Goal: Task Accomplishment & Management: Complete application form

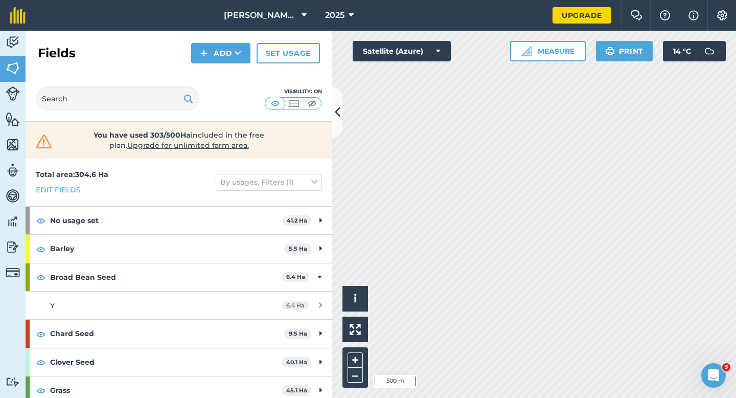
scroll to position [204, 0]
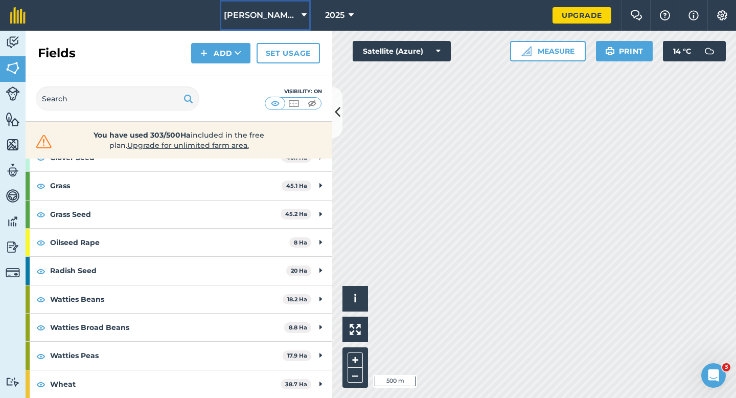
click at [290, 4] on button "[PERSON_NAME] & Sons" at bounding box center [265, 15] width 91 height 31
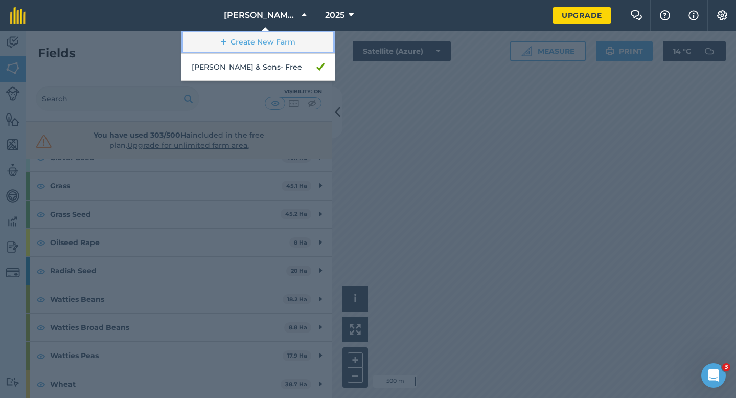
click at [271, 46] on link "Create New Farm" at bounding box center [257, 42] width 153 height 23
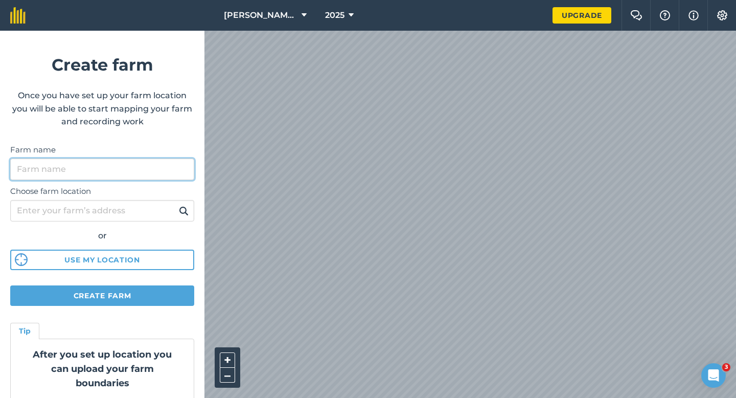
click at [163, 163] on input "Farm name" at bounding box center [102, 168] width 184 height 21
type input "[PERSON_NAME] & Sons LC & EC"
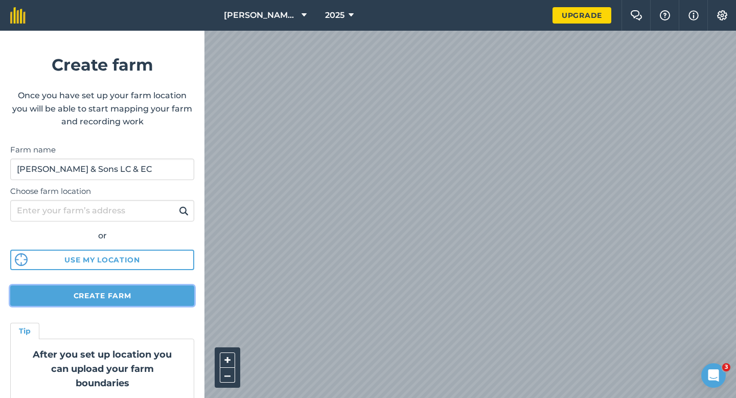
click at [145, 294] on button "Create farm" at bounding box center [102, 295] width 184 height 20
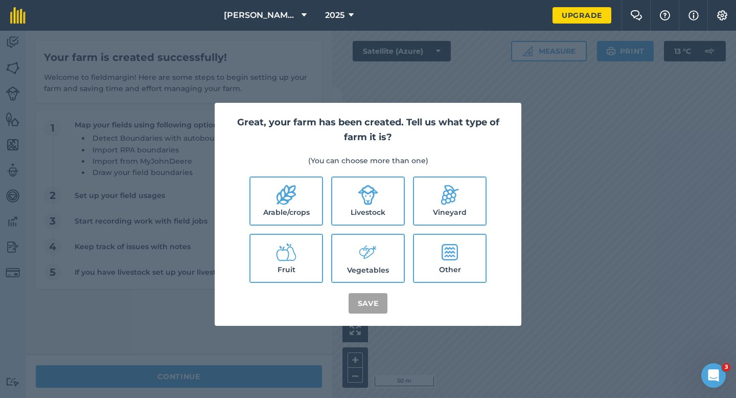
click at [283, 201] on icon at bounding box center [286, 195] width 20 height 20
checkbox input "true"
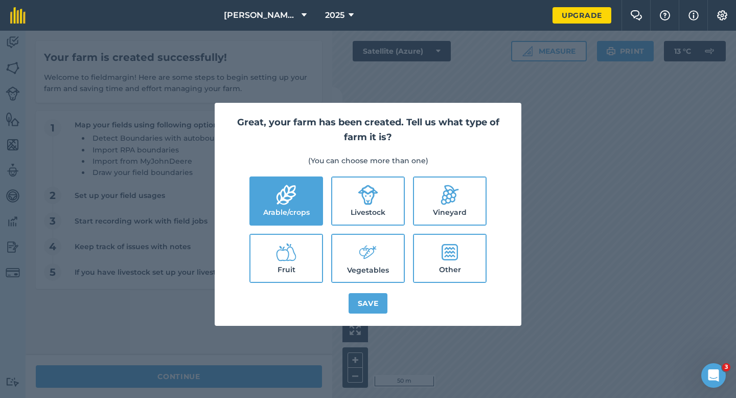
click at [356, 215] on label "Livestock" at bounding box center [368, 200] width 72 height 47
checkbox input "true"
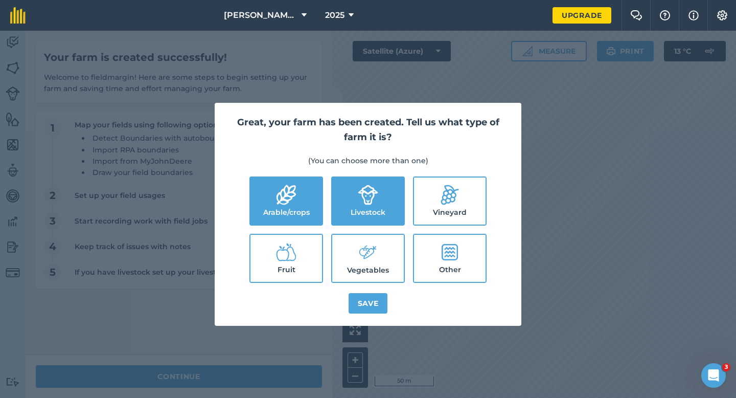
click at [358, 247] on icon at bounding box center [368, 252] width 20 height 22
checkbox input "true"
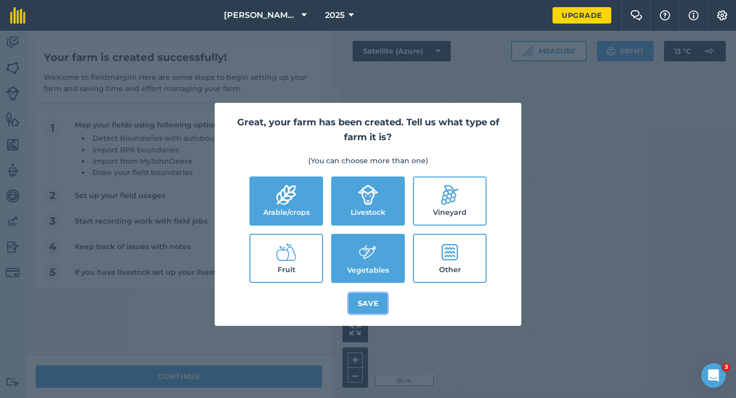
click at [371, 301] on button "Save" at bounding box center [368, 303] width 39 height 20
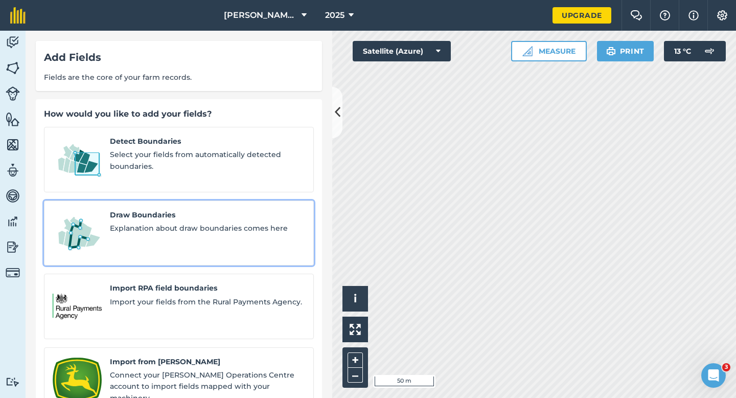
click at [168, 209] on div "Draw Boundaries Explanation about draw boundaries comes here" at bounding box center [207, 233] width 195 height 48
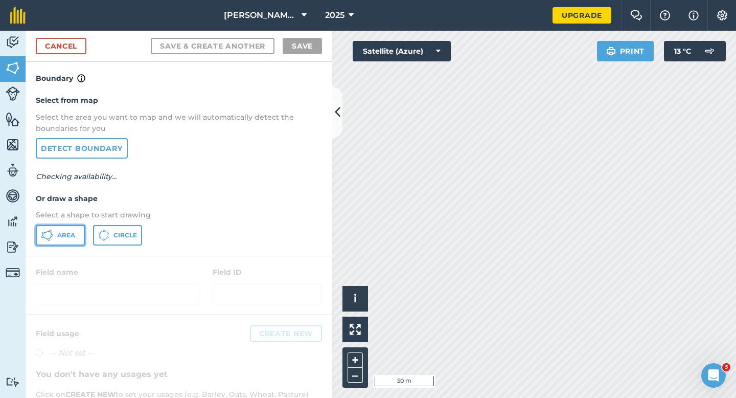
click at [79, 233] on button "Area" at bounding box center [60, 235] width 49 height 20
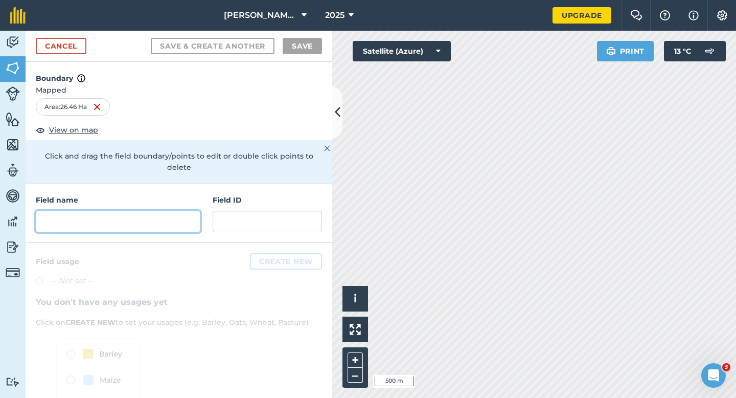
click at [161, 211] on input "text" at bounding box center [118, 221] width 165 height 21
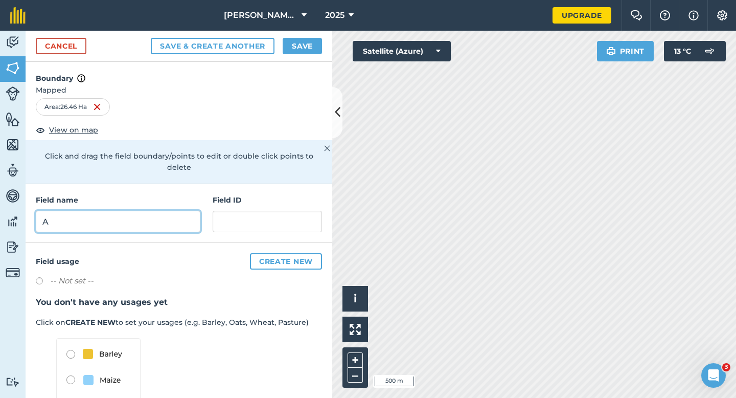
type input "A"
click at [302, 43] on button "Save" at bounding box center [302, 46] width 39 height 16
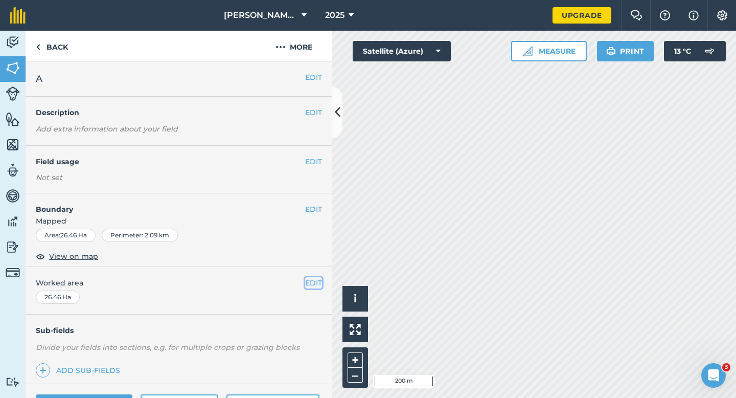
click at [321, 283] on button "EDIT" at bounding box center [313, 282] width 17 height 11
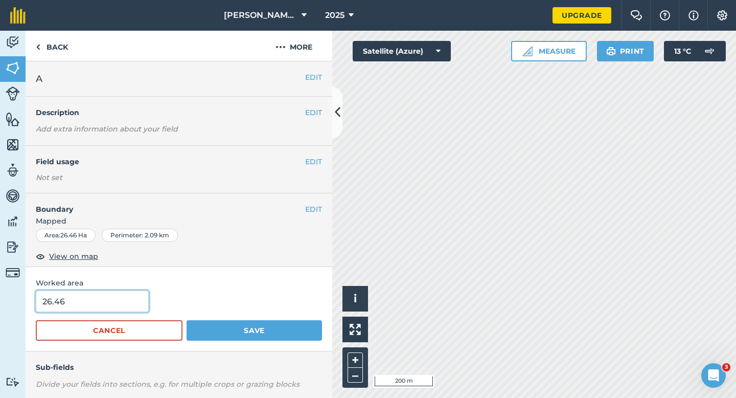
click at [118, 306] on input "26.46" at bounding box center [92, 300] width 113 height 21
type input "26"
click at [187, 320] on button "Save" at bounding box center [254, 330] width 135 height 20
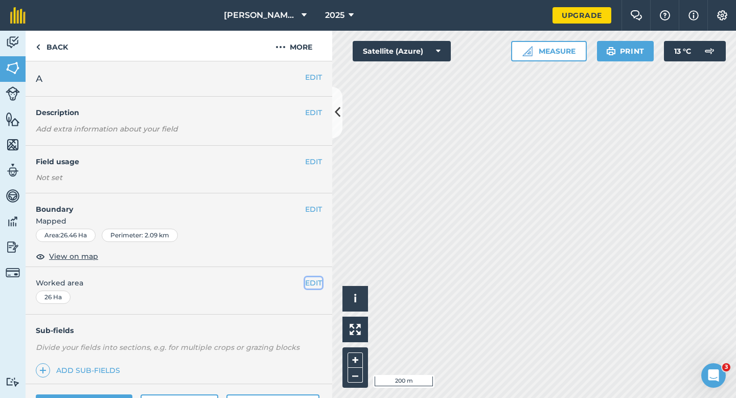
click at [315, 287] on button "EDIT" at bounding box center [313, 282] width 17 height 11
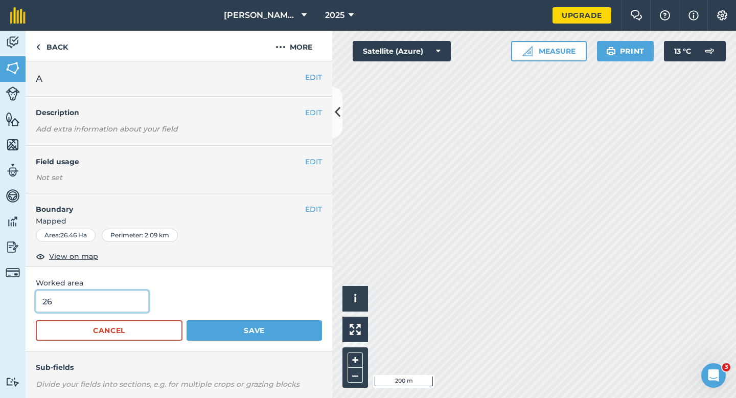
click at [96, 298] on input "26" at bounding box center [92, 300] width 113 height 21
type input "25"
click at [187, 320] on button "Save" at bounding box center [254, 330] width 135 height 20
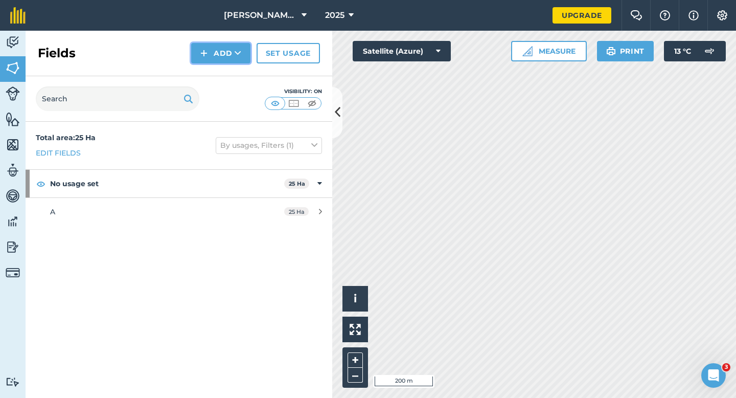
click at [212, 59] on button "Add" at bounding box center [220, 53] width 59 height 20
click at [213, 76] on link "Draw" at bounding box center [221, 76] width 56 height 22
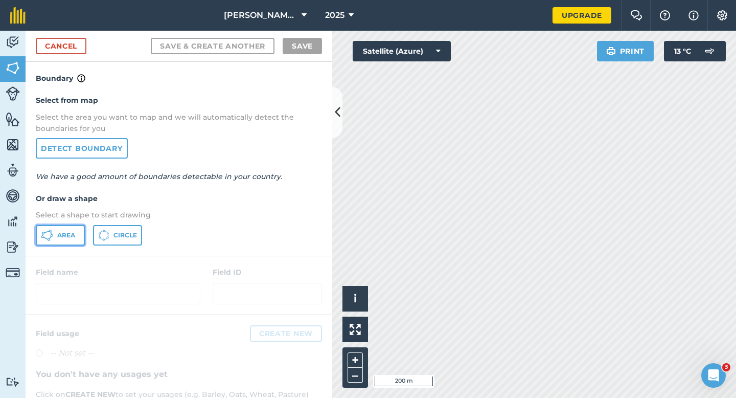
click at [71, 241] on button "Area" at bounding box center [60, 235] width 49 height 20
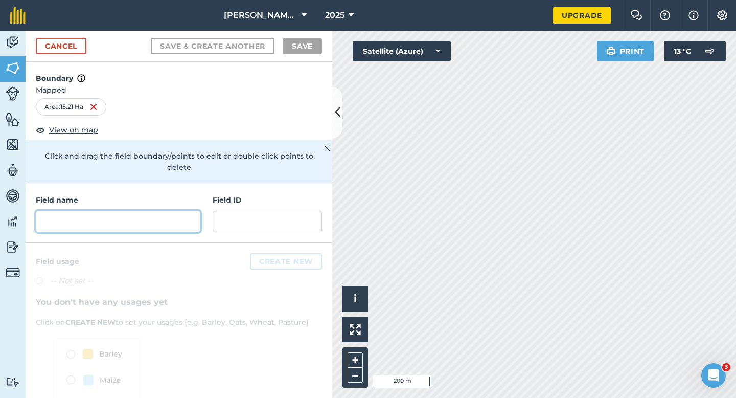
click at [174, 211] on input "text" at bounding box center [118, 221] width 165 height 21
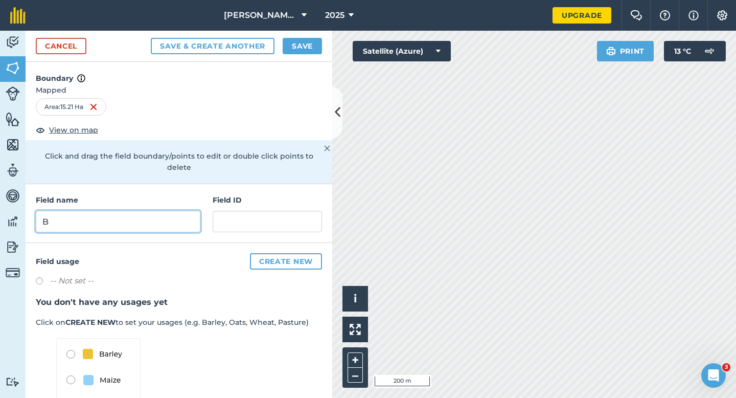
type input "B"
click at [303, 45] on button "Save" at bounding box center [302, 46] width 39 height 16
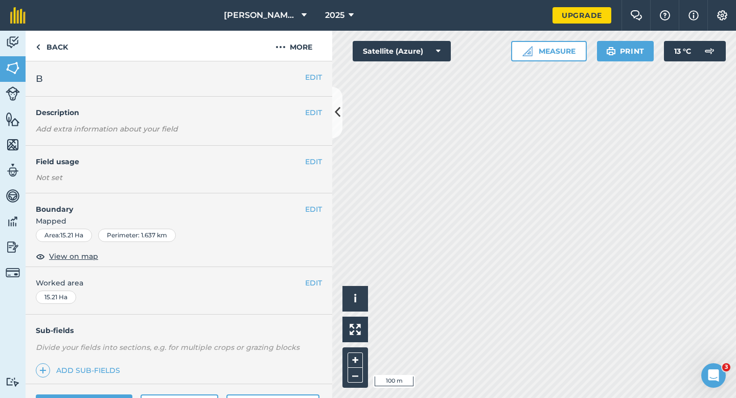
click at [304, 285] on span "Worked area" at bounding box center [179, 282] width 286 height 11
click at [311, 285] on button "EDIT" at bounding box center [313, 282] width 17 height 11
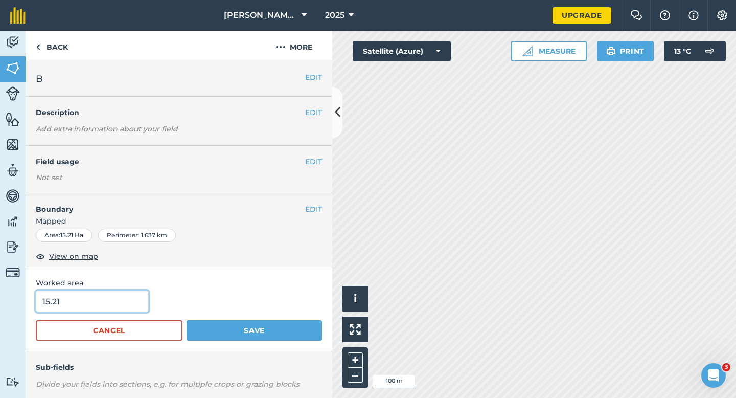
click at [95, 304] on input "15.21" at bounding box center [92, 300] width 113 height 21
type input "15.2"
click at [187, 320] on button "Save" at bounding box center [254, 330] width 135 height 20
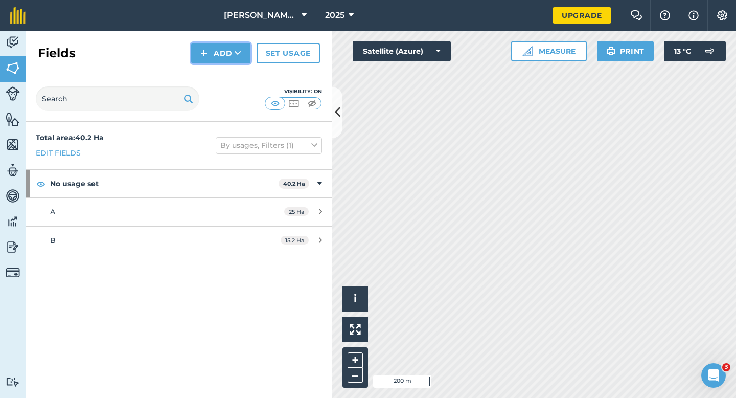
click at [208, 51] on button "Add" at bounding box center [220, 53] width 59 height 20
click at [212, 73] on link "Draw" at bounding box center [221, 76] width 56 height 22
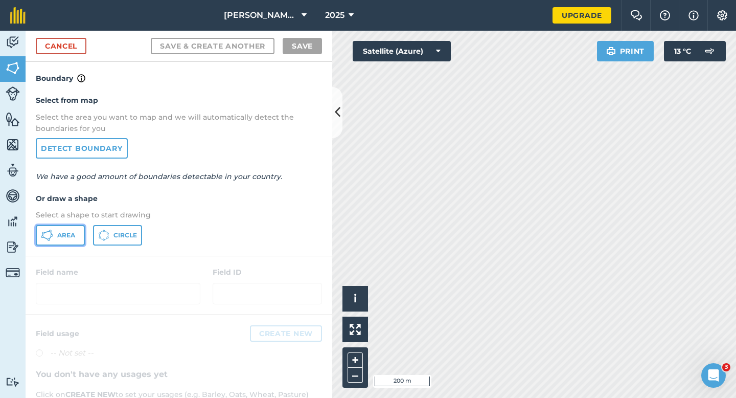
click at [50, 240] on icon at bounding box center [47, 235] width 12 height 12
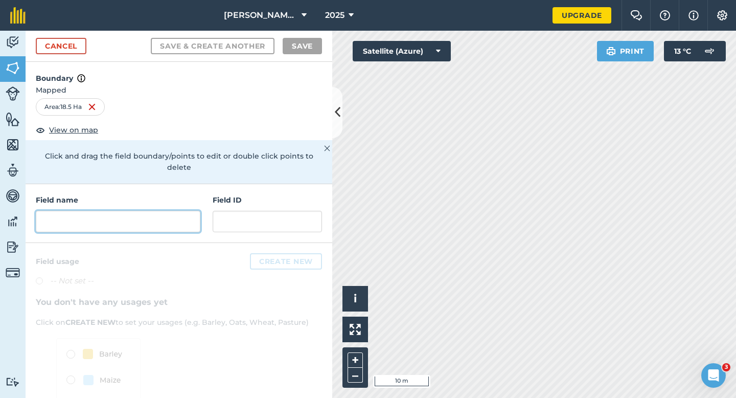
click at [111, 215] on input "text" at bounding box center [118, 221] width 165 height 21
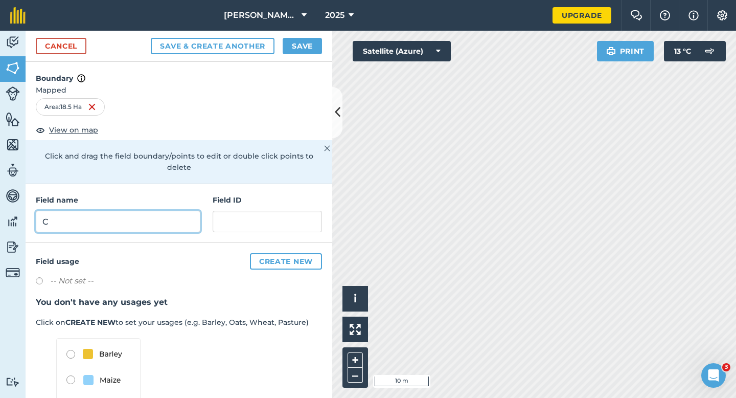
type input "C"
click at [307, 50] on button "Save" at bounding box center [302, 46] width 39 height 16
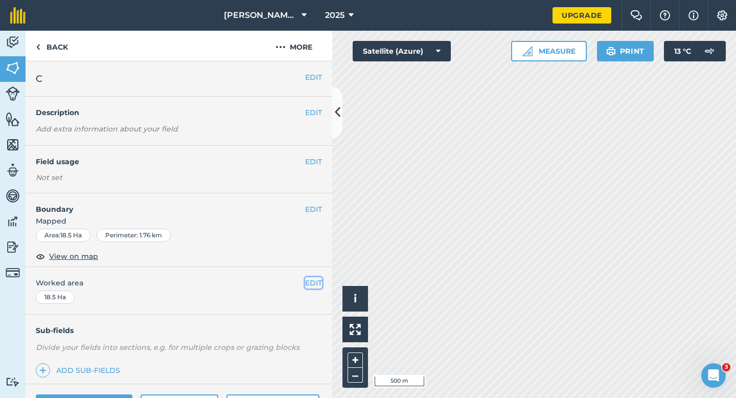
click at [316, 281] on button "EDIT" at bounding box center [313, 282] width 17 height 11
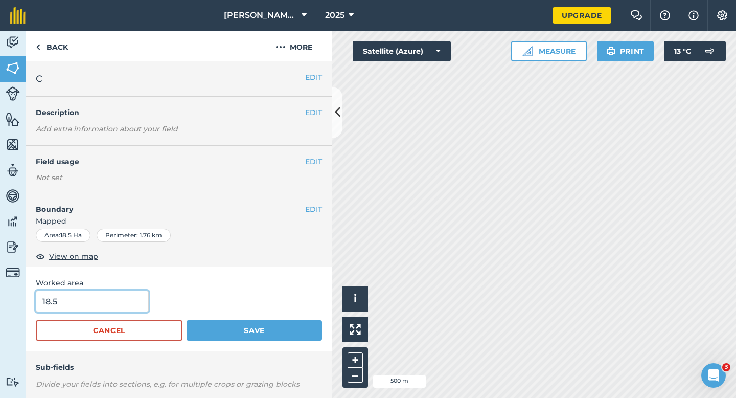
click at [111, 309] on input "18.5" at bounding box center [92, 300] width 113 height 21
click at [187, 320] on button "Save" at bounding box center [254, 330] width 135 height 20
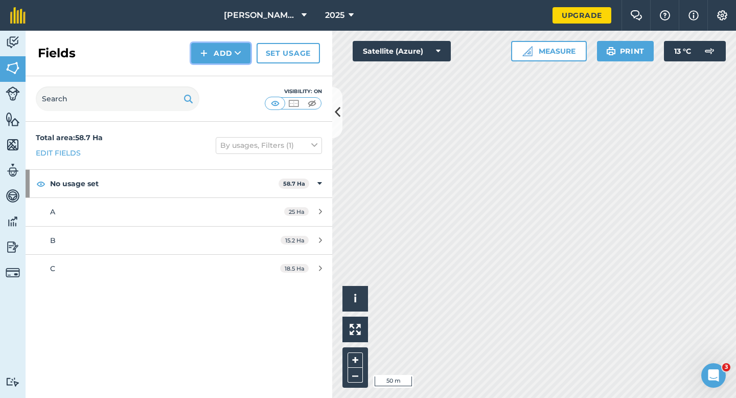
click at [200, 55] on button "Add" at bounding box center [220, 53] width 59 height 20
click at [200, 69] on link "Draw" at bounding box center [221, 76] width 56 height 22
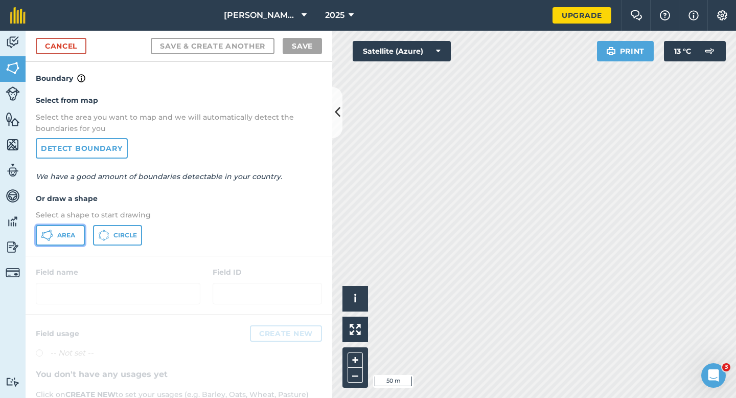
click at [58, 230] on button "Area" at bounding box center [60, 235] width 49 height 20
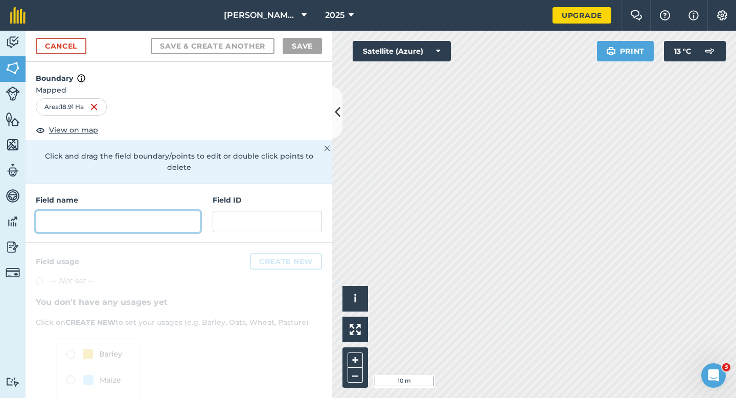
click at [136, 217] on input "text" at bounding box center [118, 221] width 165 height 21
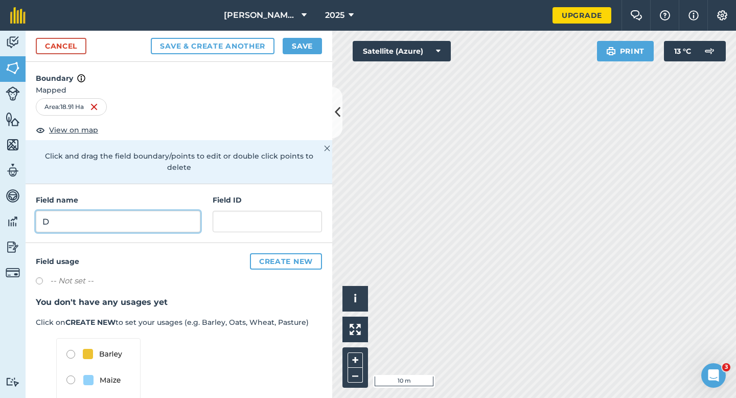
type input "D"
click at [300, 53] on button "Save" at bounding box center [302, 46] width 39 height 16
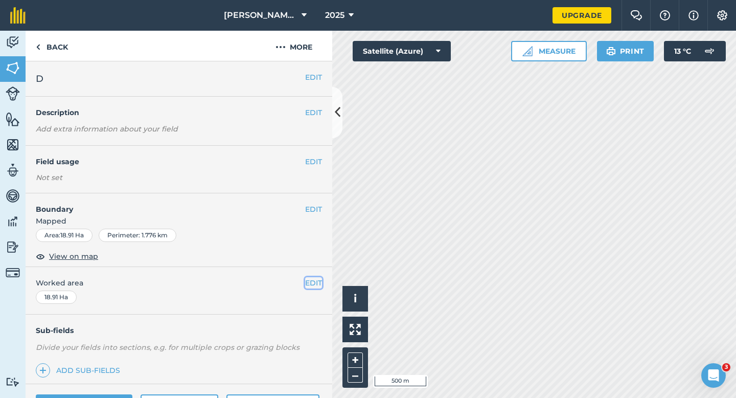
click at [313, 277] on button "EDIT" at bounding box center [313, 282] width 17 height 11
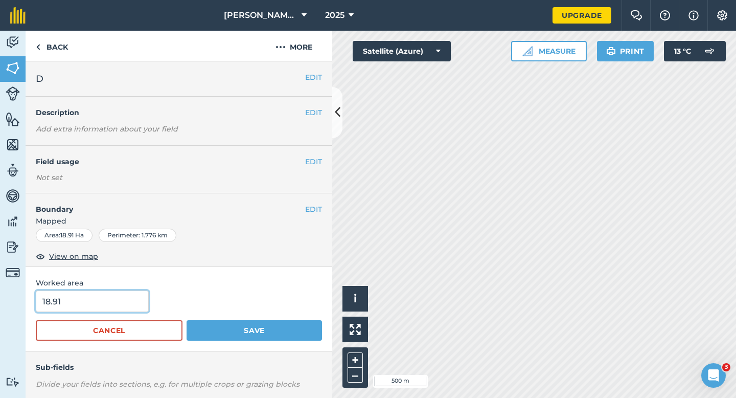
click at [103, 303] on input "18.91" at bounding box center [92, 300] width 113 height 21
type input "19"
click at [187, 320] on button "Save" at bounding box center [254, 330] width 135 height 20
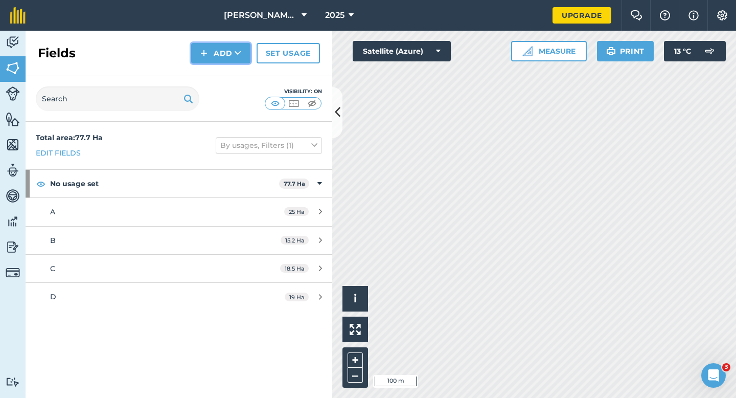
click at [206, 57] on img at bounding box center [203, 53] width 7 height 12
click at [206, 70] on link "Draw" at bounding box center [221, 76] width 56 height 22
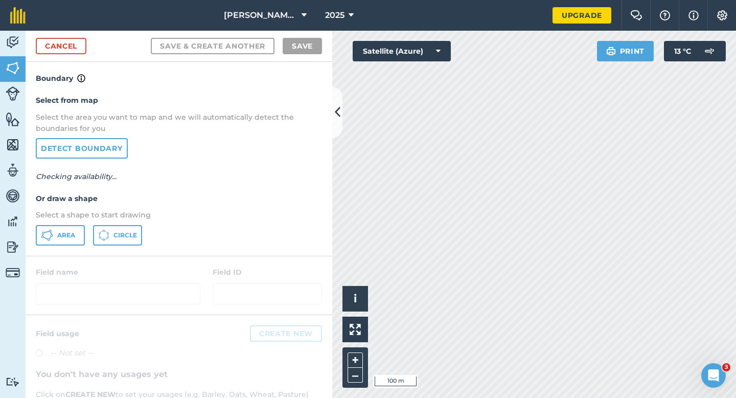
click at [67, 222] on div "Select from map Select the area you want to map and we will automatically detec…" at bounding box center [179, 169] width 307 height 171
click at [67, 228] on button "Area" at bounding box center [60, 235] width 49 height 20
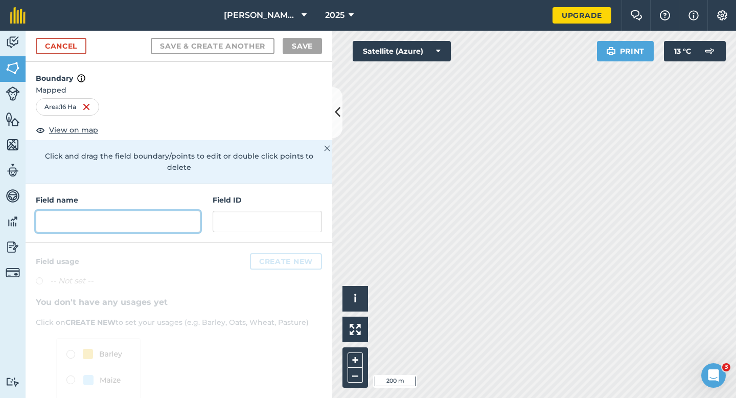
click at [123, 215] on input "text" at bounding box center [118, 221] width 165 height 21
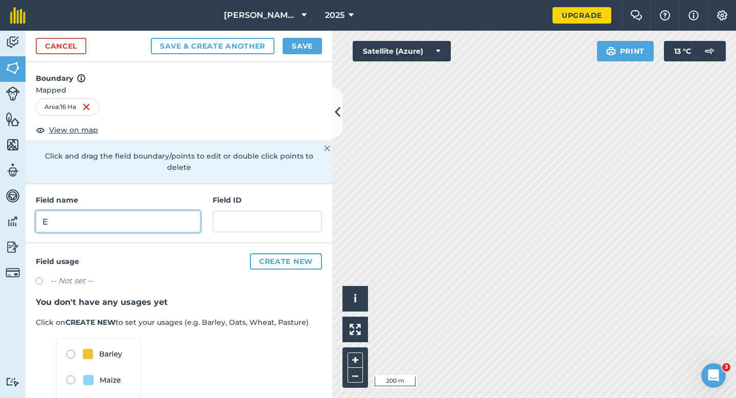
type input "E"
click at [305, 38] on button "Save" at bounding box center [302, 46] width 39 height 16
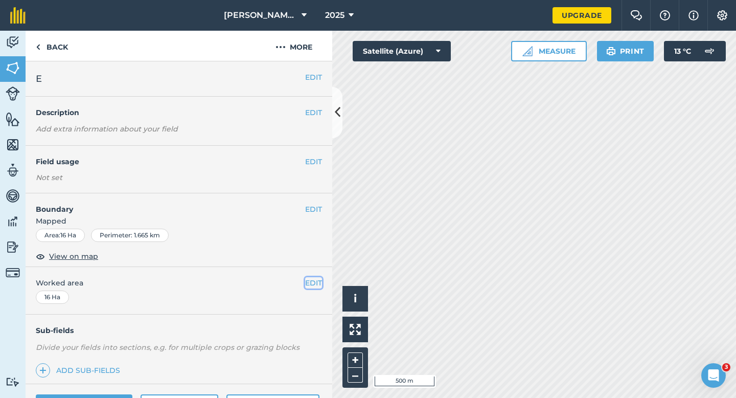
click at [310, 283] on button "EDIT" at bounding box center [313, 282] width 17 height 11
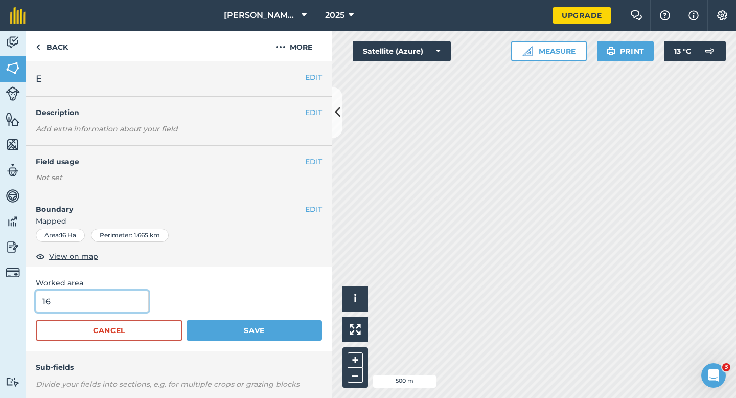
click at [96, 309] on input "16" at bounding box center [92, 300] width 113 height 21
click at [187, 320] on button "Save" at bounding box center [254, 330] width 135 height 20
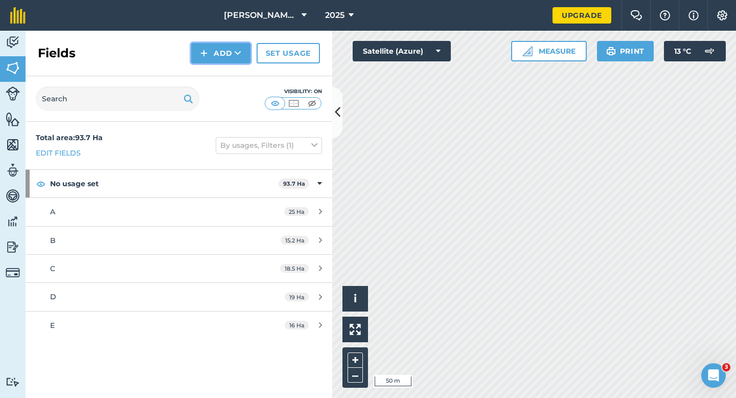
click at [194, 61] on button "Add" at bounding box center [220, 53] width 59 height 20
click at [211, 71] on link "Draw" at bounding box center [221, 76] width 56 height 22
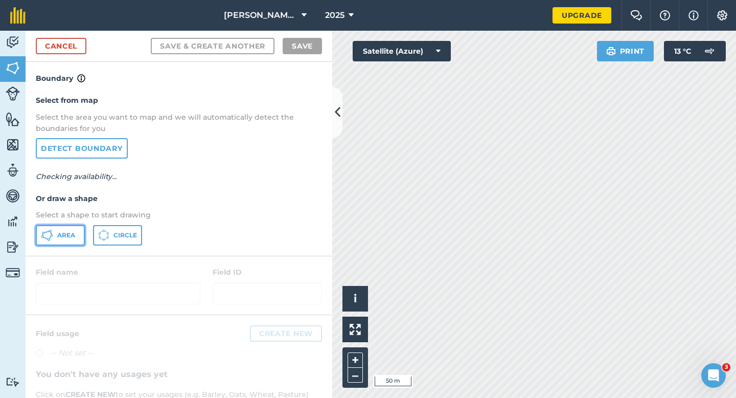
click at [73, 241] on button "Area" at bounding box center [60, 235] width 49 height 20
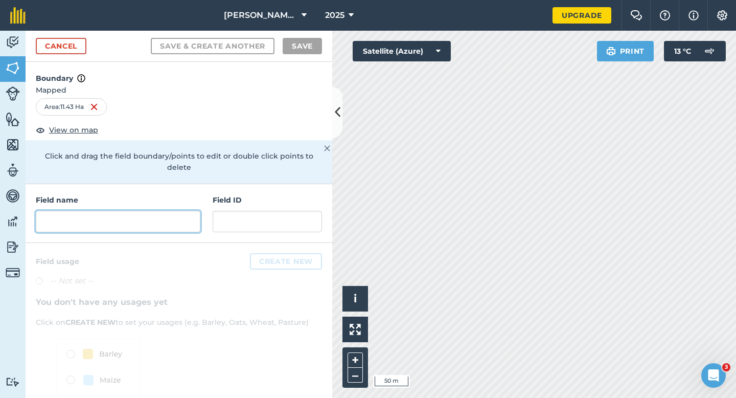
click at [179, 212] on input "text" at bounding box center [118, 221] width 165 height 21
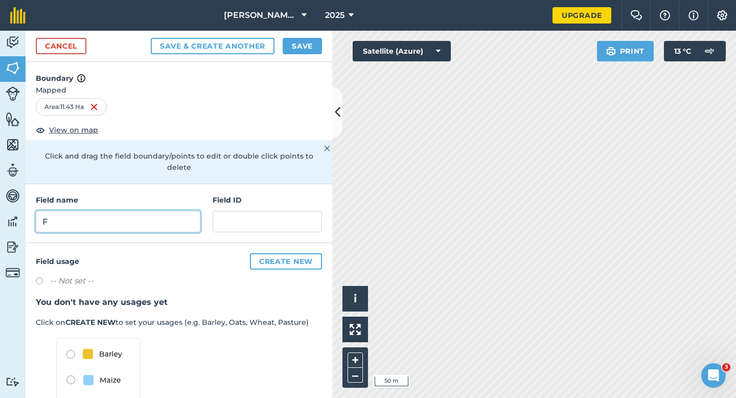
type input "F"
click at [309, 49] on button "Save" at bounding box center [302, 46] width 39 height 16
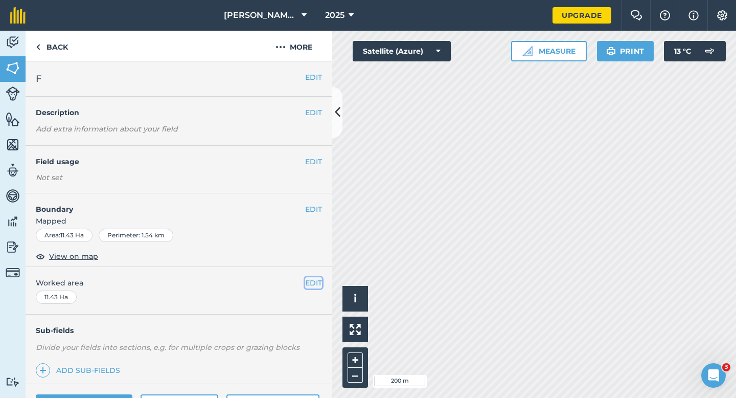
click at [316, 278] on button "EDIT" at bounding box center [313, 282] width 17 height 11
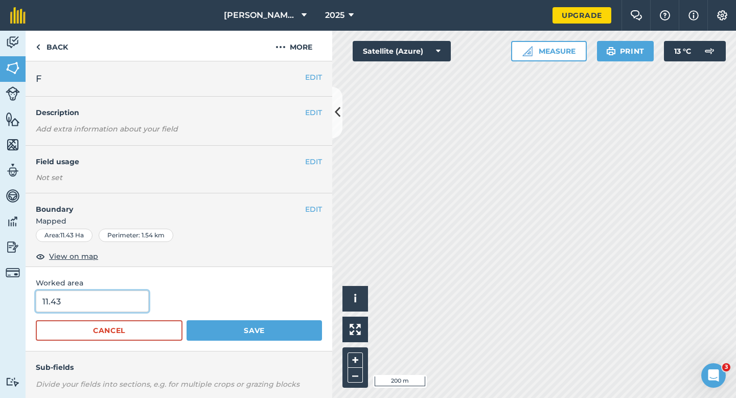
click at [60, 311] on input "11.43" at bounding box center [92, 300] width 113 height 21
type input "11.4"
click at [187, 320] on button "Save" at bounding box center [254, 330] width 135 height 20
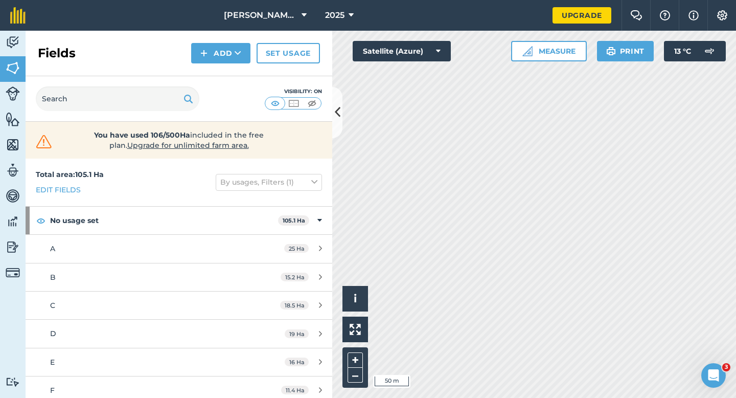
click at [212, 64] on div "Fields Add Set usage" at bounding box center [179, 53] width 307 height 45
click at [212, 58] on button "Add" at bounding box center [220, 53] width 59 height 20
click at [216, 73] on link "Draw" at bounding box center [221, 76] width 56 height 22
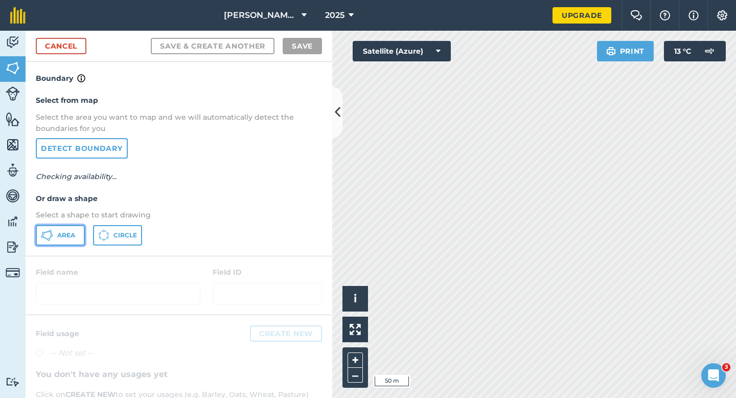
click at [61, 237] on span "Area" at bounding box center [66, 235] width 18 height 8
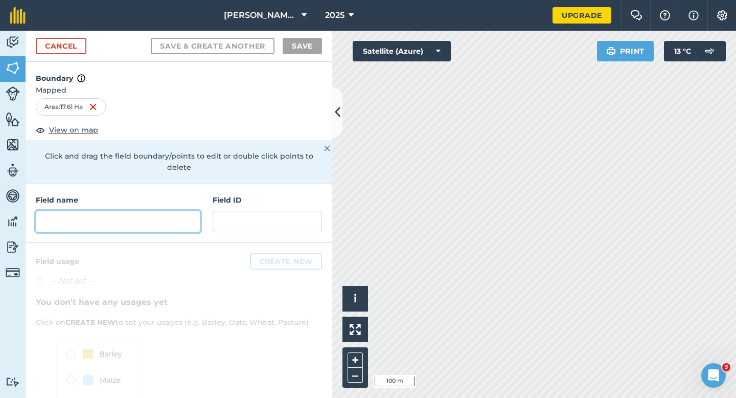
click at [153, 211] on input "text" at bounding box center [118, 221] width 165 height 21
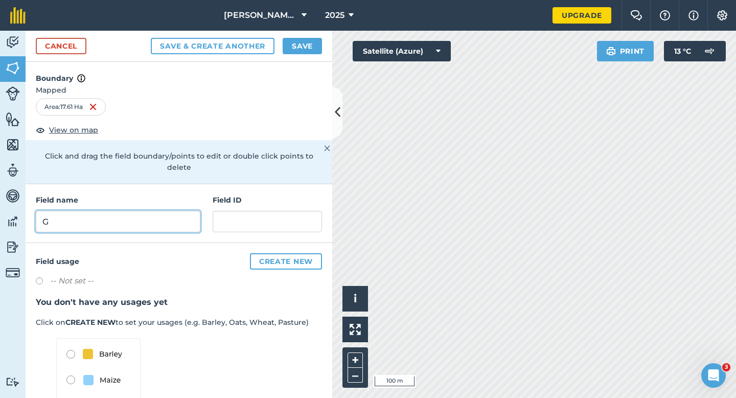
type input "G"
click at [292, 46] on button "Save" at bounding box center [302, 46] width 39 height 16
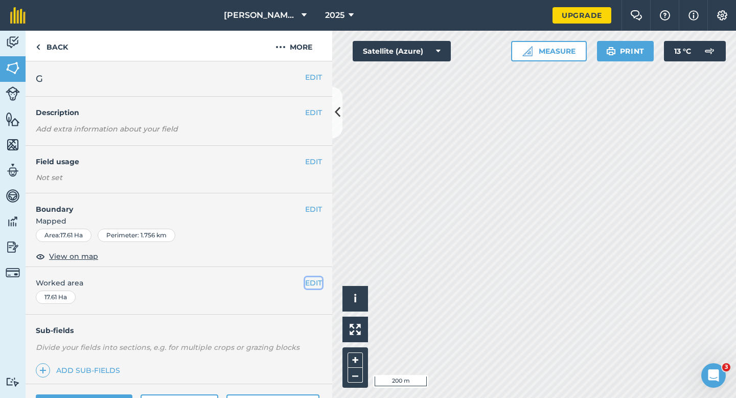
click at [315, 279] on button "EDIT" at bounding box center [313, 282] width 17 height 11
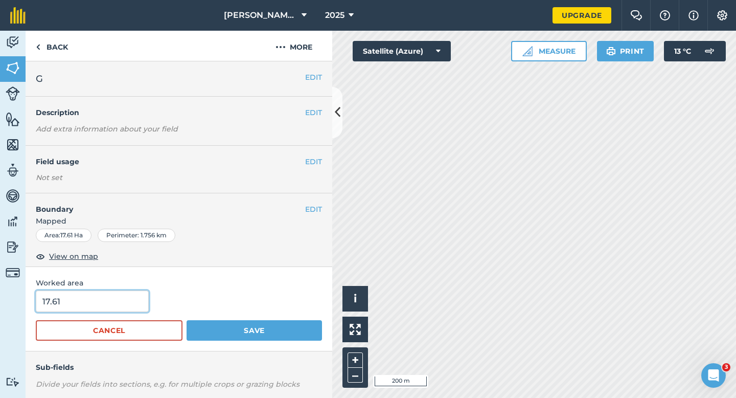
click at [128, 300] on input "17.61" at bounding box center [92, 300] width 113 height 21
type input "17.6"
click at [187, 320] on button "Save" at bounding box center [254, 330] width 135 height 20
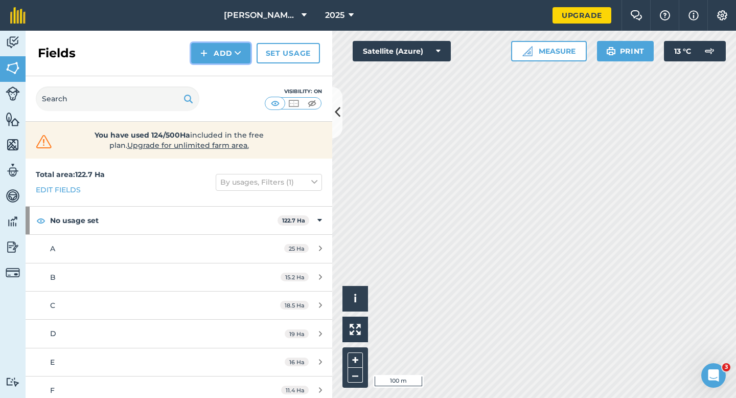
click at [223, 60] on button "Add" at bounding box center [220, 53] width 59 height 20
click at [224, 70] on link "Draw" at bounding box center [221, 76] width 56 height 22
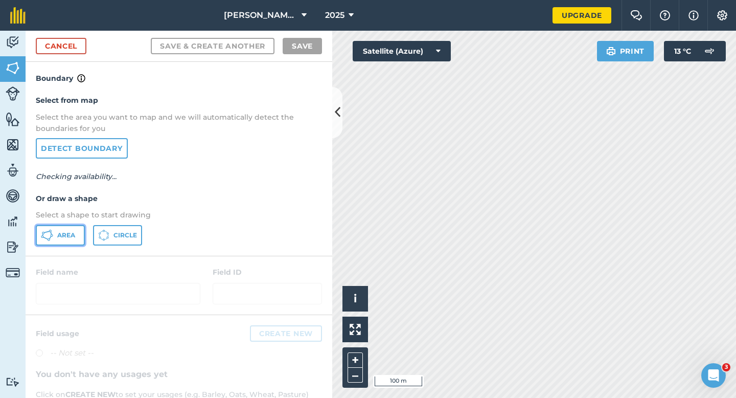
click at [57, 239] on button "Area" at bounding box center [60, 235] width 49 height 20
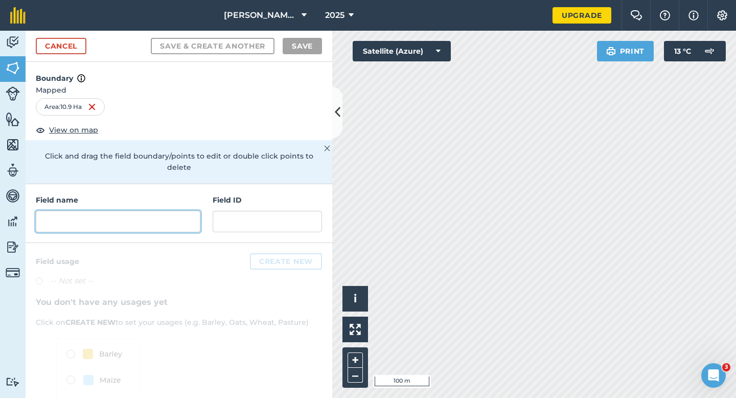
click at [169, 213] on input "text" at bounding box center [118, 221] width 165 height 21
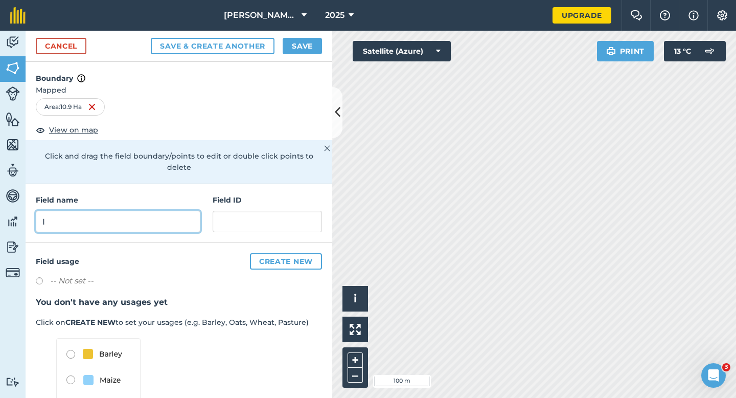
type input "I"
click at [286, 48] on button "Save" at bounding box center [302, 46] width 39 height 16
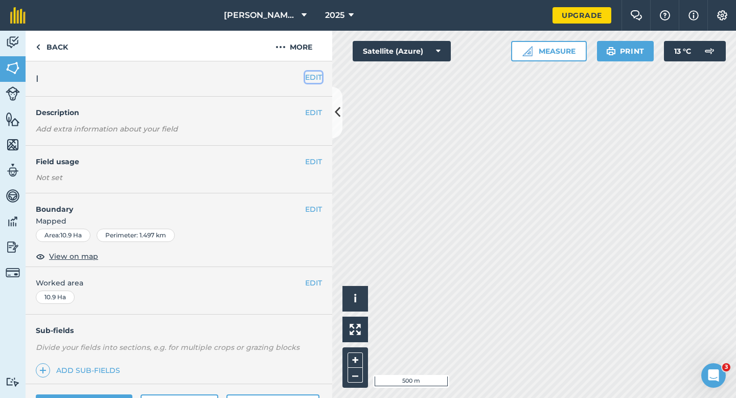
click at [312, 77] on button "EDIT" at bounding box center [313, 77] width 17 height 11
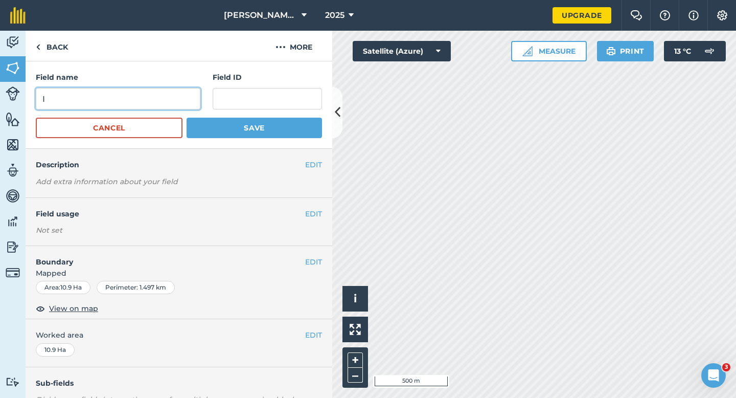
click at [167, 93] on input "I" at bounding box center [118, 98] width 165 height 21
type input "H"
click at [187, 118] on button "Save" at bounding box center [254, 128] width 135 height 20
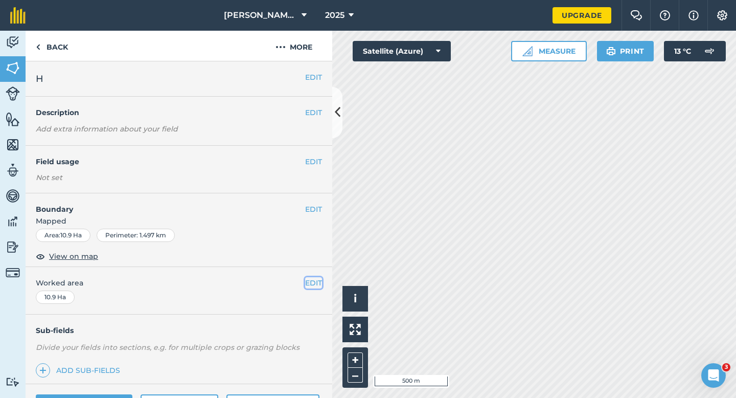
click at [315, 287] on button "EDIT" at bounding box center [313, 282] width 17 height 11
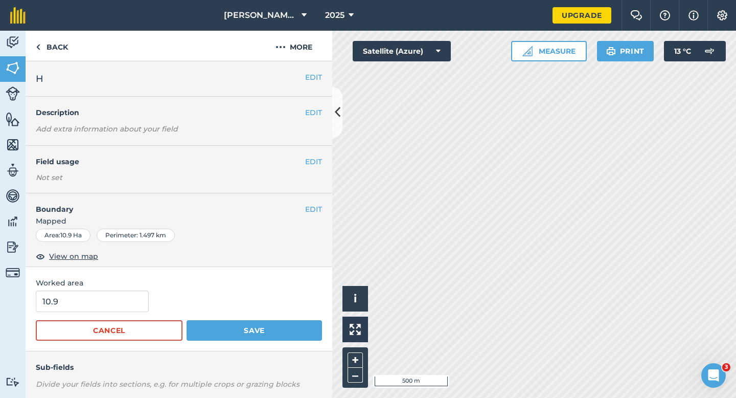
click at [110, 289] on div "Worked area 10.9 Cancel Save" at bounding box center [179, 309] width 307 height 84
click at [110, 302] on input "10.9" at bounding box center [92, 300] width 113 height 21
type input "11"
click at [187, 320] on button "Save" at bounding box center [254, 330] width 135 height 20
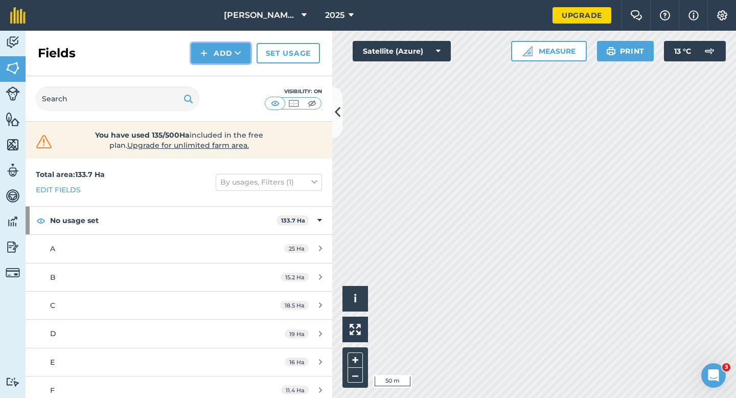
click at [230, 44] on button "Add" at bounding box center [220, 53] width 59 height 20
click at [230, 84] on link "Draw" at bounding box center [221, 76] width 56 height 22
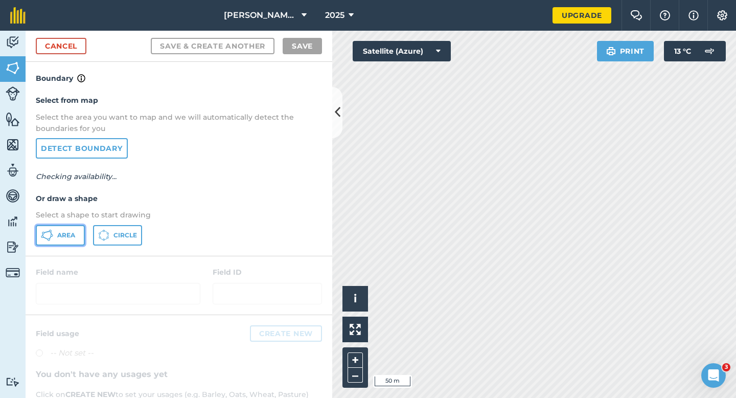
click at [70, 231] on span "Area" at bounding box center [66, 235] width 18 height 8
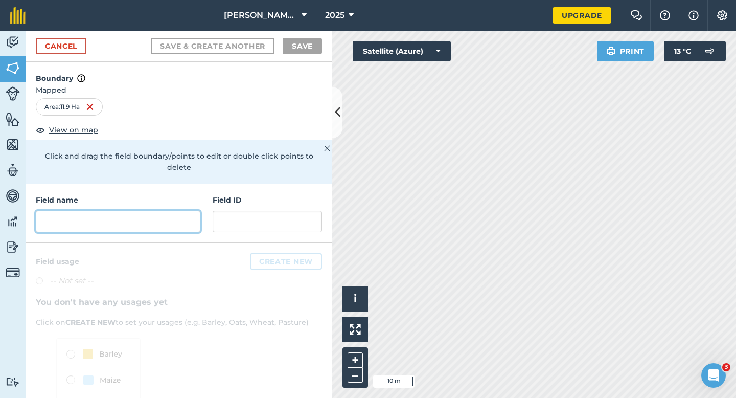
click at [150, 211] on input "text" at bounding box center [118, 221] width 165 height 21
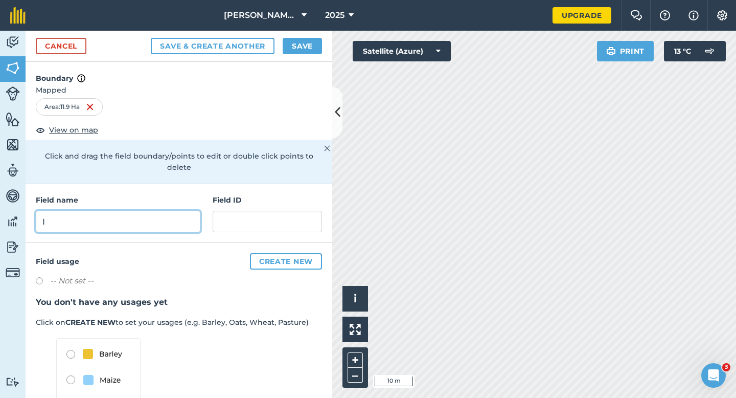
type input "I"
click at [292, 50] on button "Save" at bounding box center [302, 46] width 39 height 16
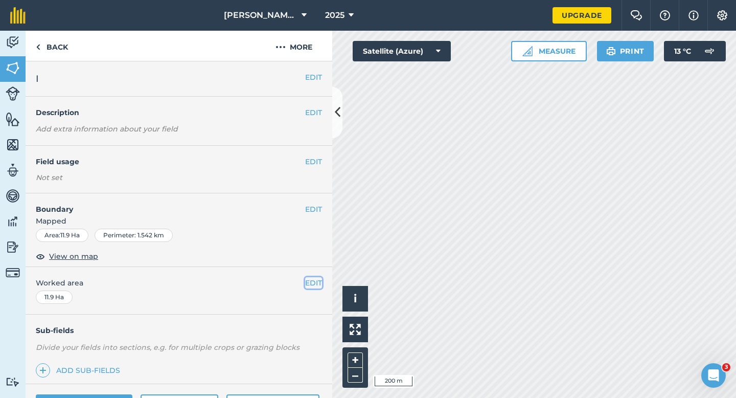
click at [306, 288] on button "EDIT" at bounding box center [313, 282] width 17 height 11
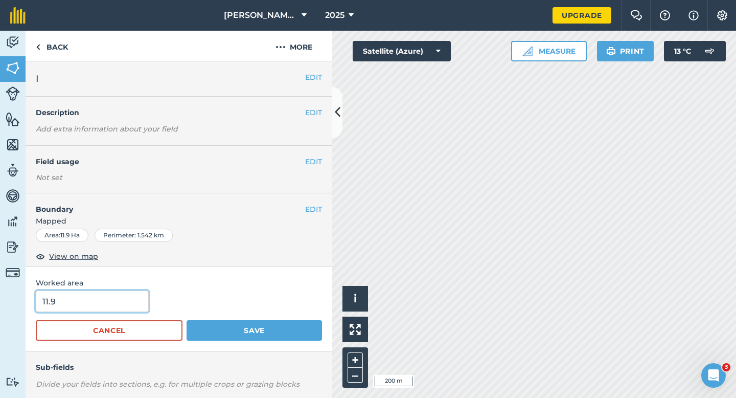
click at [87, 298] on input "11.9" at bounding box center [92, 300] width 113 height 21
type input "12"
click at [187, 320] on button "Save" at bounding box center [254, 330] width 135 height 20
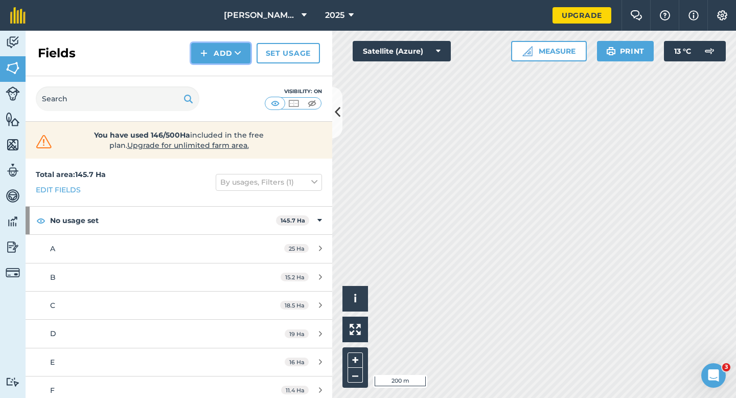
click at [208, 53] on img at bounding box center [203, 53] width 7 height 12
click at [209, 71] on link "Draw" at bounding box center [221, 76] width 56 height 22
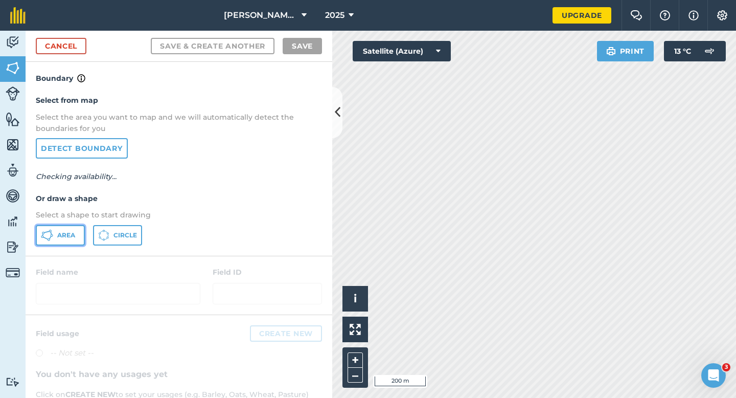
click at [68, 234] on span "Area" at bounding box center [66, 235] width 18 height 8
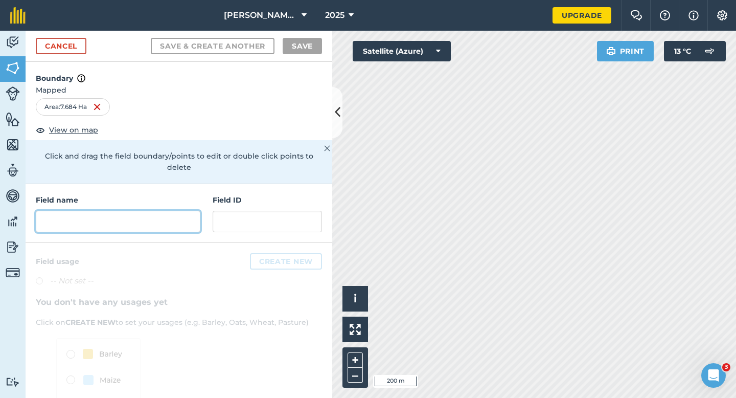
click at [148, 213] on input "text" at bounding box center [118, 221] width 165 height 21
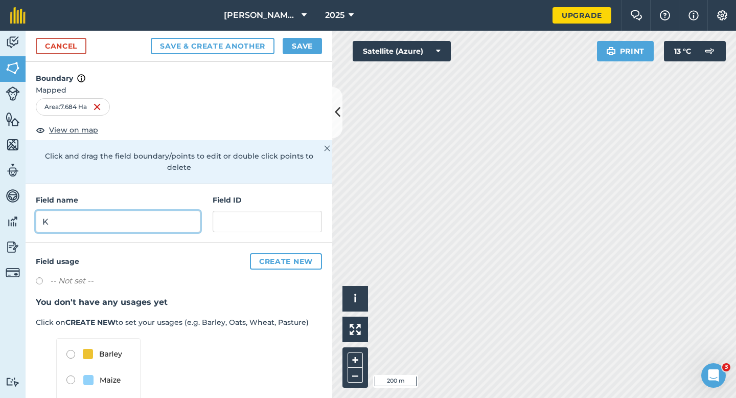
type input "K"
click at [301, 53] on button "Save" at bounding box center [302, 46] width 39 height 16
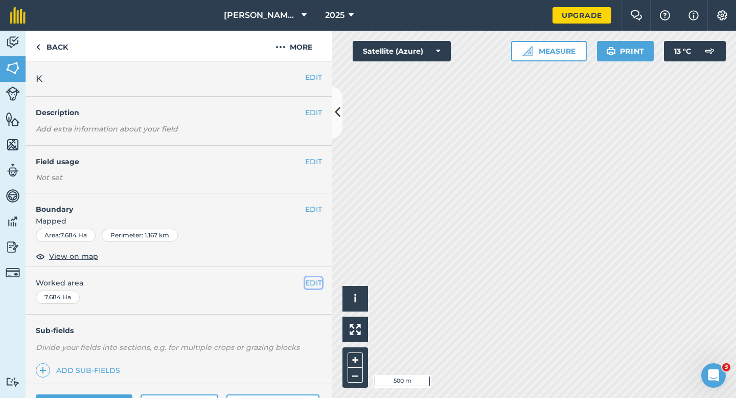
click at [318, 283] on button "EDIT" at bounding box center [313, 282] width 17 height 11
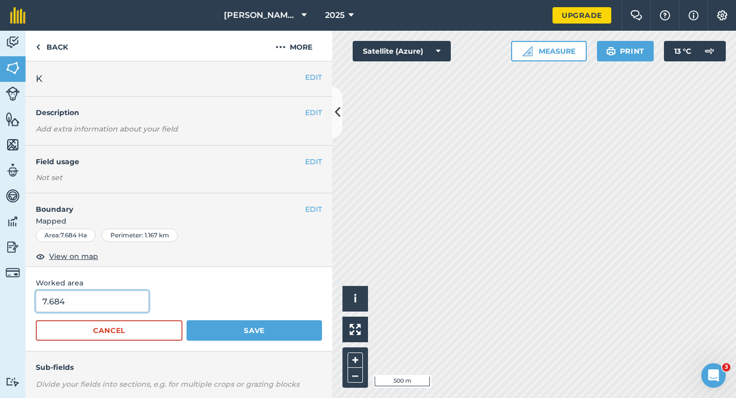
click at [77, 299] on input "7.684" at bounding box center [92, 300] width 113 height 21
type input "7.7"
click at [187, 320] on button "Save" at bounding box center [254, 330] width 135 height 20
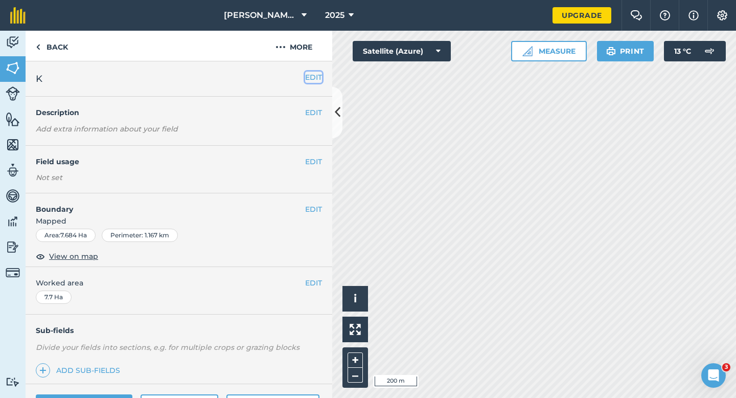
click at [313, 73] on button "EDIT" at bounding box center [313, 77] width 17 height 11
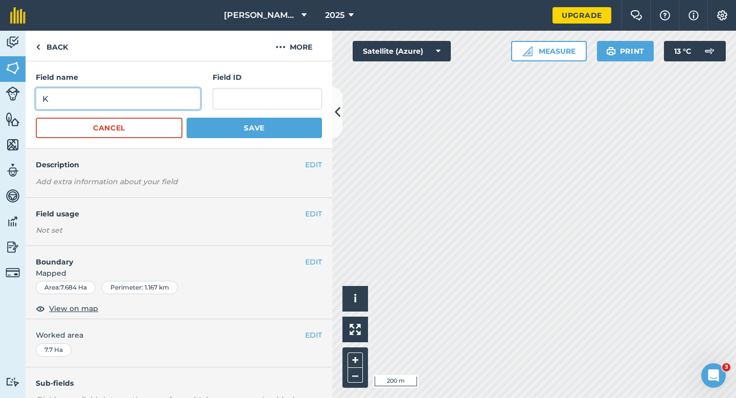
click at [149, 107] on input "K" at bounding box center [118, 98] width 165 height 21
type input "J"
click at [187, 118] on button "Save" at bounding box center [254, 128] width 135 height 20
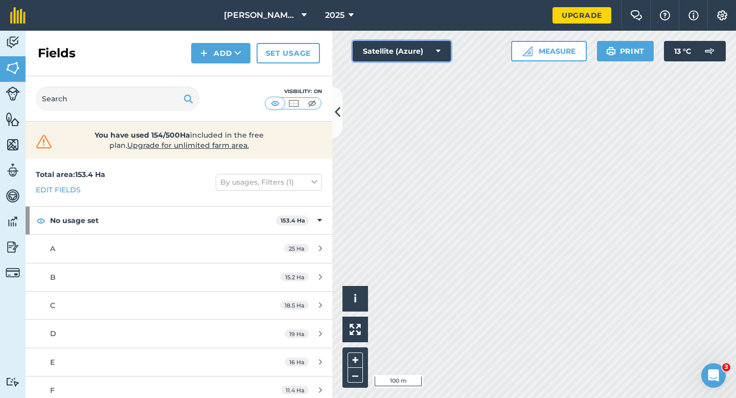
click at [375, 43] on button "Satellite (Azure)" at bounding box center [402, 51] width 98 height 20
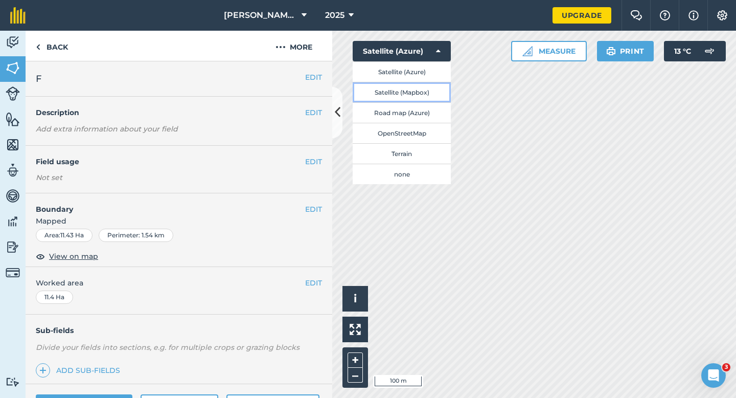
click at [376, 87] on button "Satellite (Mapbox)" at bounding box center [402, 92] width 98 height 20
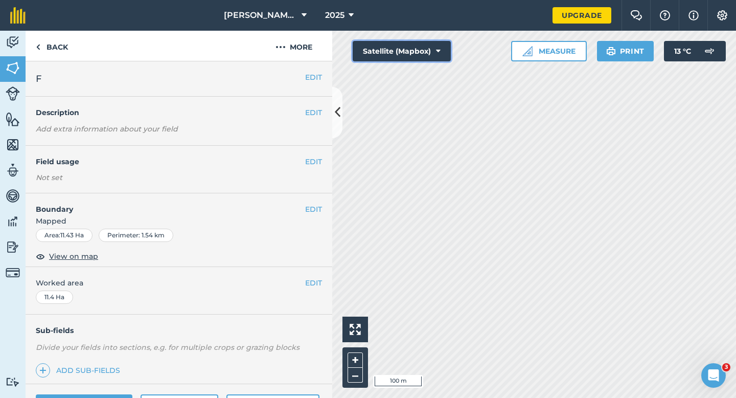
click at [410, 55] on button "Satellite (Mapbox)" at bounding box center [402, 51] width 98 height 20
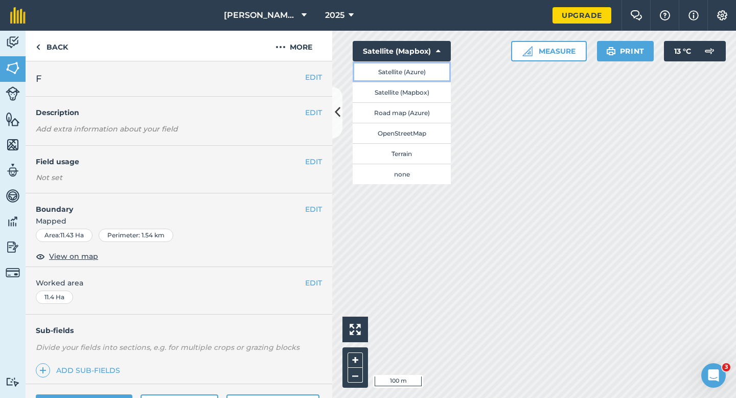
click at [410, 75] on button "Satellite (Azure)" at bounding box center [402, 71] width 98 height 20
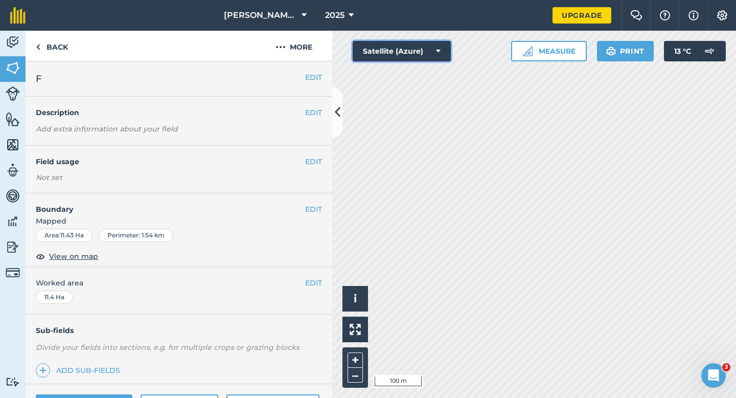
click at [371, 49] on button "Satellite (Azure)" at bounding box center [402, 51] width 98 height 20
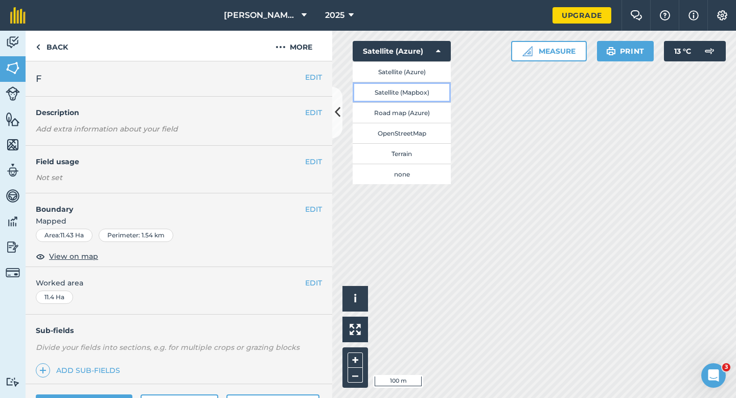
click at [375, 82] on button "Satellite (Mapbox)" at bounding box center [402, 92] width 98 height 20
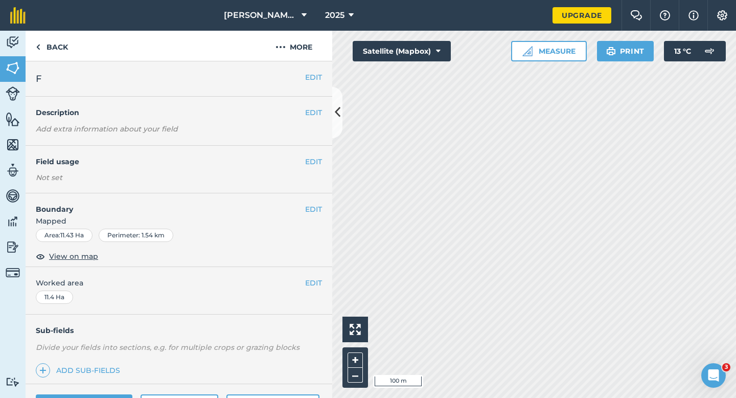
click at [176, 217] on div "Activity Fields Livestock Features Maps Team Vehicles Data Reporting Billing Tu…" at bounding box center [368, 214] width 736 height 367
click at [262, 191] on div "Activity Fields Livestock Features Maps Team Vehicles Data Reporting Billing Tu…" at bounding box center [368, 214] width 736 height 367
click at [13, 61] on img at bounding box center [13, 67] width 14 height 15
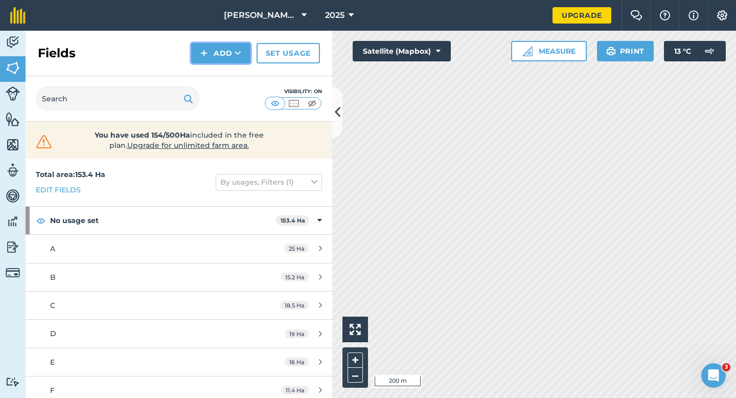
click at [216, 53] on button "Add" at bounding box center [220, 53] width 59 height 20
click at [222, 66] on link "Draw" at bounding box center [221, 76] width 56 height 22
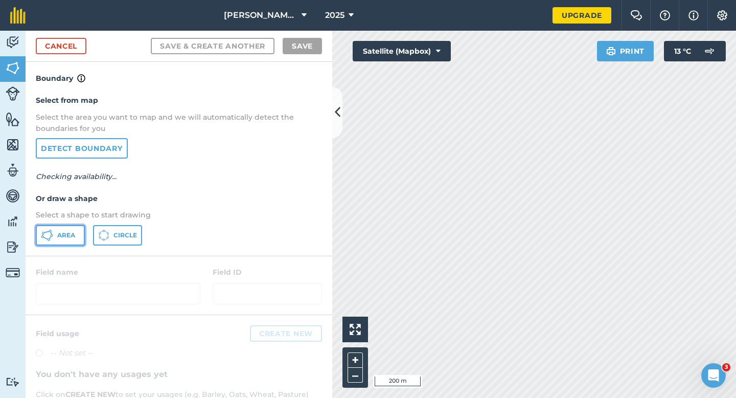
click at [45, 237] on icon at bounding box center [47, 235] width 12 height 12
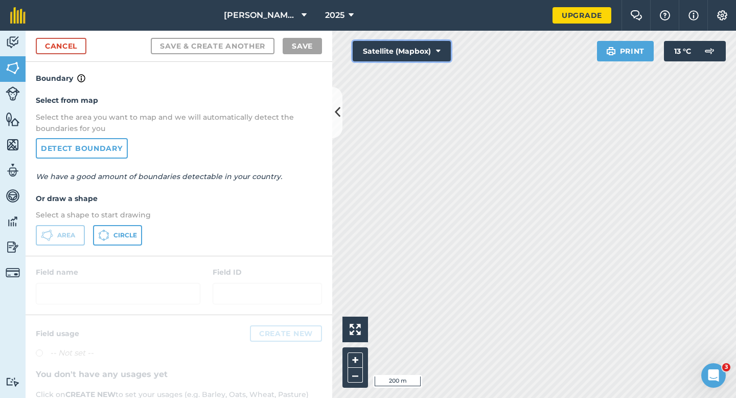
click at [420, 52] on button "Satellite (Mapbox)" at bounding box center [402, 51] width 98 height 20
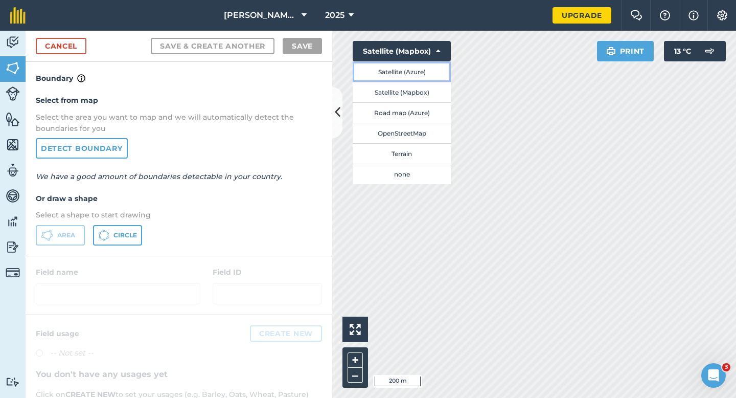
click at [425, 72] on button "Satellite (Azure)" at bounding box center [402, 71] width 98 height 20
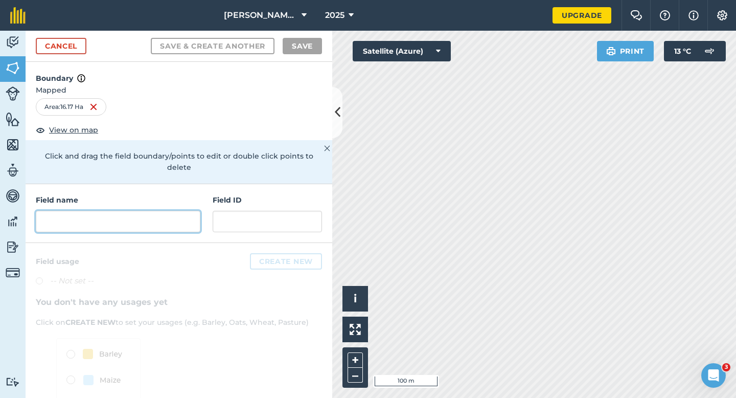
click at [147, 211] on input "text" at bounding box center [118, 221] width 165 height 21
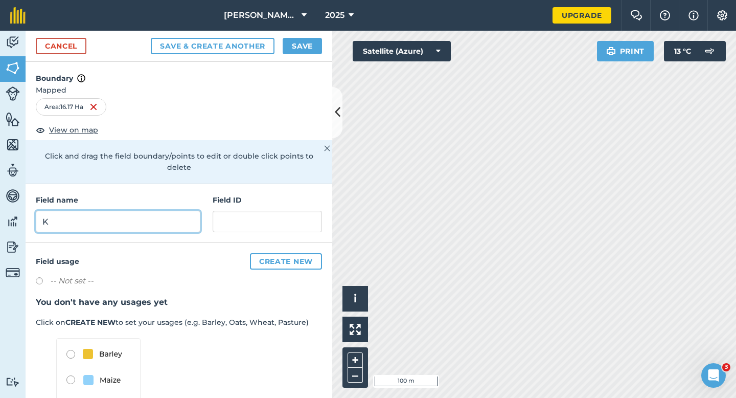
type input "K"
click at [306, 55] on div "Cancel Save & Create Another Save" at bounding box center [179, 46] width 307 height 31
click at [307, 53] on button "Save" at bounding box center [302, 46] width 39 height 16
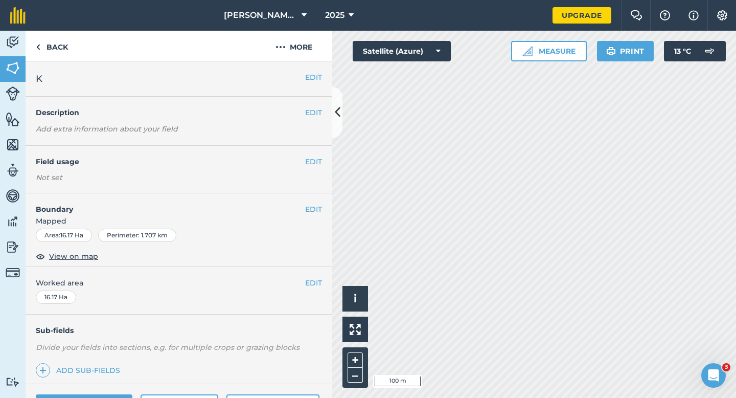
click at [315, 276] on div "EDIT Worked area 16.17 Ha" at bounding box center [179, 291] width 307 height 48
click at [314, 280] on button "EDIT" at bounding box center [313, 282] width 17 height 11
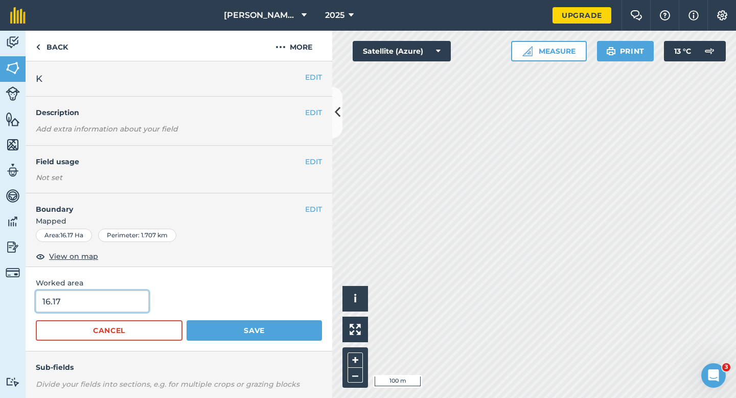
click at [97, 304] on input "16.17" at bounding box center [92, 300] width 113 height 21
type input "16.2"
click at [187, 320] on button "Save" at bounding box center [254, 330] width 135 height 20
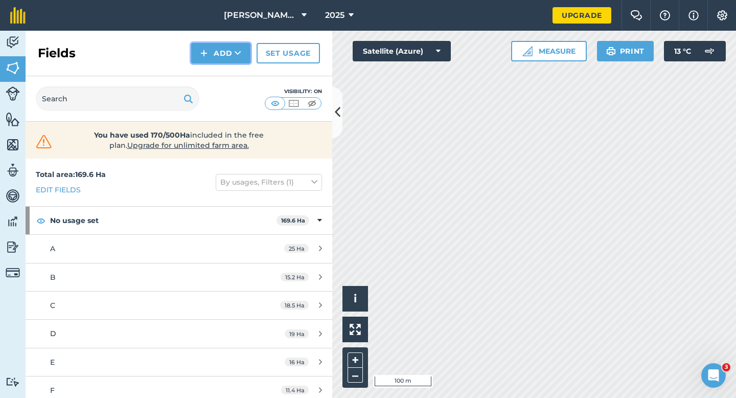
click at [204, 48] on img at bounding box center [203, 53] width 7 height 12
click at [212, 71] on link "Draw" at bounding box center [221, 76] width 56 height 22
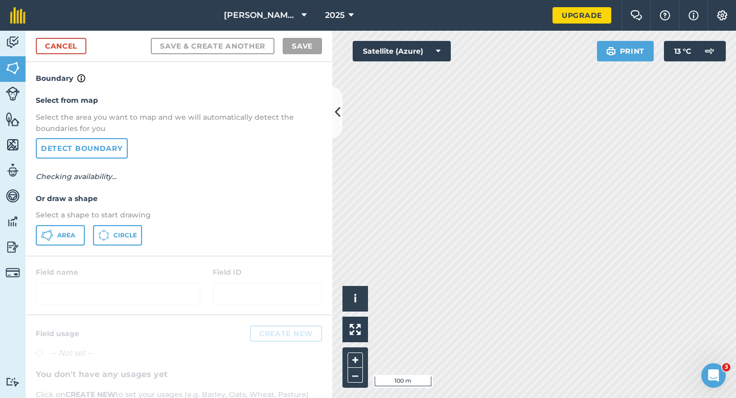
click at [49, 214] on p "Select a shape to start drawing" at bounding box center [179, 214] width 286 height 11
click at [56, 228] on button "Area" at bounding box center [60, 235] width 49 height 20
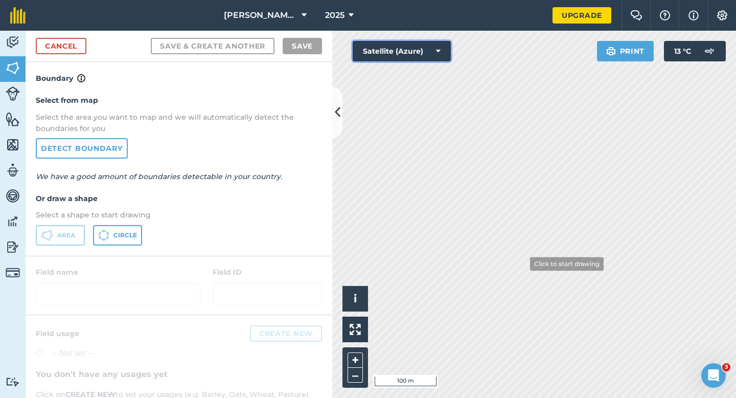
click at [524, 268] on div "Click to start drawing i © 2025 TomTom, Microsoft 100 m + – Satellite (Azure) P…" at bounding box center [534, 214] width 404 height 367
click at [401, 48] on button "Satellite (Azure)" at bounding box center [402, 51] width 98 height 20
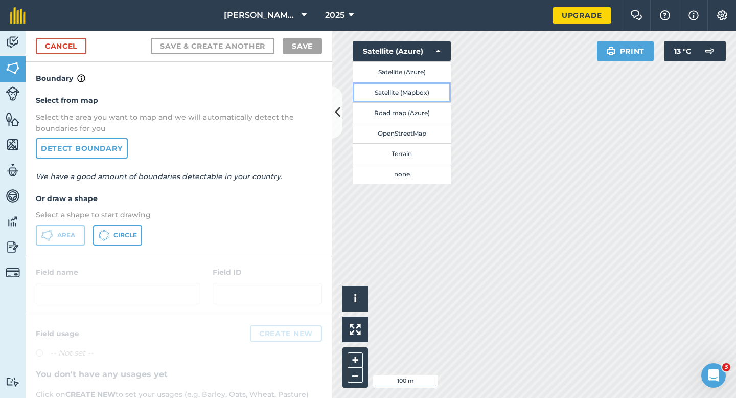
click at [400, 99] on button "Satellite (Mapbox)" at bounding box center [402, 92] width 98 height 20
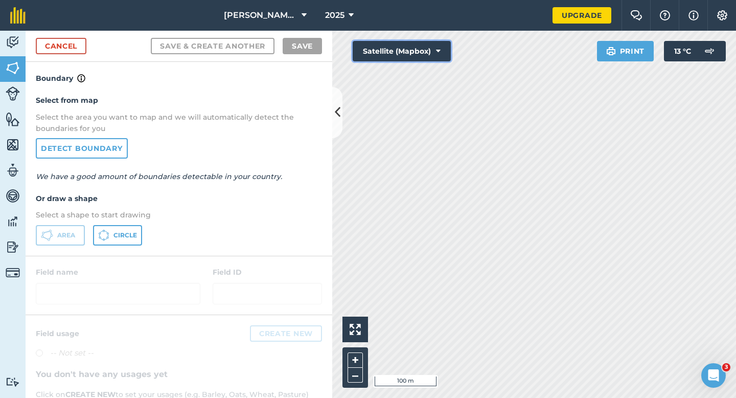
click at [397, 54] on button "Satellite (Mapbox)" at bounding box center [402, 51] width 98 height 20
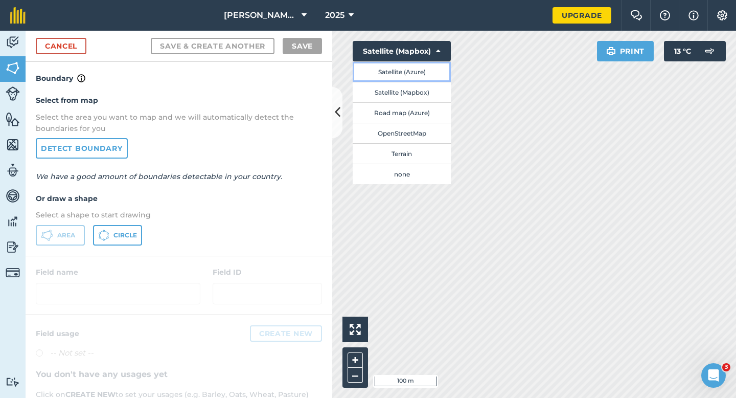
click at [397, 72] on button "Satellite (Azure)" at bounding box center [402, 71] width 98 height 20
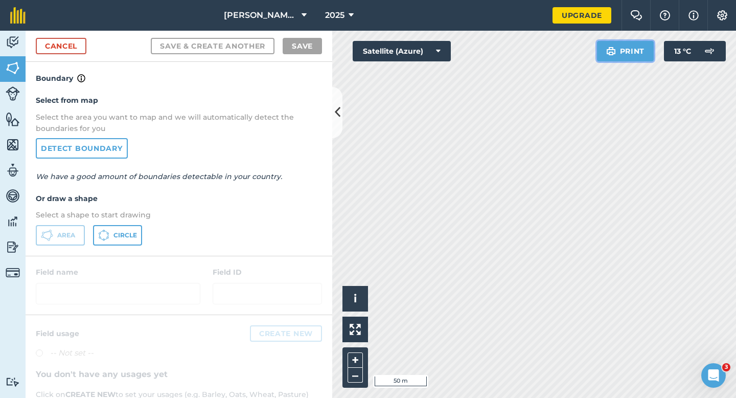
click at [721, 214] on div "Click to start drawing i © 2025 TomTom, Microsoft 50 m + – Satellite (Azure) Pr…" at bounding box center [534, 214] width 404 height 367
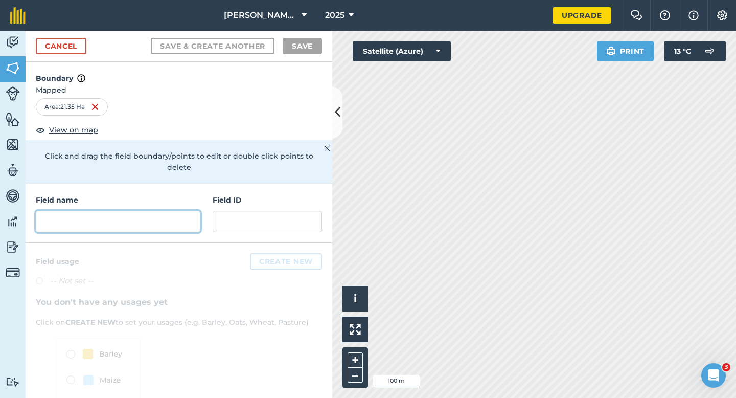
click at [192, 211] on input "text" at bounding box center [118, 221] width 165 height 21
click at [121, 218] on input "text" at bounding box center [118, 221] width 165 height 21
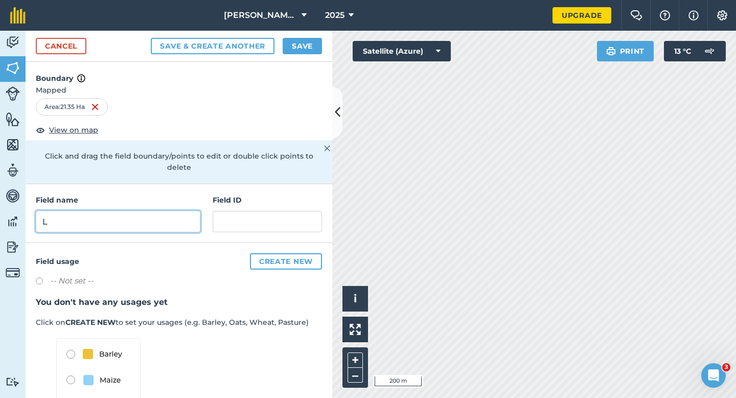
type input "L"
click at [296, 49] on button "Save" at bounding box center [302, 46] width 39 height 16
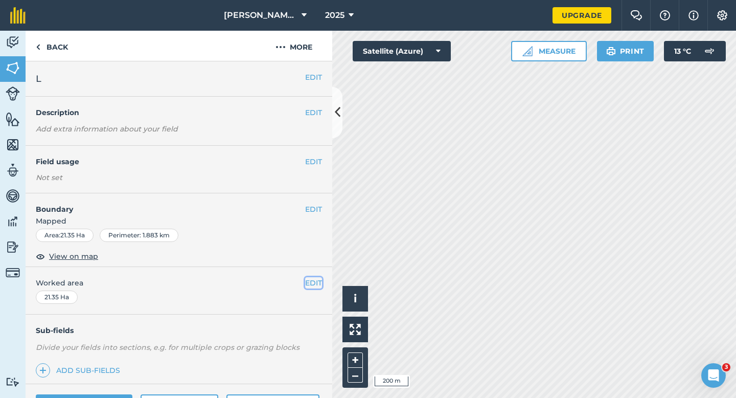
click at [310, 277] on button "EDIT" at bounding box center [313, 282] width 17 height 11
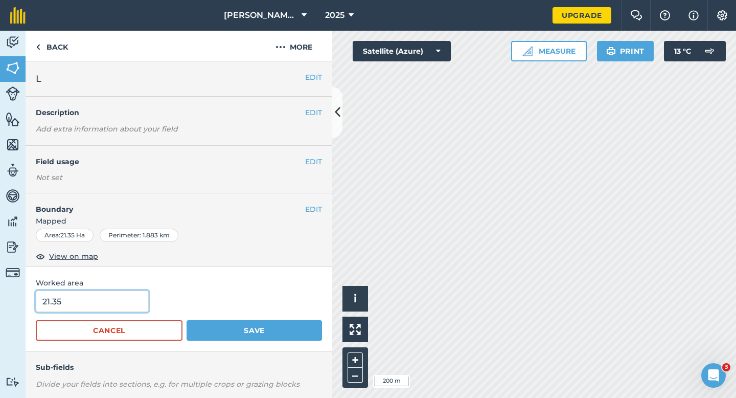
click at [84, 307] on input "21.35" at bounding box center [92, 300] width 113 height 21
type input "21.4"
click at [187, 320] on button "Save" at bounding box center [254, 330] width 135 height 20
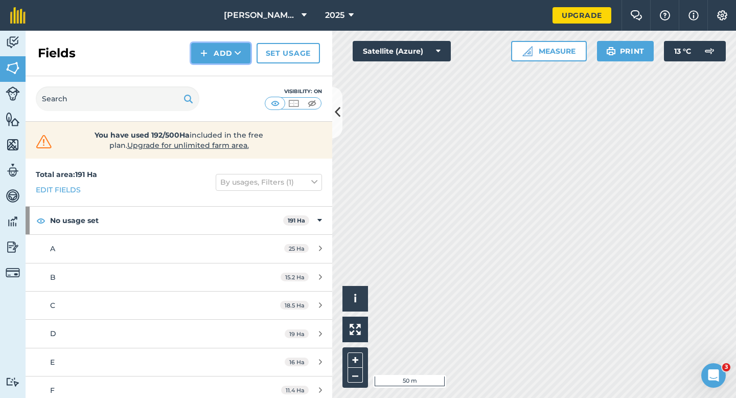
click at [224, 54] on button "Add" at bounding box center [220, 53] width 59 height 20
click at [226, 69] on link "Draw" at bounding box center [221, 76] width 56 height 22
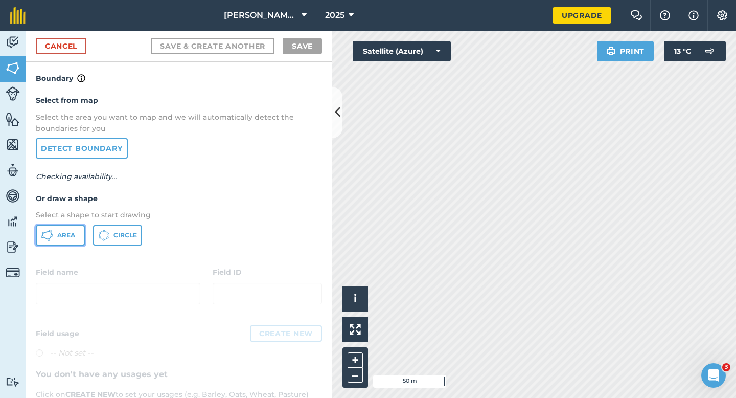
click at [51, 233] on icon at bounding box center [47, 235] width 12 height 12
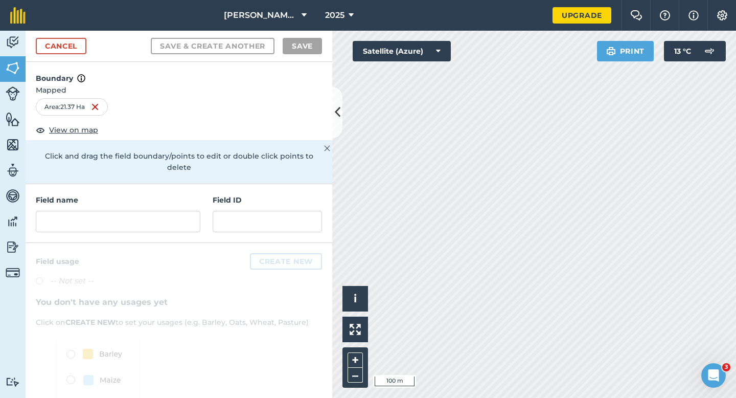
click at [172, 221] on div "Field name Field ID" at bounding box center [179, 213] width 307 height 59
click at [172, 215] on input "text" at bounding box center [118, 221] width 165 height 21
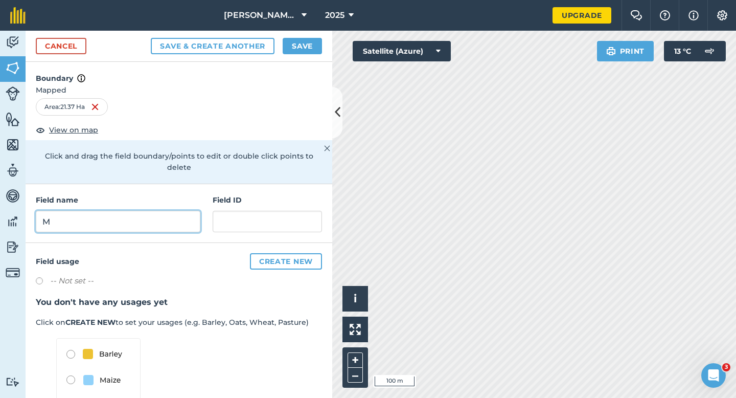
type input "M"
click at [306, 55] on div "Cancel Save & Create Another Save" at bounding box center [179, 46] width 307 height 31
click at [306, 49] on button "Save" at bounding box center [302, 46] width 39 height 16
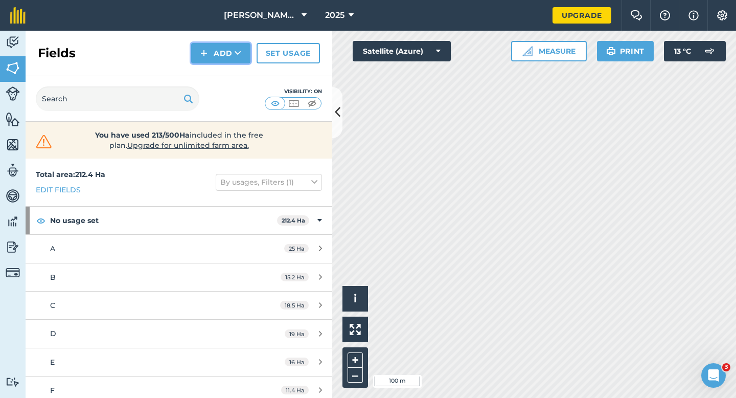
click at [213, 61] on button "Add" at bounding box center [220, 53] width 59 height 20
click at [213, 70] on link "Draw" at bounding box center [221, 76] width 56 height 22
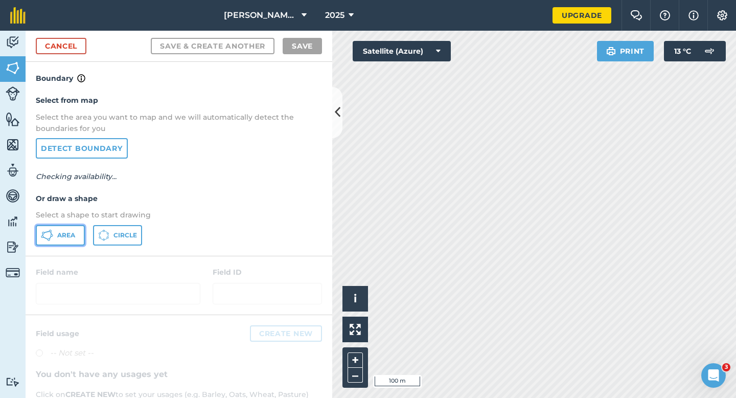
click at [82, 227] on button "Area" at bounding box center [60, 235] width 49 height 20
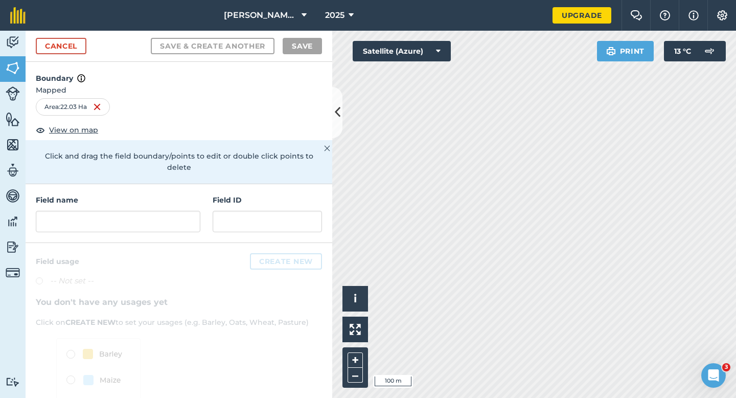
click at [174, 194] on h4 "Field name" at bounding box center [118, 199] width 165 height 11
click at [174, 211] on input "text" at bounding box center [118, 221] width 165 height 21
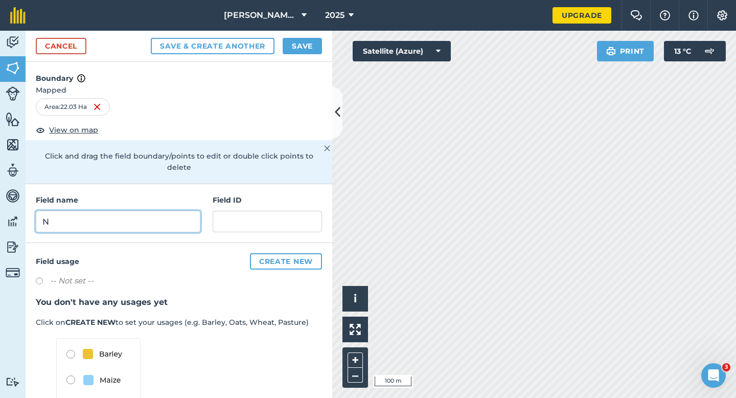
type input "N"
click at [304, 41] on button "Save" at bounding box center [302, 46] width 39 height 16
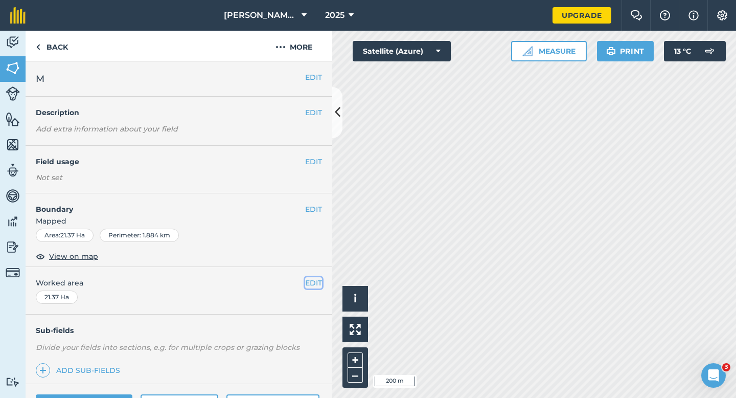
click at [316, 286] on button "EDIT" at bounding box center [313, 282] width 17 height 11
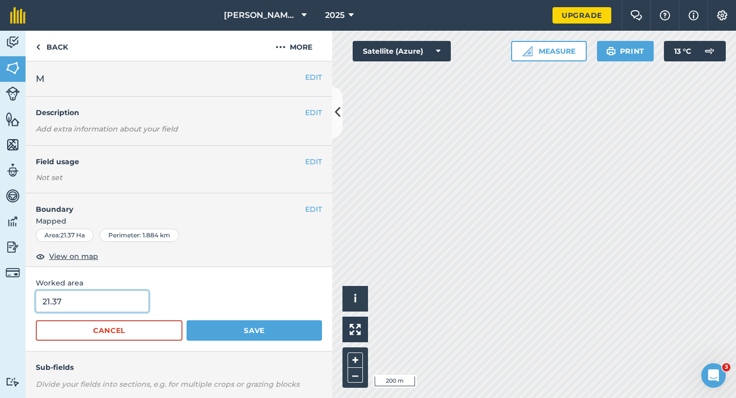
click at [97, 290] on input "21.37" at bounding box center [92, 300] width 113 height 21
click at [97, 300] on input "21.37" at bounding box center [92, 300] width 113 height 21
type input "21.4"
click at [187, 320] on button "Save" at bounding box center [254, 330] width 135 height 20
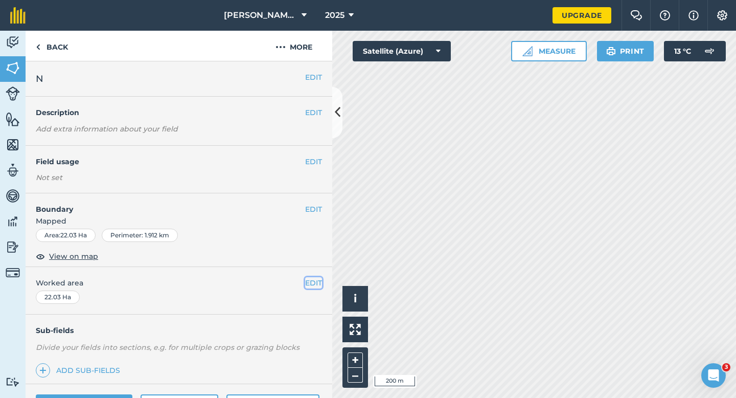
click at [319, 278] on button "EDIT" at bounding box center [313, 282] width 17 height 11
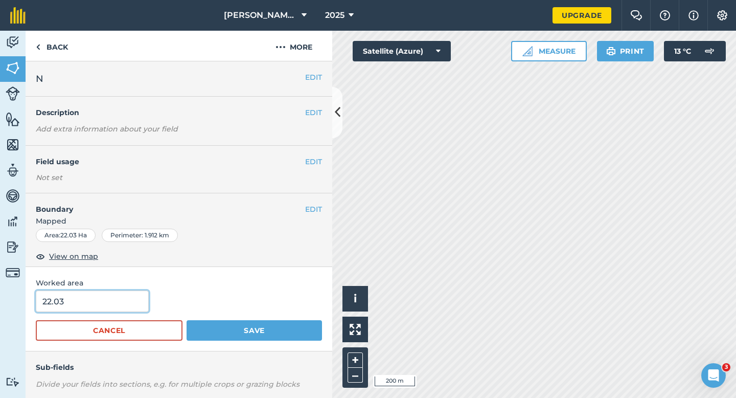
click at [124, 294] on input "22.03" at bounding box center [92, 300] width 113 height 21
type input "22"
click at [187, 320] on button "Save" at bounding box center [254, 330] width 135 height 20
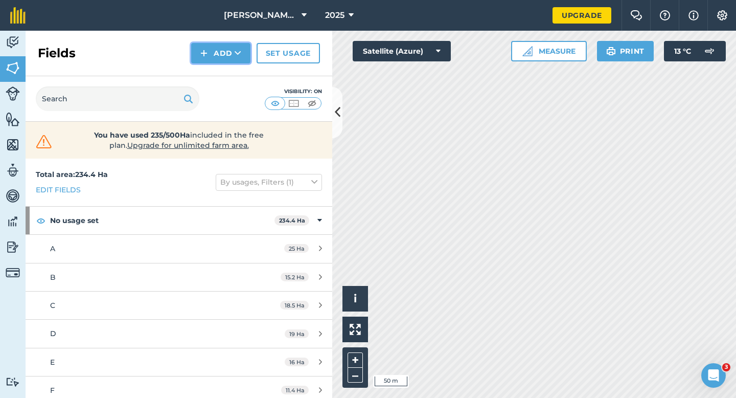
click at [224, 51] on button "Add" at bounding box center [220, 53] width 59 height 20
click at [224, 72] on link "Draw" at bounding box center [221, 76] width 56 height 22
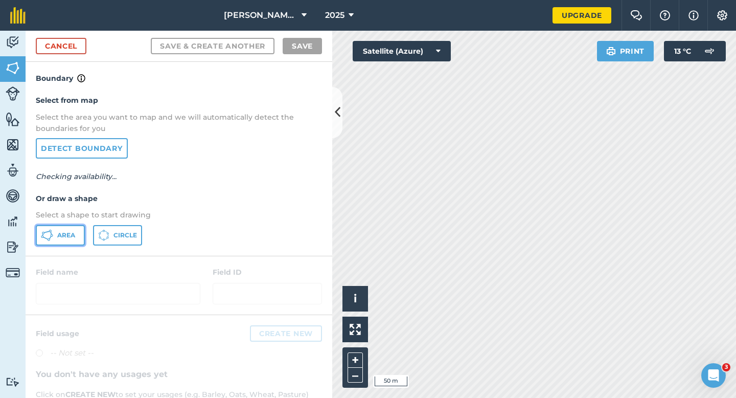
click at [64, 225] on button "Area" at bounding box center [60, 235] width 49 height 20
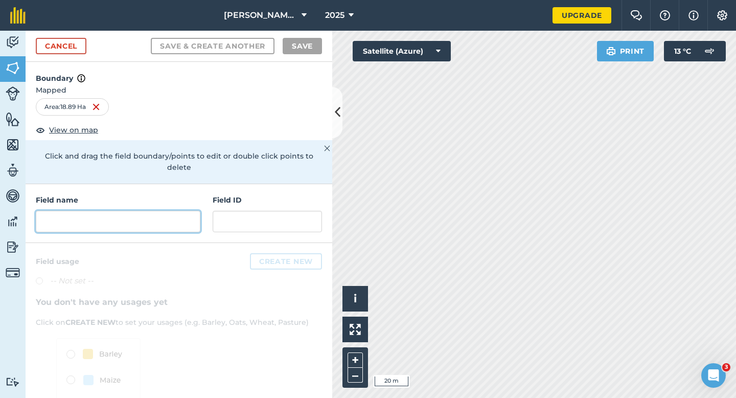
click at [160, 211] on input "text" at bounding box center [118, 221] width 165 height 21
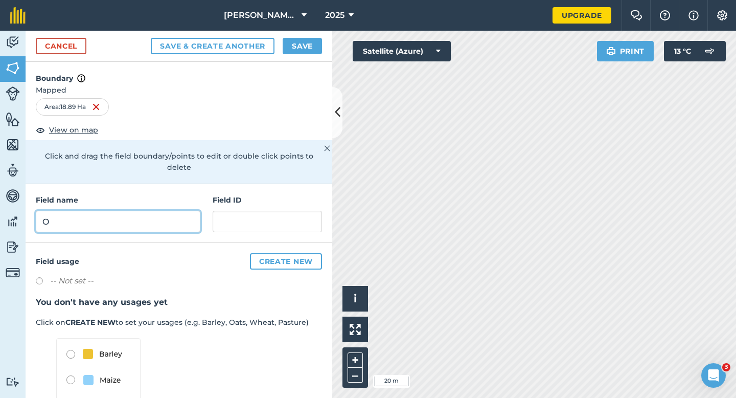
type input "O"
click at [314, 46] on button "Save" at bounding box center [302, 46] width 39 height 16
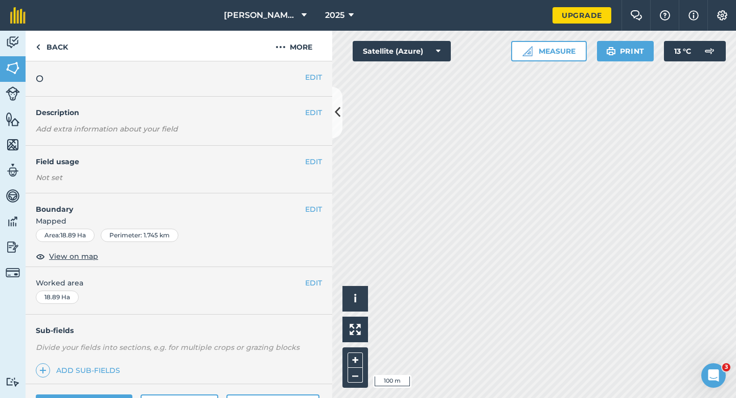
click at [310, 275] on div "EDIT Worked area 18.89 Ha" at bounding box center [179, 291] width 307 height 48
click at [310, 280] on button "EDIT" at bounding box center [313, 282] width 17 height 11
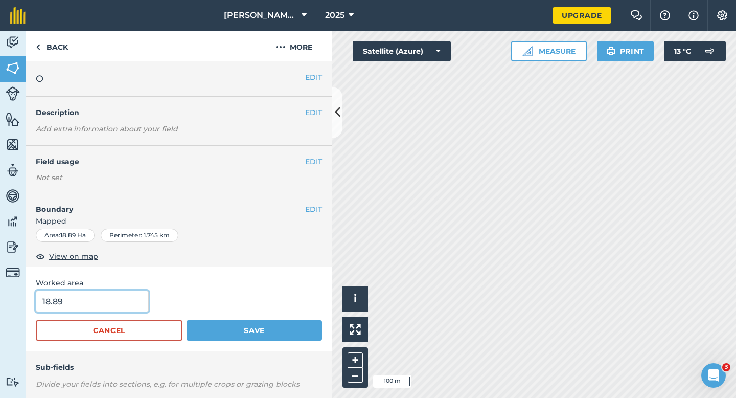
click at [110, 309] on input "18.89" at bounding box center [92, 300] width 113 height 21
type input "19"
click at [187, 320] on button "Save" at bounding box center [254, 330] width 135 height 20
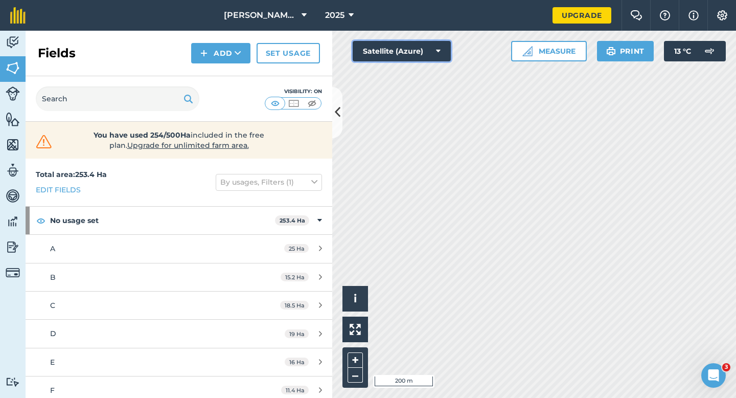
click at [381, 59] on button "Satellite (Azure)" at bounding box center [402, 51] width 98 height 20
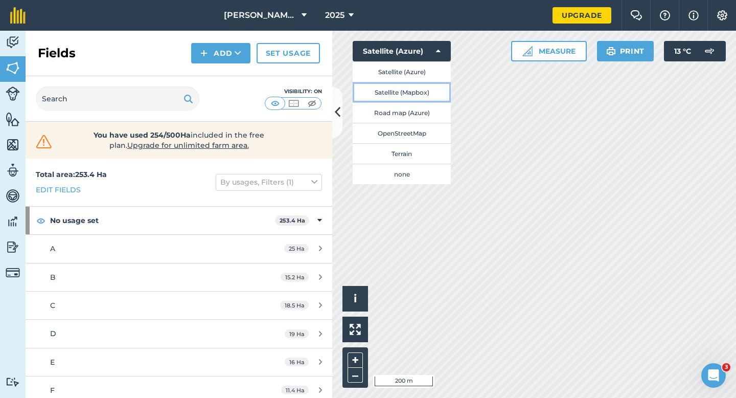
click at [383, 83] on button "Satellite (Mapbox)" at bounding box center [402, 92] width 98 height 20
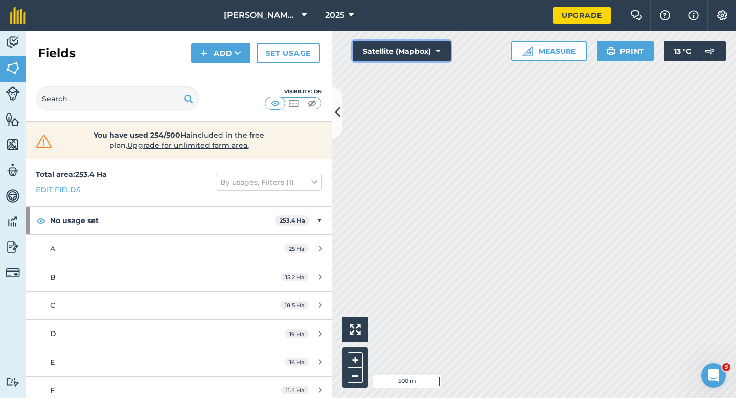
click at [398, 43] on button "Satellite (Mapbox)" at bounding box center [402, 51] width 98 height 20
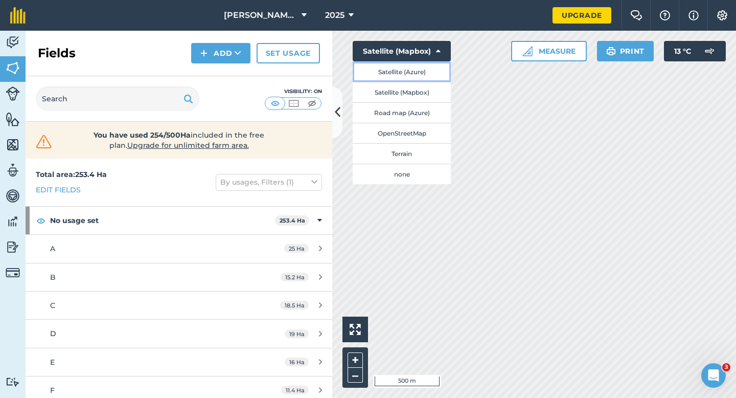
click at [398, 71] on button "Satellite (Azure)" at bounding box center [402, 71] width 98 height 20
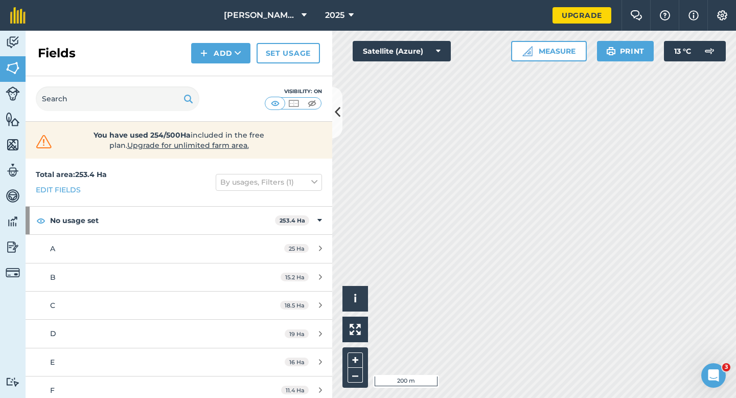
click at [238, 41] on div "Fields Add Set usage" at bounding box center [179, 53] width 307 height 45
click at [238, 64] on div "Fields Add Set usage" at bounding box center [179, 53] width 307 height 45
click at [235, 56] on icon at bounding box center [238, 53] width 7 height 10
click at [234, 76] on link "Draw" at bounding box center [221, 76] width 56 height 22
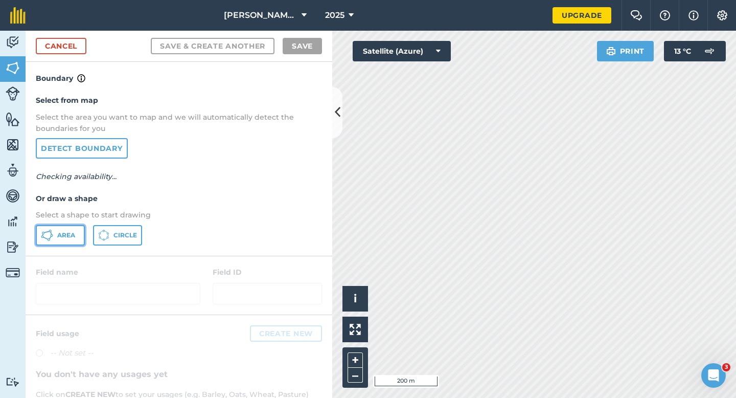
click at [67, 236] on span "Area" at bounding box center [66, 235] width 18 height 8
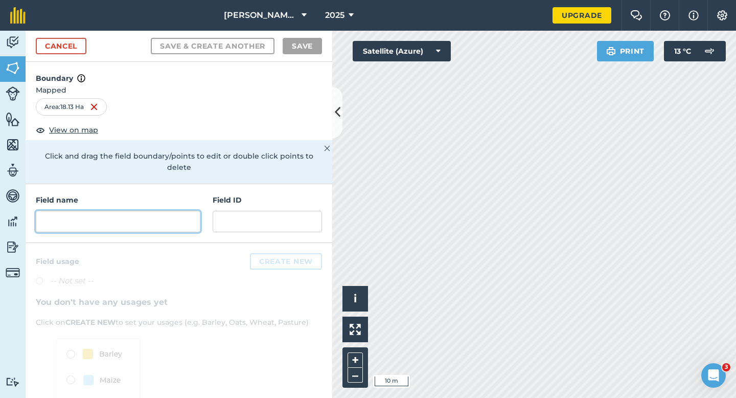
click at [173, 211] on input "text" at bounding box center [118, 221] width 165 height 21
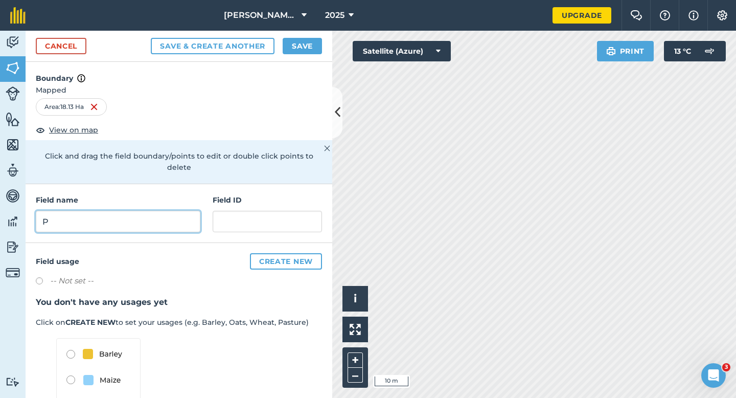
type input "P"
click at [308, 45] on button "Save" at bounding box center [302, 46] width 39 height 16
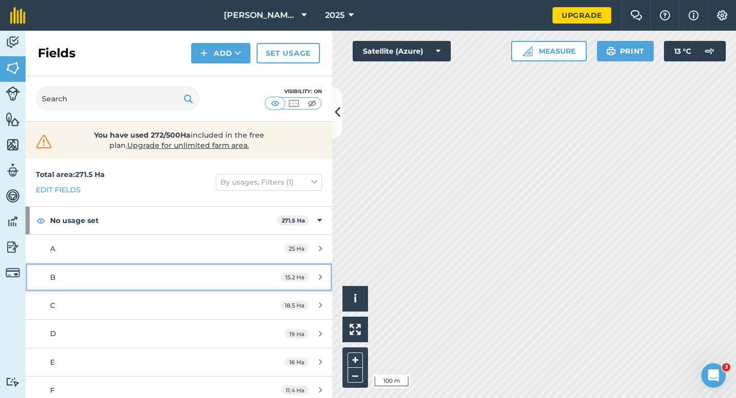
click at [318, 277] on div "15.2 Ha" at bounding box center [301, 277] width 62 height 8
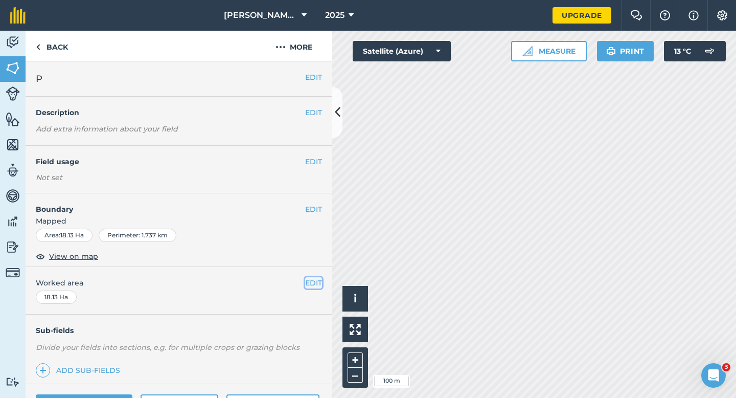
click at [312, 282] on button "EDIT" at bounding box center [313, 282] width 17 height 11
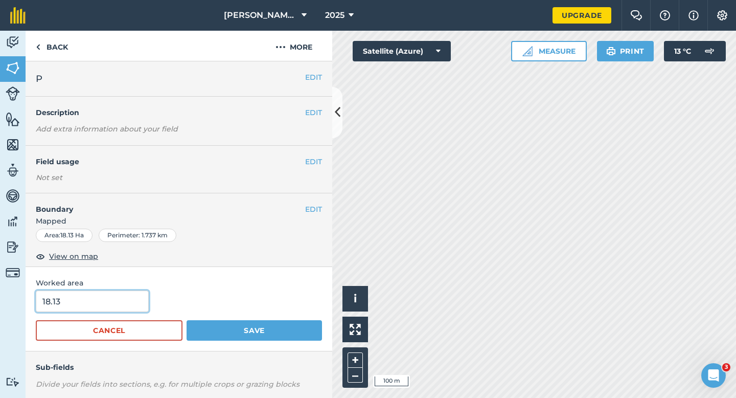
click at [91, 307] on input "18.13" at bounding box center [92, 300] width 113 height 21
type input "18"
click at [187, 320] on button "Save" at bounding box center [254, 330] width 135 height 20
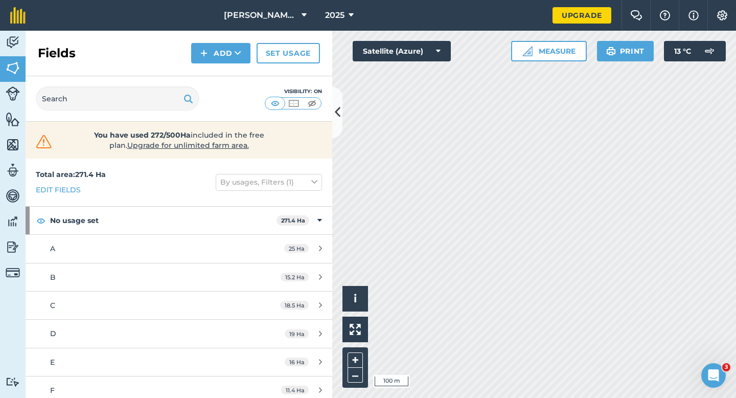
click at [205, 65] on div "Fields Add Set usage" at bounding box center [179, 53] width 307 height 45
click at [205, 63] on button "Add" at bounding box center [220, 53] width 59 height 20
click at [205, 66] on link "Draw" at bounding box center [221, 76] width 56 height 22
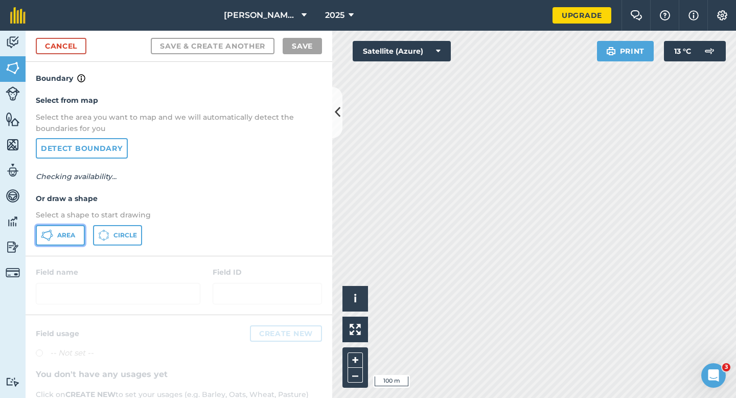
click at [67, 235] on span "Area" at bounding box center [66, 235] width 18 height 8
click at [66, 235] on span "Area" at bounding box center [66, 235] width 18 height 8
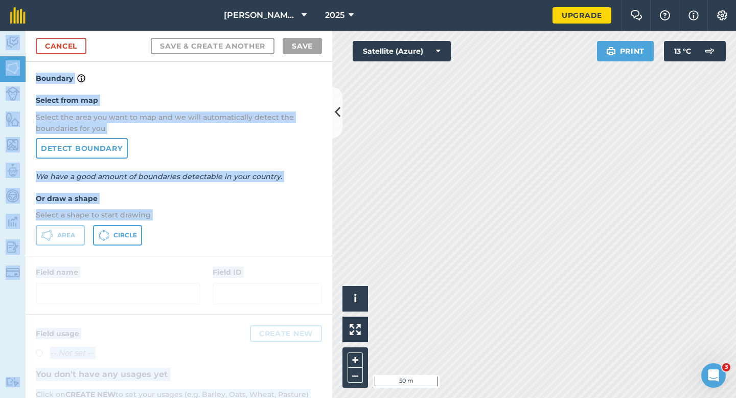
click at [643, 182] on div "[PERSON_NAME] & Sons LC & EC 2025 Upgrade Farm Chat Help Info Settings Map prin…" at bounding box center [368, 199] width 736 height 398
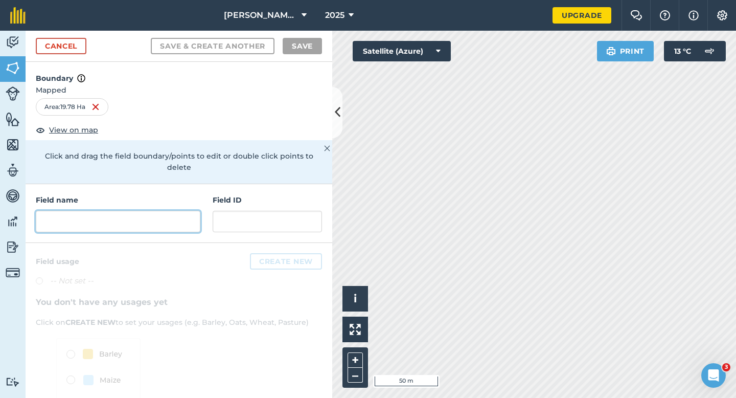
click at [155, 211] on input "text" at bounding box center [118, 221] width 165 height 21
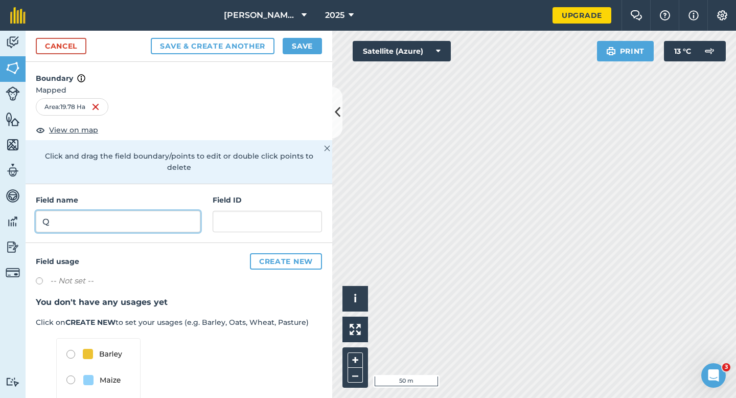
type input "Q"
click at [295, 46] on button "Save" at bounding box center [302, 46] width 39 height 16
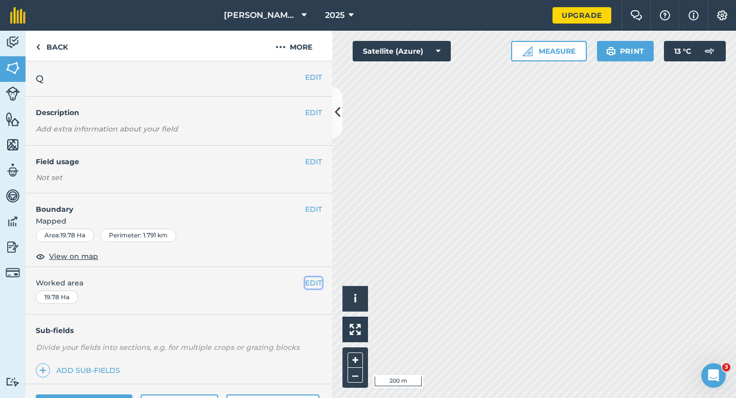
click at [312, 280] on button "EDIT" at bounding box center [313, 282] width 17 height 11
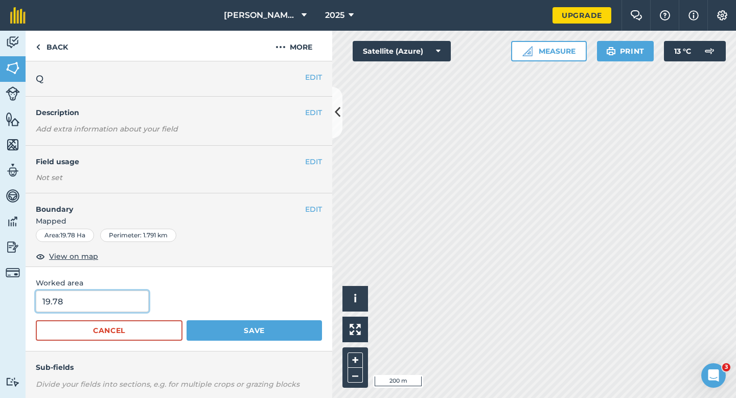
click at [99, 293] on input "19.78" at bounding box center [92, 300] width 113 height 21
type input "20"
click at [187, 320] on button "Save" at bounding box center [254, 330] width 135 height 20
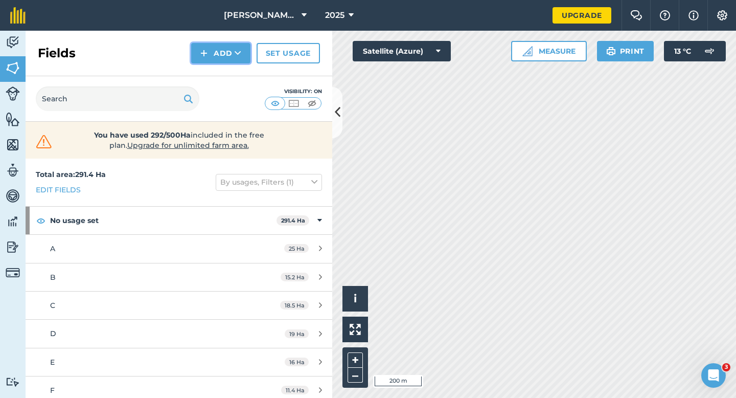
click at [206, 58] on img at bounding box center [203, 53] width 7 height 12
click at [208, 69] on link "Draw" at bounding box center [221, 76] width 56 height 22
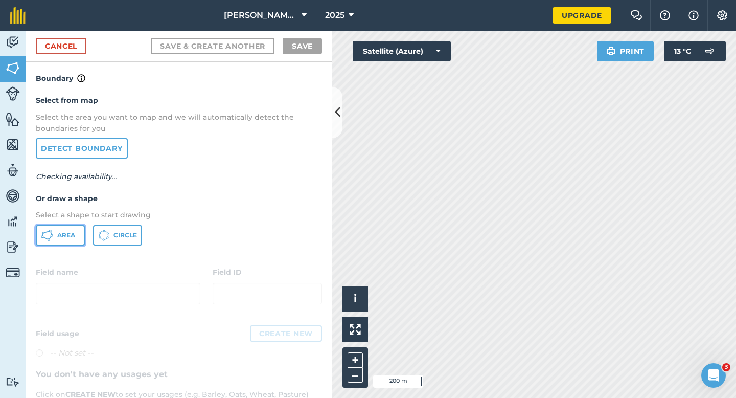
click at [67, 240] on button "Area" at bounding box center [60, 235] width 49 height 20
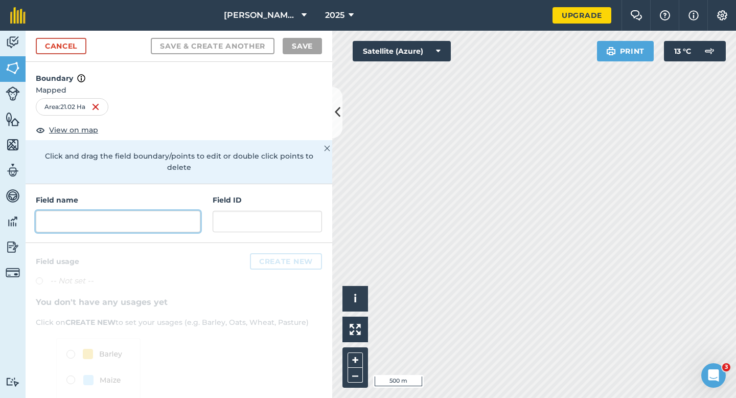
click at [188, 211] on input "text" at bounding box center [118, 221] width 165 height 21
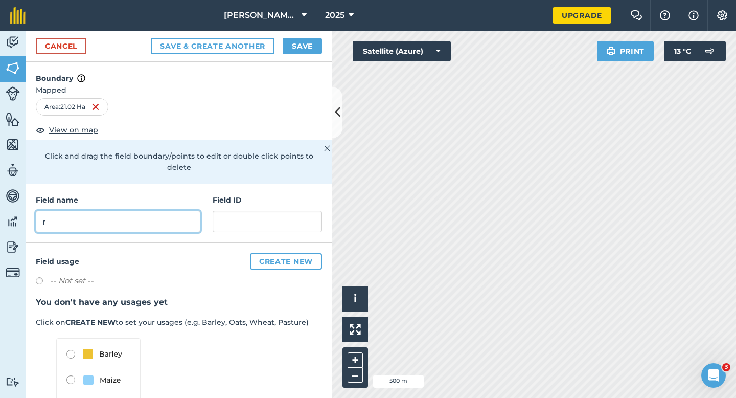
click at [146, 214] on input "r" at bounding box center [118, 221] width 165 height 21
type input "R"
click at [288, 45] on button "Save" at bounding box center [302, 46] width 39 height 16
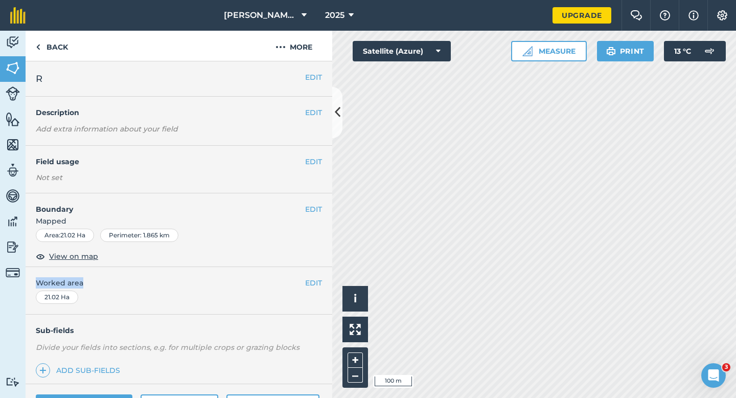
click at [322, 282] on div "EDIT Worked area 21.02 Ha" at bounding box center [179, 291] width 307 height 48
click at [311, 282] on button "EDIT" at bounding box center [313, 282] width 17 height 11
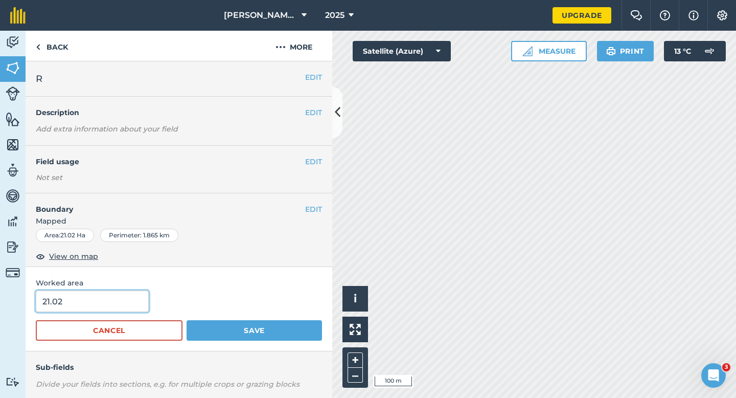
click at [94, 295] on input "21.02" at bounding box center [92, 300] width 113 height 21
type input "21"
click at [187, 320] on button "Save" at bounding box center [254, 330] width 135 height 20
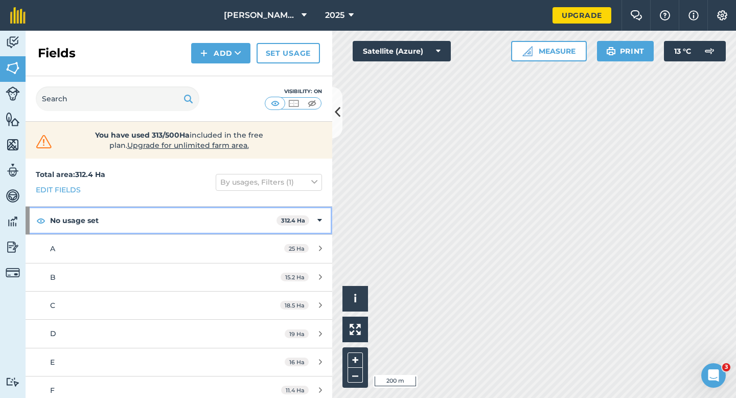
click at [326, 226] on div "No usage set 312.4 Ha" at bounding box center [179, 221] width 307 height 28
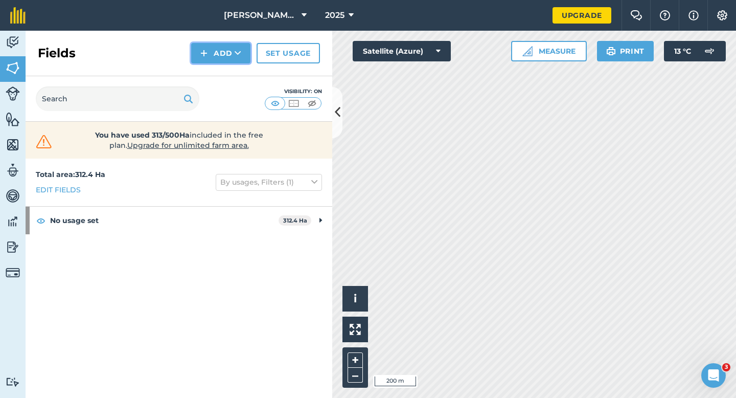
click at [225, 61] on button "Add" at bounding box center [220, 53] width 59 height 20
click at [225, 67] on link "Draw" at bounding box center [221, 76] width 56 height 22
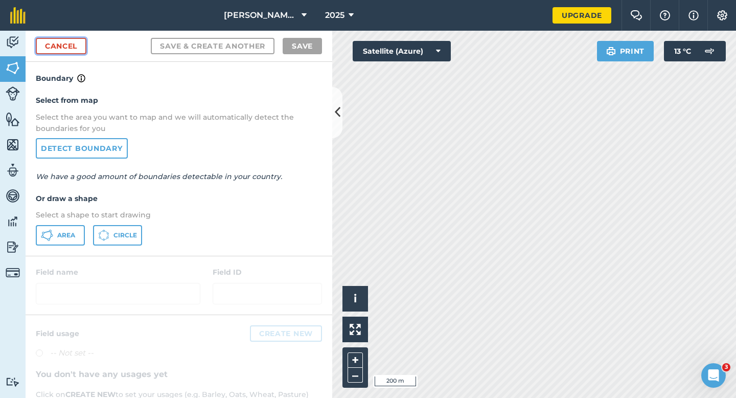
click at [57, 50] on link "Cancel" at bounding box center [61, 46] width 51 height 16
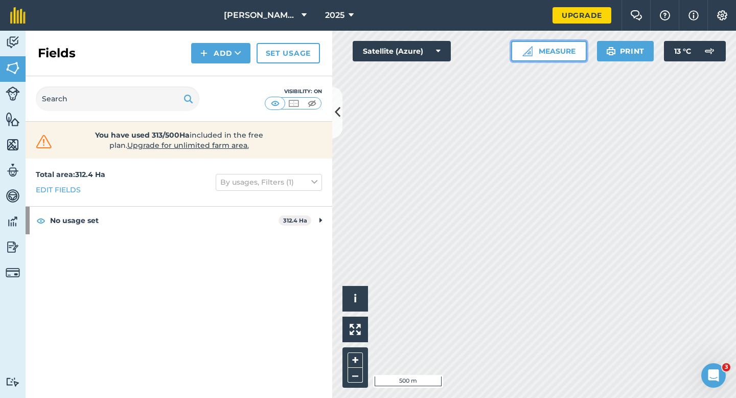
click at [565, 58] on button "Measure" at bounding box center [549, 51] width 76 height 20
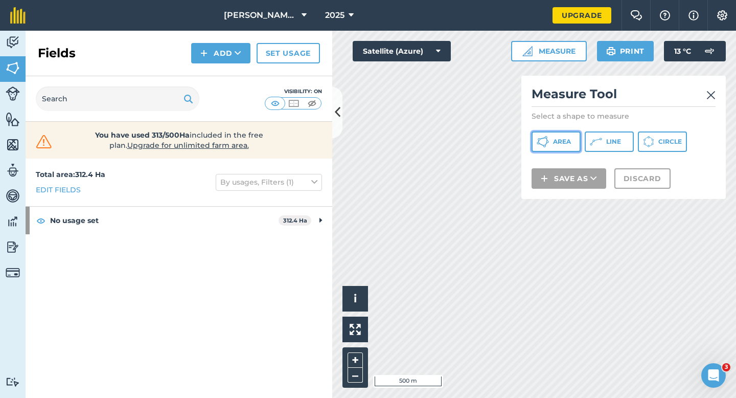
click at [563, 145] on span "Area" at bounding box center [562, 142] width 18 height 8
click at [435, 125] on div "Click to start drawing i © 2025 TomTom, Microsoft 500 m + – Satellite (Azure) M…" at bounding box center [534, 214] width 404 height 367
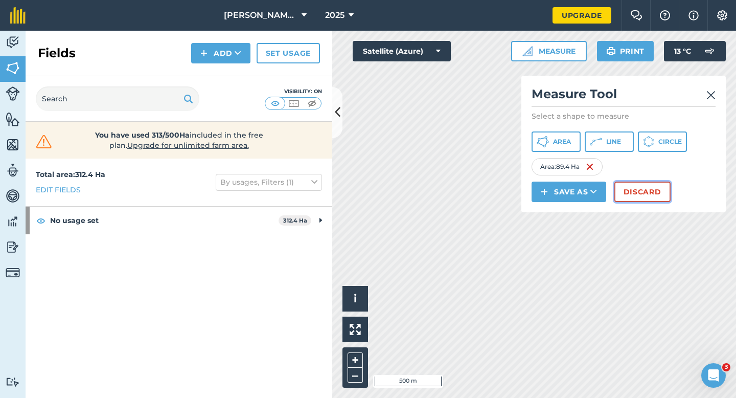
click at [639, 198] on button "Discard" at bounding box center [642, 191] width 56 height 20
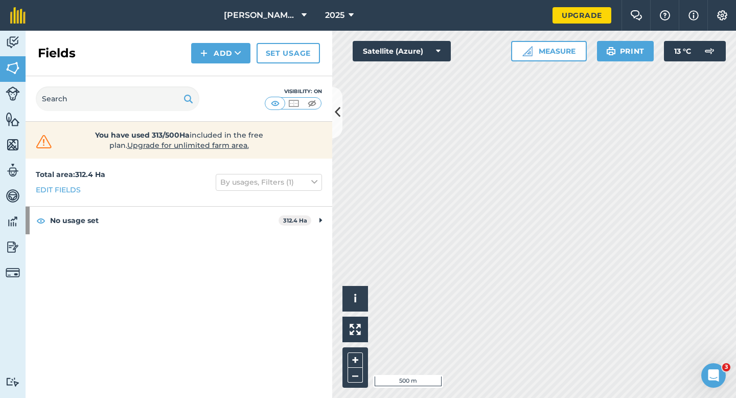
click at [310, 115] on div "Activity Fields Livestock Features Maps Team Vehicles Data Reporting Billing Tu…" at bounding box center [368, 214] width 736 height 367
click at [289, 203] on div "Activity Fields Livestock Features Maps Team Vehicles Data Reporting Billing Tu…" at bounding box center [368, 214] width 736 height 367
click at [222, 56] on button "Add" at bounding box center [220, 53] width 59 height 20
click at [222, 71] on link "Draw" at bounding box center [221, 76] width 56 height 22
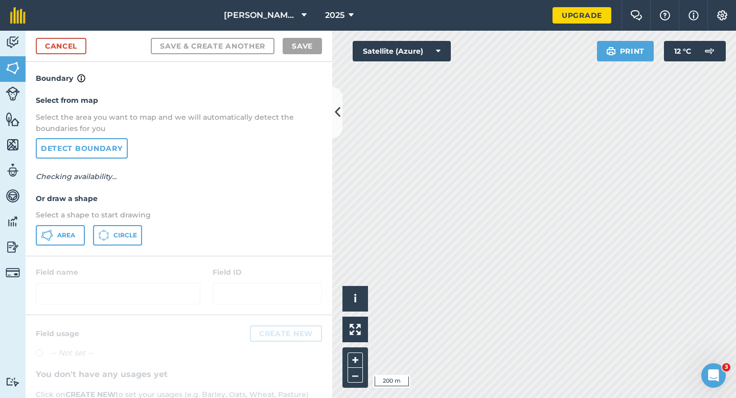
click at [60, 220] on p "Select a shape to start drawing" at bounding box center [179, 214] width 286 height 11
click at [60, 226] on button "Area" at bounding box center [60, 235] width 49 height 20
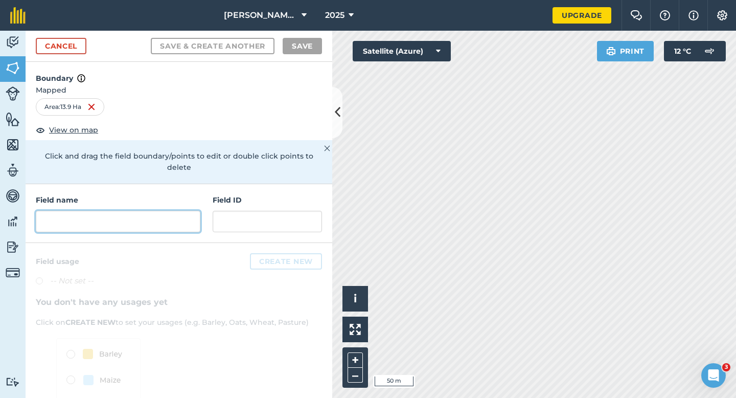
click at [166, 211] on input "text" at bounding box center [118, 221] width 165 height 21
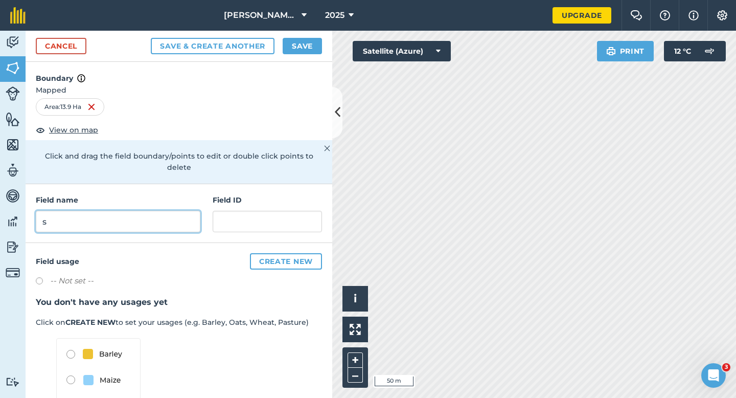
click at [150, 211] on input "s" at bounding box center [118, 221] width 165 height 21
type input "S"
click at [302, 52] on button "Save" at bounding box center [302, 46] width 39 height 16
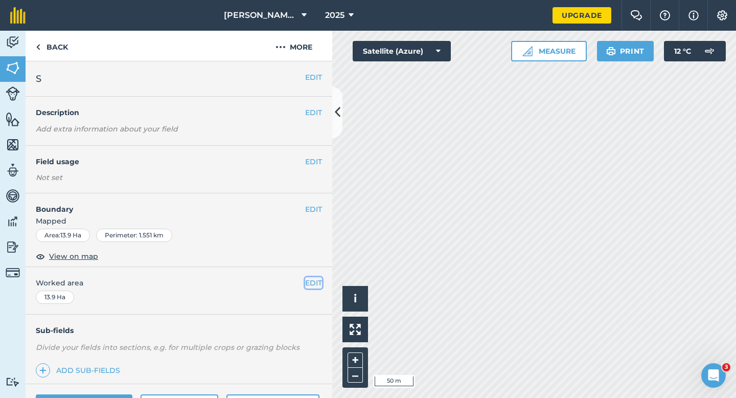
click at [312, 284] on button "EDIT" at bounding box center [313, 282] width 17 height 11
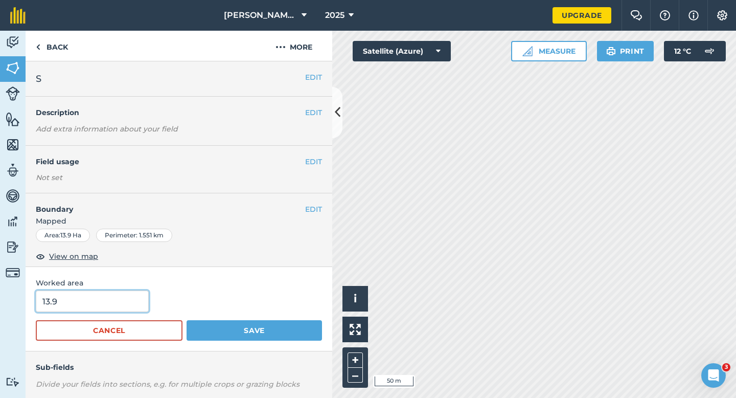
click at [97, 308] on input "13.9" at bounding box center [92, 300] width 113 height 21
type input "14"
click at [187, 320] on button "Save" at bounding box center [254, 330] width 135 height 20
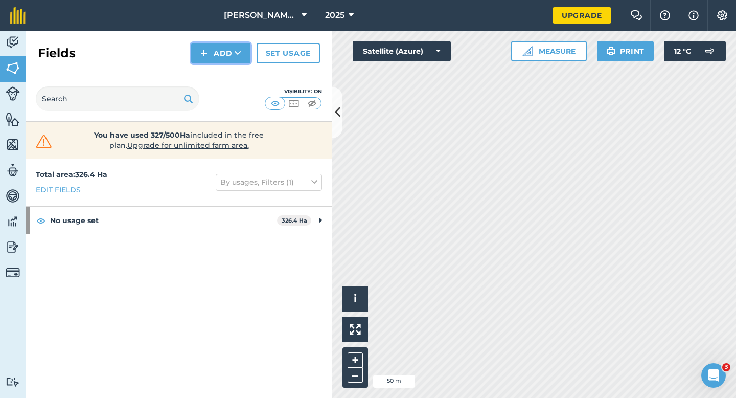
click at [211, 56] on button "Add" at bounding box center [220, 53] width 59 height 20
click at [212, 70] on link "Draw" at bounding box center [221, 76] width 56 height 22
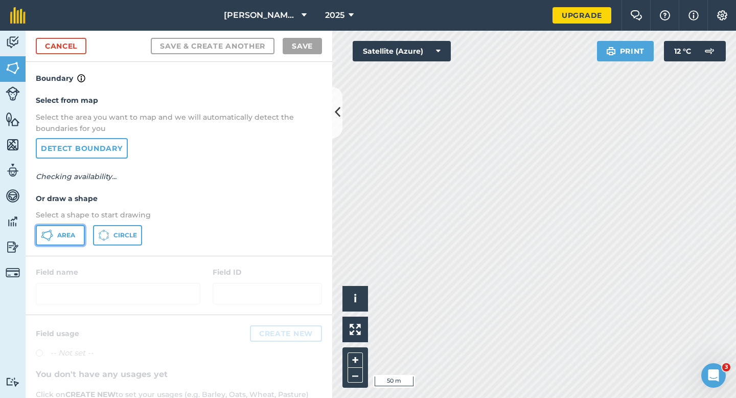
click at [65, 233] on span "Area" at bounding box center [66, 235] width 18 height 8
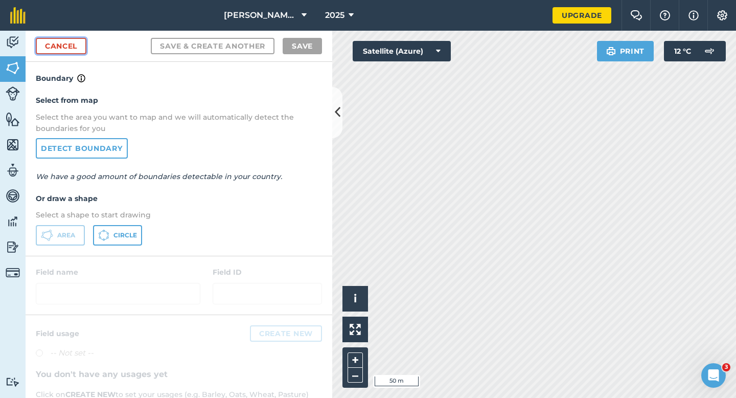
click at [41, 45] on link "Cancel" at bounding box center [61, 46] width 51 height 16
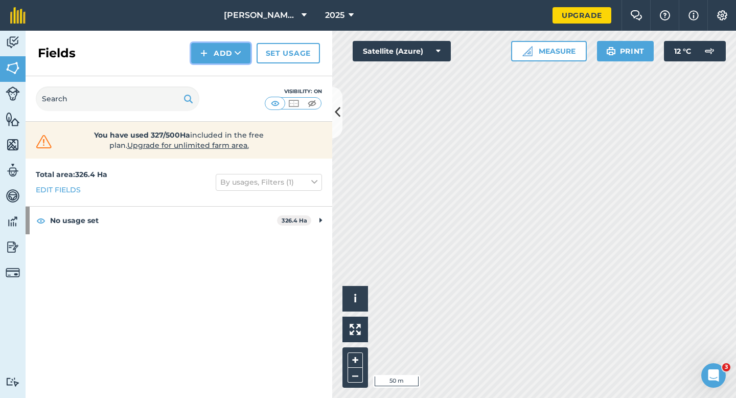
click at [198, 59] on button "Add" at bounding box center [220, 53] width 59 height 20
click at [201, 90] on link "Import" at bounding box center [221, 99] width 56 height 22
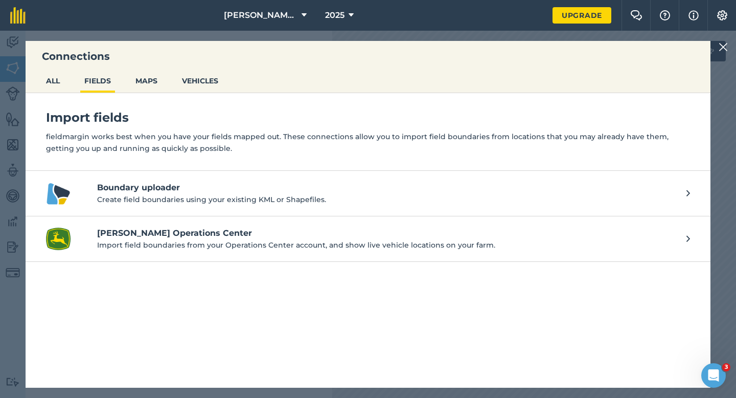
click at [718, 44] on div "Connections ALL FIELDS MAPS VEHICLES Import fields fieldmargin works best when …" at bounding box center [368, 214] width 736 height 367
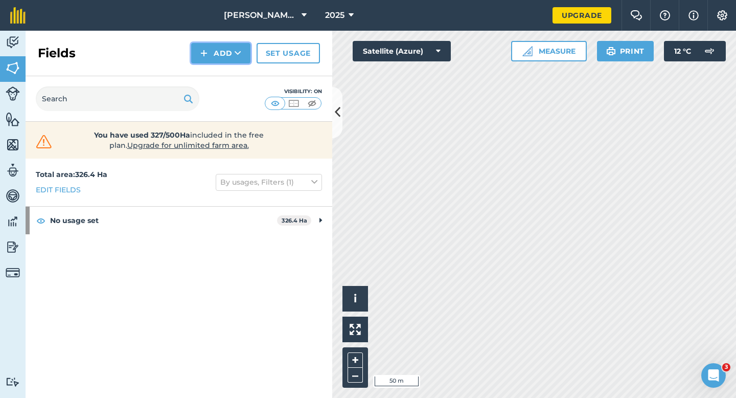
click at [214, 43] on button "Add" at bounding box center [220, 53] width 59 height 20
click at [218, 63] on div "Fields Add Draw Import Set usage" at bounding box center [179, 53] width 307 height 45
click at [219, 59] on button "Add" at bounding box center [220, 53] width 59 height 20
click at [219, 76] on link "Draw" at bounding box center [221, 76] width 56 height 22
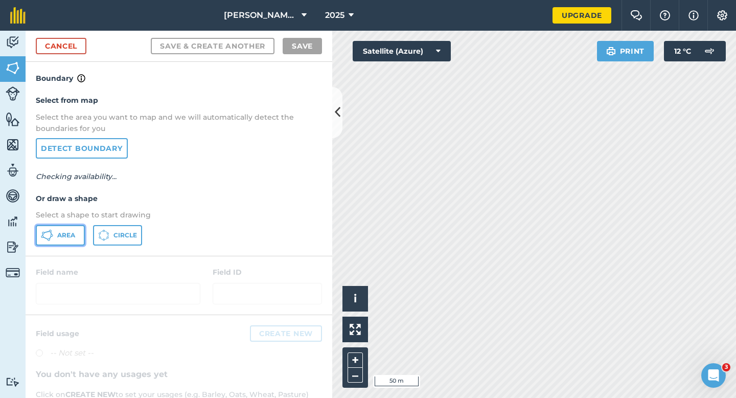
click at [66, 232] on span "Area" at bounding box center [66, 235] width 18 height 8
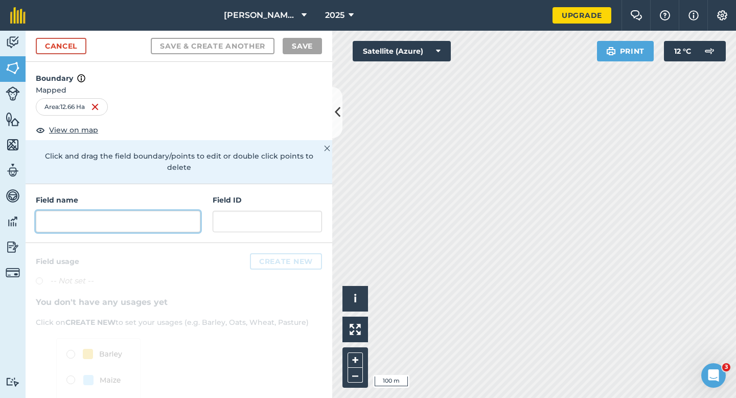
click at [142, 211] on input "text" at bounding box center [118, 221] width 165 height 21
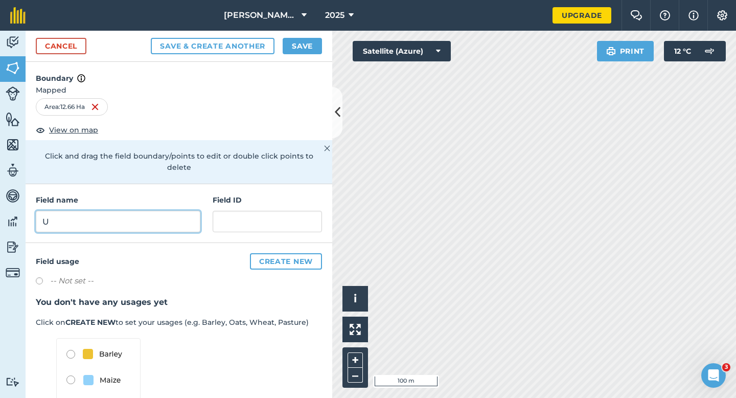
type input "U"
click at [302, 39] on button "Save" at bounding box center [302, 46] width 39 height 16
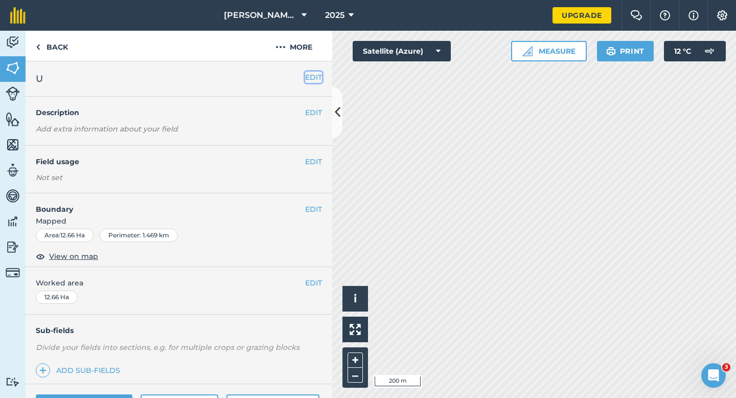
click at [313, 74] on button "EDIT" at bounding box center [313, 77] width 17 height 11
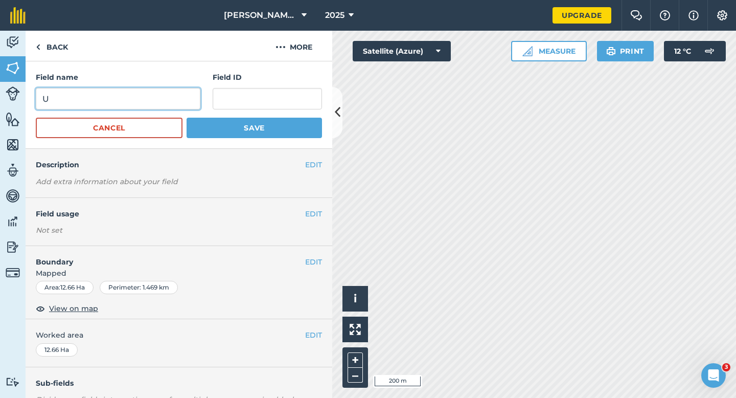
click at [182, 103] on input "U" at bounding box center [118, 98] width 165 height 21
type input "T"
click at [187, 118] on button "Save" at bounding box center [254, 128] width 135 height 20
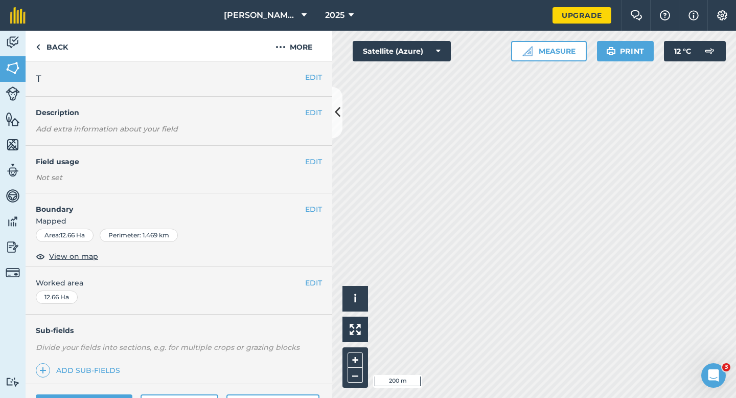
click at [310, 290] on div "EDIT Worked area 12.66 Ha" at bounding box center [179, 291] width 307 height 48
click at [310, 279] on button "EDIT" at bounding box center [313, 282] width 17 height 11
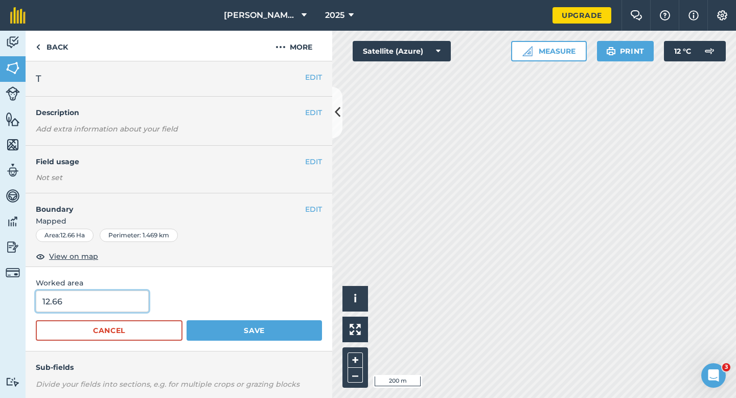
click at [138, 301] on input "12.66" at bounding box center [92, 300] width 113 height 21
type input "13"
click at [187, 320] on button "Save" at bounding box center [254, 330] width 135 height 20
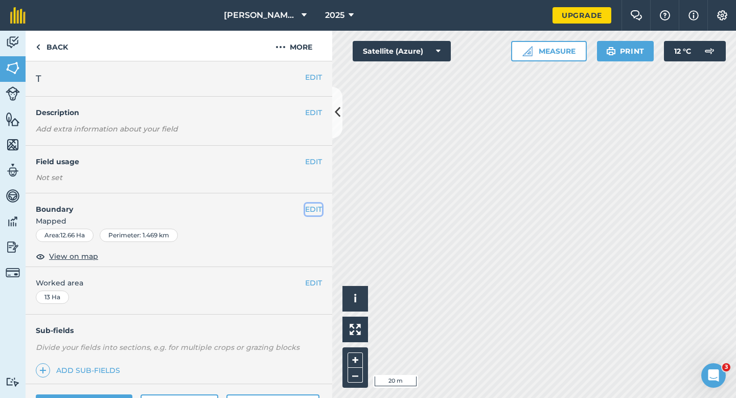
click at [314, 204] on button "EDIT" at bounding box center [313, 208] width 17 height 11
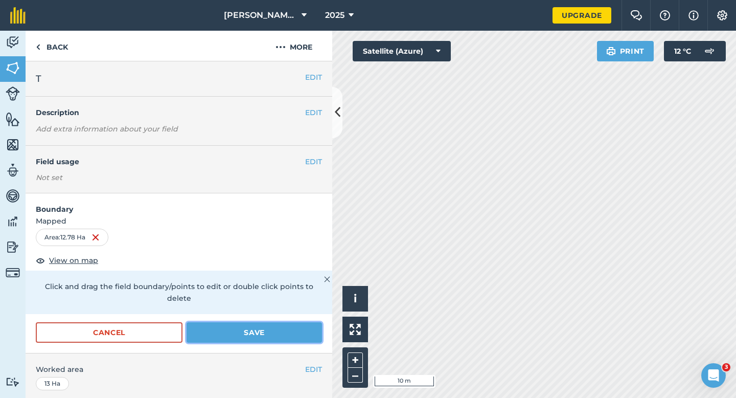
click at [291, 322] on button "Save" at bounding box center [254, 332] width 135 height 20
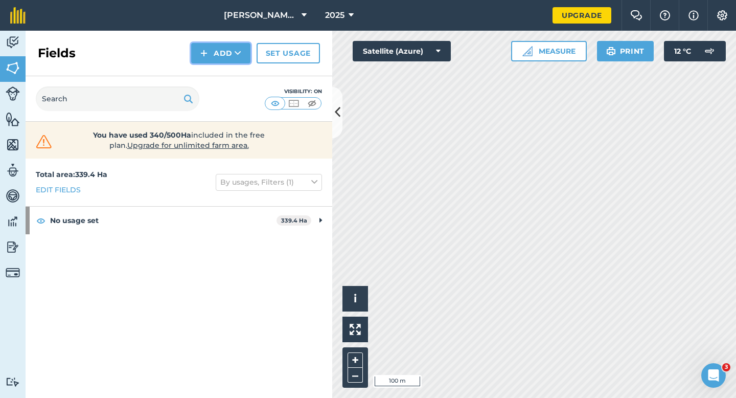
click at [210, 58] on button "Add" at bounding box center [220, 53] width 59 height 20
click at [212, 67] on link "Draw" at bounding box center [221, 76] width 56 height 22
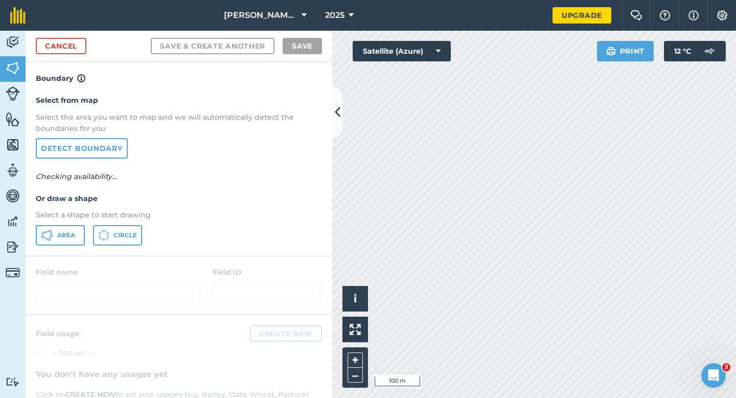
click at [61, 246] on div "Select from map Select the area you want to map and we will automatically detec…" at bounding box center [179, 169] width 307 height 171
click at [74, 238] on span "Area" at bounding box center [66, 235] width 18 height 8
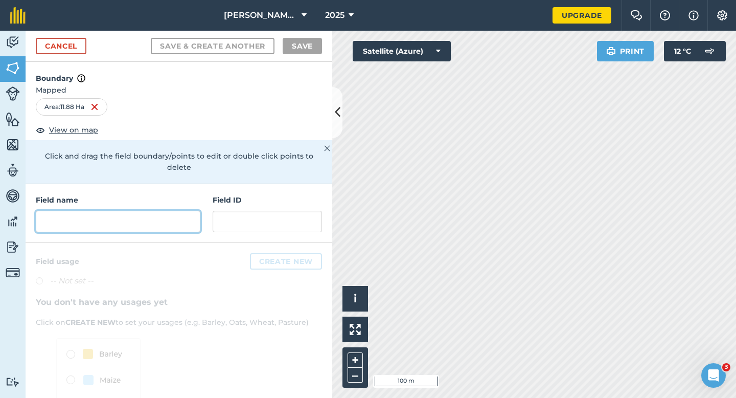
click at [118, 211] on input "text" at bounding box center [118, 221] width 165 height 21
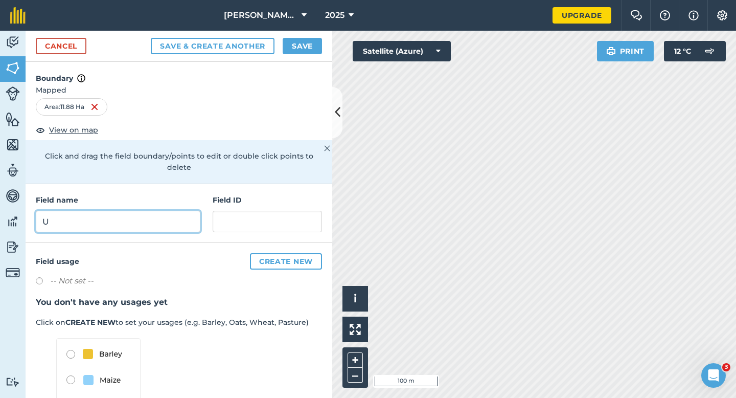
type input "U"
click at [305, 45] on button "Save" at bounding box center [302, 46] width 39 height 16
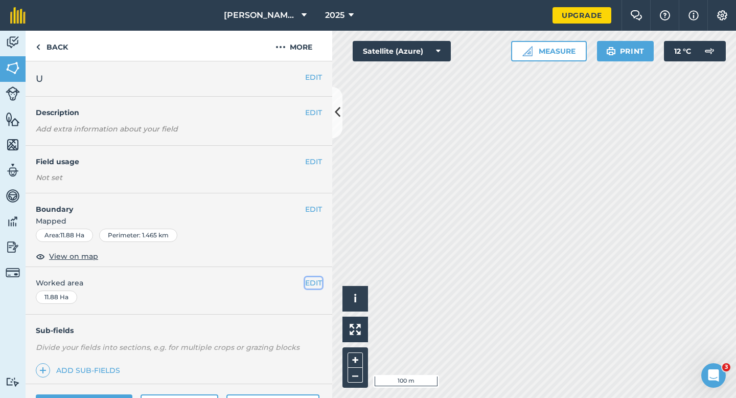
click at [310, 281] on button "EDIT" at bounding box center [313, 282] width 17 height 11
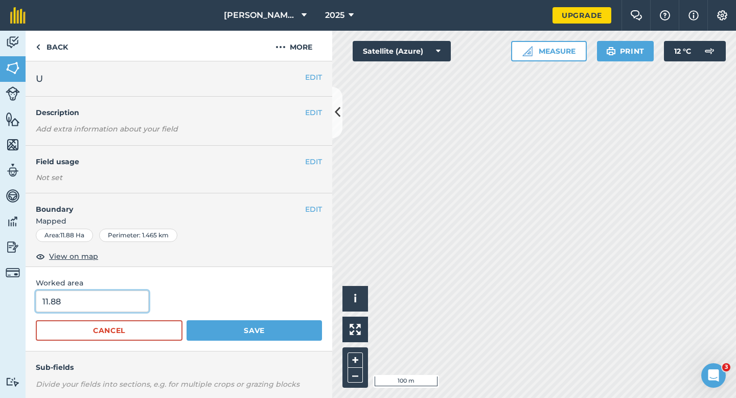
click at [136, 298] on input "11.88" at bounding box center [92, 300] width 113 height 21
type input "12"
click at [187, 320] on button "Save" at bounding box center [254, 330] width 135 height 20
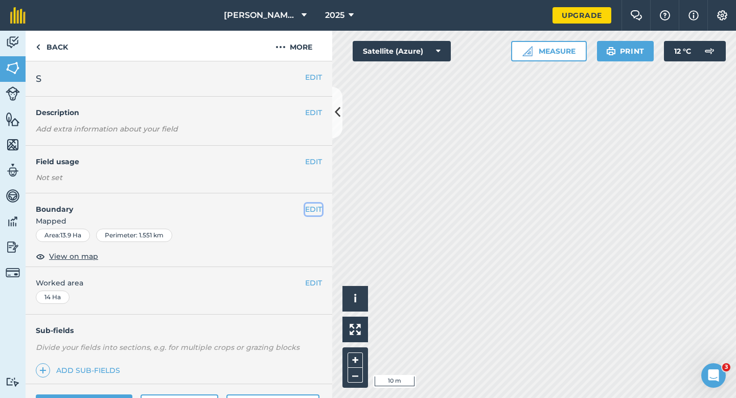
click at [310, 210] on button "EDIT" at bounding box center [313, 208] width 17 height 11
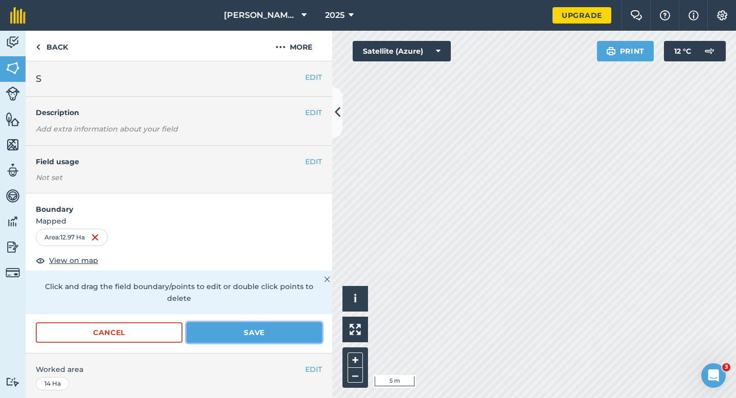
click at [302, 322] on button "Save" at bounding box center [254, 332] width 135 height 20
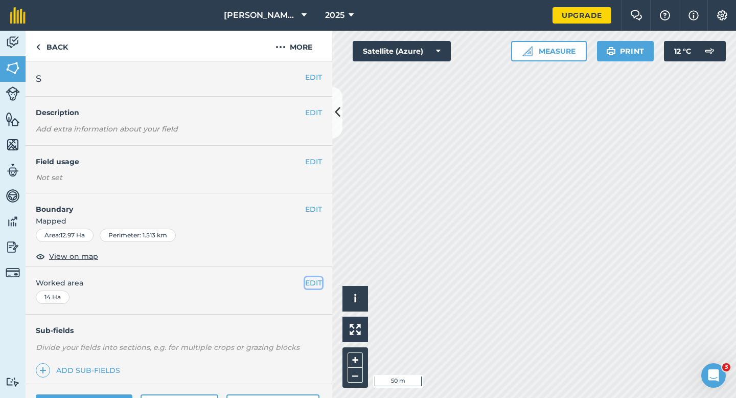
click at [310, 288] on button "EDIT" at bounding box center [313, 282] width 17 height 11
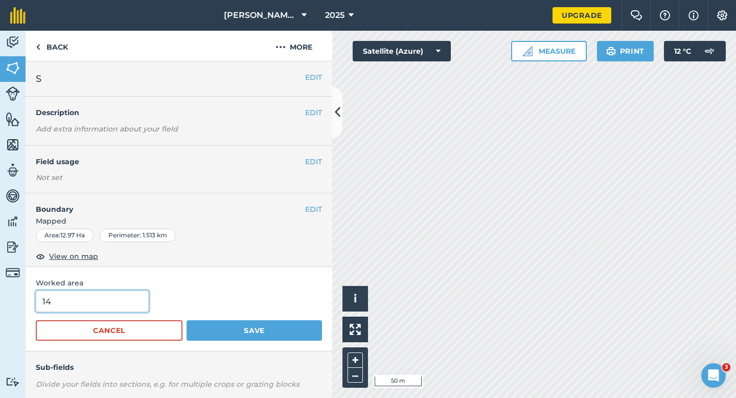
type input "13"
click at [134, 301] on input "13" at bounding box center [92, 300] width 113 height 21
click at [187, 320] on button "Save" at bounding box center [254, 330] width 135 height 20
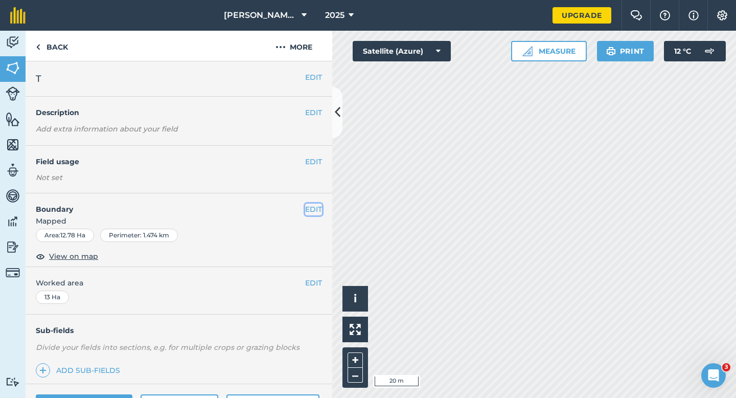
click at [307, 205] on button "EDIT" at bounding box center [313, 208] width 17 height 11
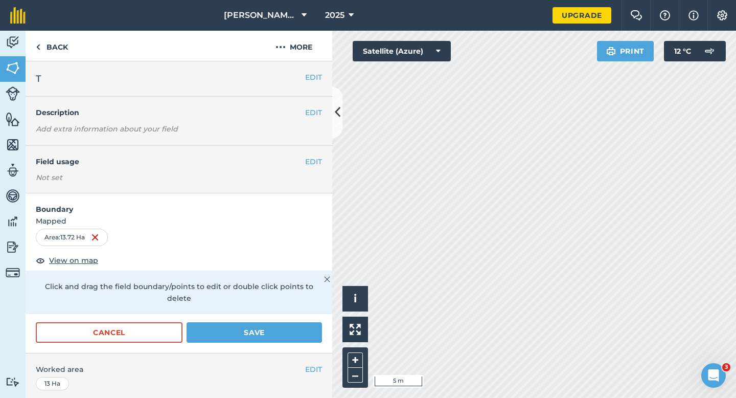
click at [305, 306] on form "Boundary Mapped Area : 13.72 Ha View on map Click and drag the field boundary/p…" at bounding box center [179, 272] width 307 height 159
click at [303, 322] on button "Save" at bounding box center [254, 332] width 135 height 20
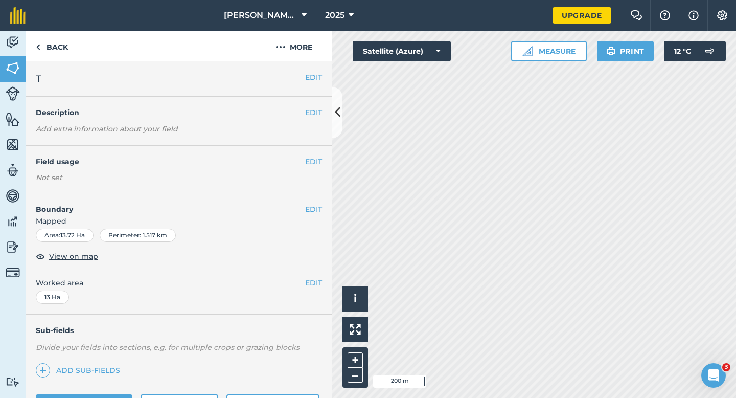
click at [317, 290] on div "EDIT Worked area 13 Ha" at bounding box center [179, 291] width 307 height 48
click at [307, 278] on button "EDIT" at bounding box center [313, 282] width 17 height 11
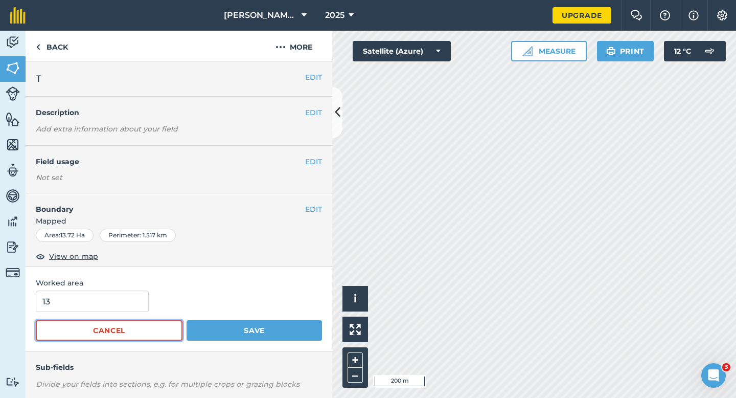
click at [48, 326] on button "Cancel" at bounding box center [109, 330] width 147 height 20
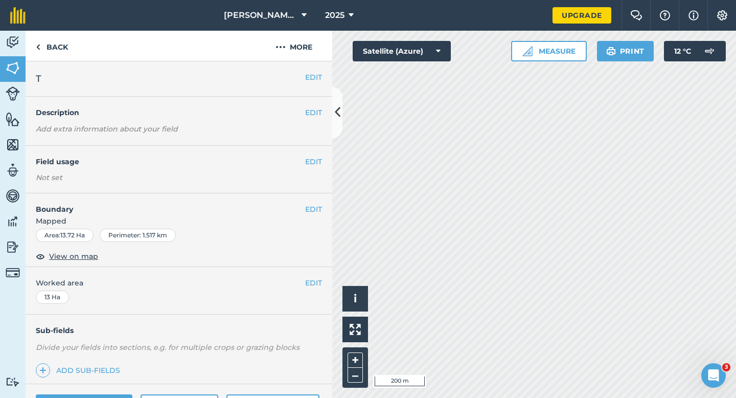
click at [310, 289] on div "EDIT Worked area 13 Ha" at bounding box center [179, 291] width 307 height 48
click at [315, 284] on button "EDIT" at bounding box center [313, 282] width 17 height 11
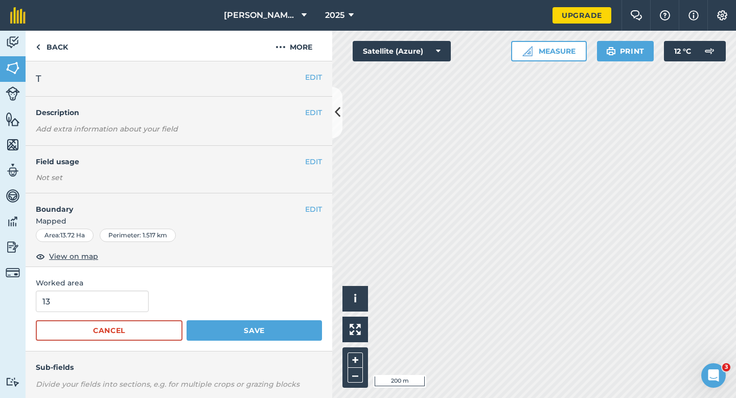
click at [168, 308] on div "13" at bounding box center [179, 300] width 286 height 21
click at [105, 308] on input "13" at bounding box center [92, 300] width 113 height 21
type input "14"
click at [187, 320] on button "Save" at bounding box center [254, 330] width 135 height 20
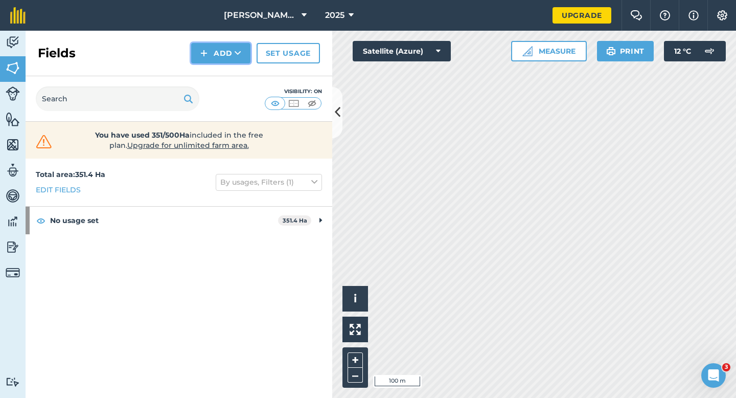
click at [236, 60] on button "Add" at bounding box center [220, 53] width 59 height 20
click at [236, 67] on link "Draw" at bounding box center [221, 76] width 56 height 22
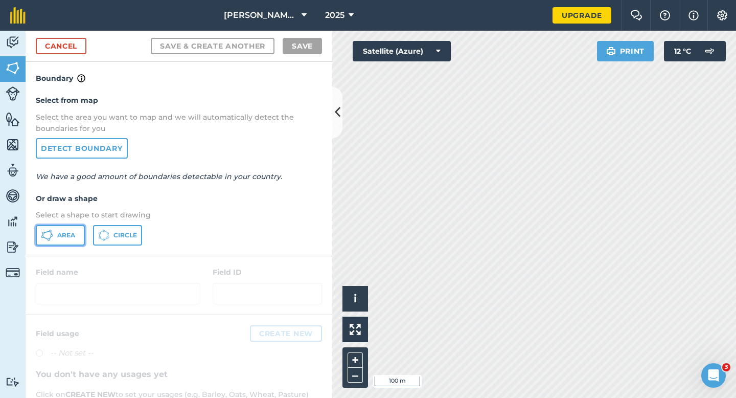
click at [70, 231] on span "Area" at bounding box center [66, 235] width 18 height 8
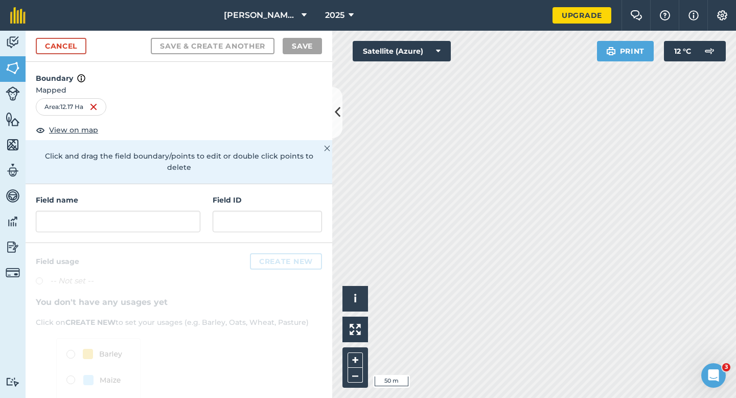
click at [173, 224] on div "Field name Field ID" at bounding box center [179, 213] width 307 height 59
click at [170, 214] on input "text" at bounding box center [118, 221] width 165 height 21
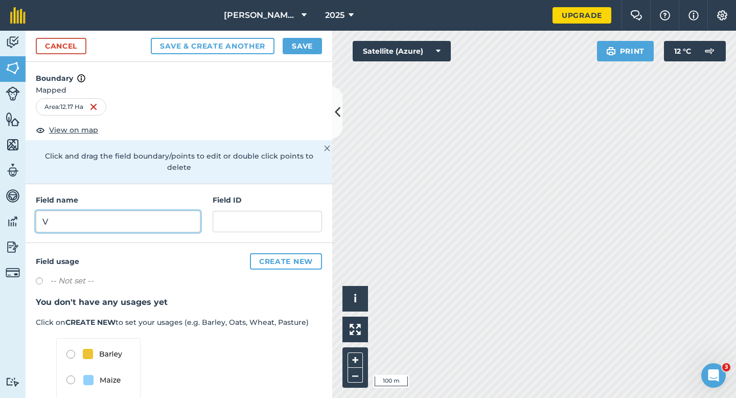
type input "V"
click at [306, 33] on div "Cancel Save & Create Another Save" at bounding box center [179, 46] width 307 height 31
click at [306, 39] on button "Save" at bounding box center [302, 46] width 39 height 16
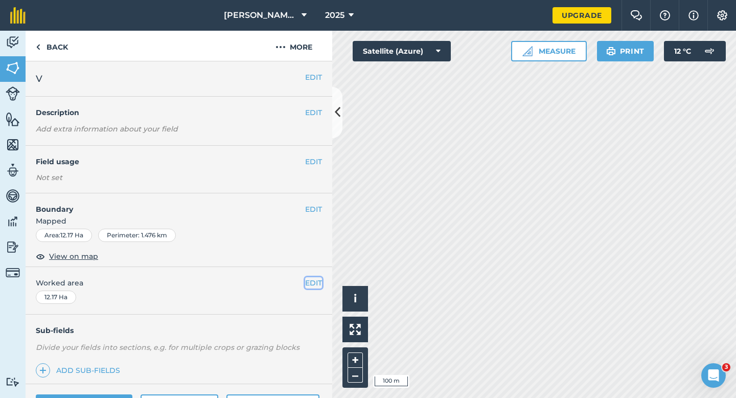
click at [308, 278] on button "EDIT" at bounding box center [313, 282] width 17 height 11
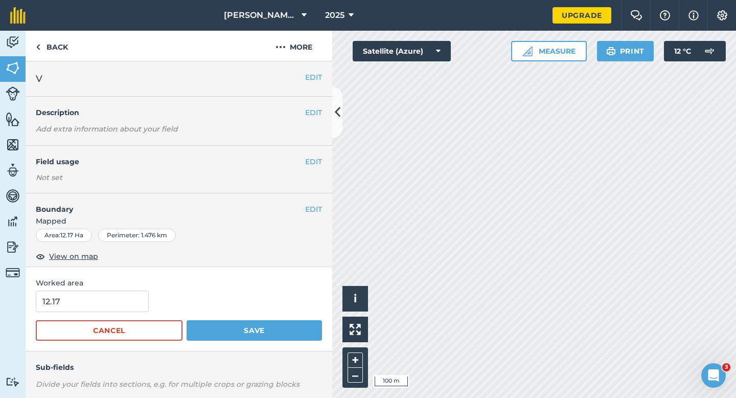
click at [50, 316] on form "12.17 Cancel Save" at bounding box center [179, 315] width 286 height 50
type input "12"
click at [67, 304] on input "12" at bounding box center [92, 300] width 113 height 21
click at [187, 320] on button "Save" at bounding box center [254, 330] width 135 height 20
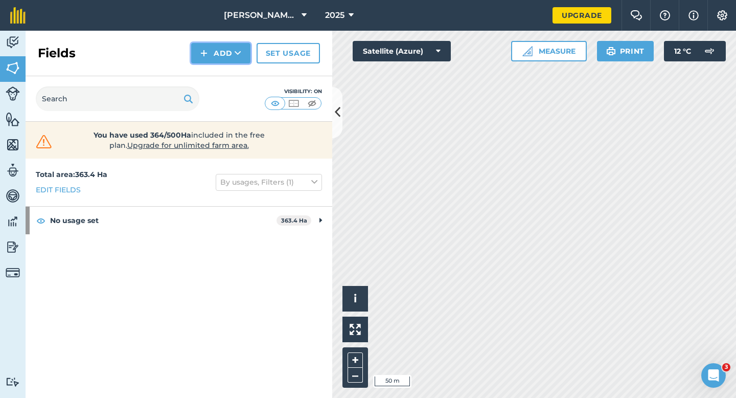
click at [202, 52] on img at bounding box center [203, 53] width 7 height 12
click at [211, 79] on link "Draw" at bounding box center [221, 76] width 56 height 22
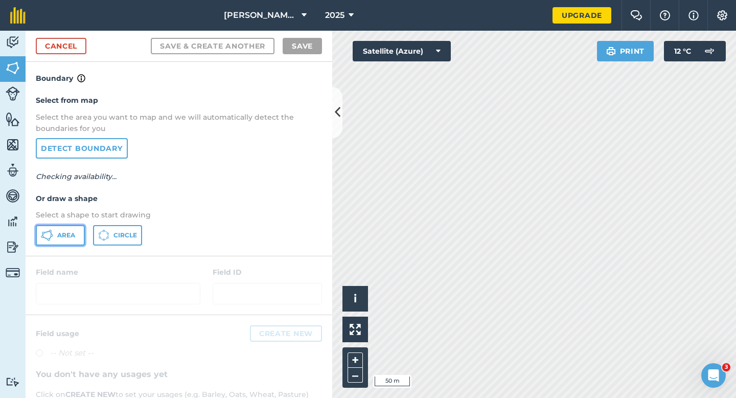
click at [46, 230] on icon at bounding box center [47, 235] width 12 height 12
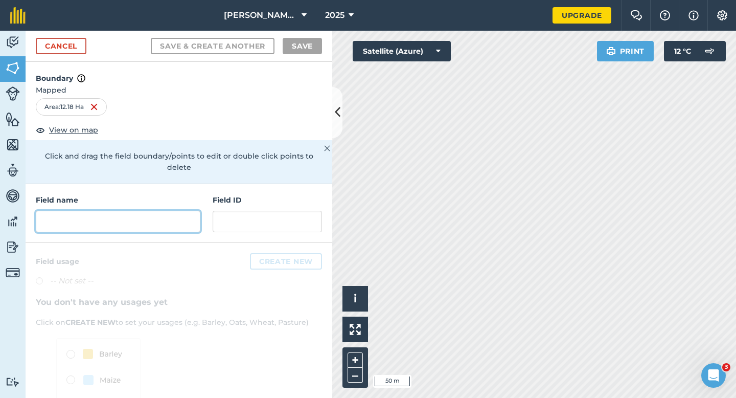
click at [147, 211] on input "text" at bounding box center [118, 221] width 165 height 21
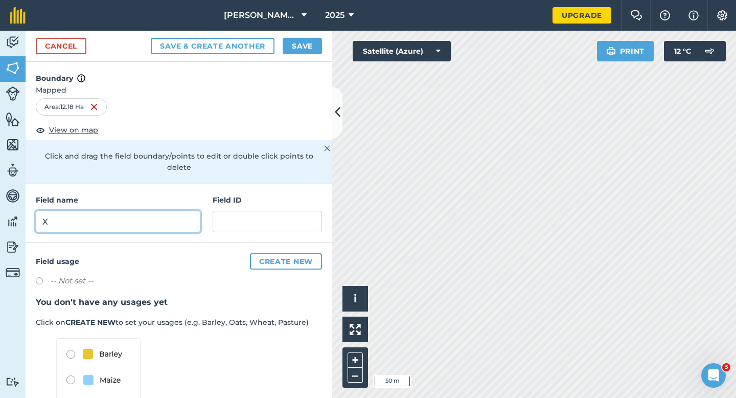
type input "X"
click at [295, 52] on button "Save" at bounding box center [302, 46] width 39 height 16
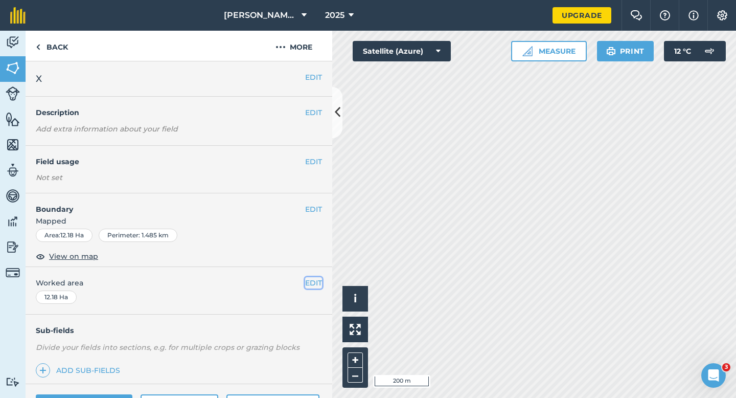
click at [311, 283] on button "EDIT" at bounding box center [313, 282] width 17 height 11
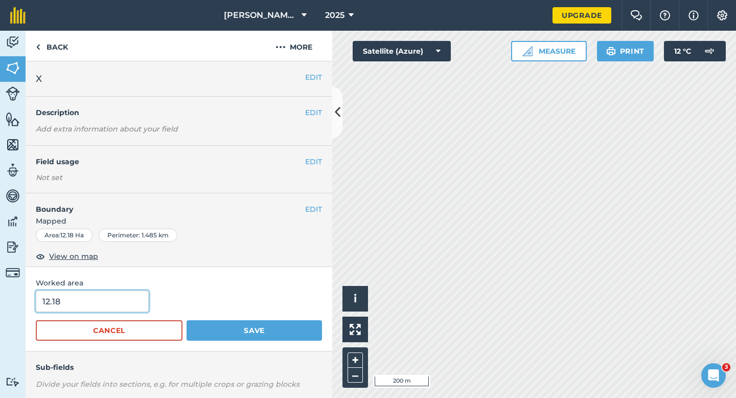
click at [95, 309] on input "12.18" at bounding box center [92, 300] width 113 height 21
type input "12"
click at [187, 320] on button "Save" at bounding box center [254, 330] width 135 height 20
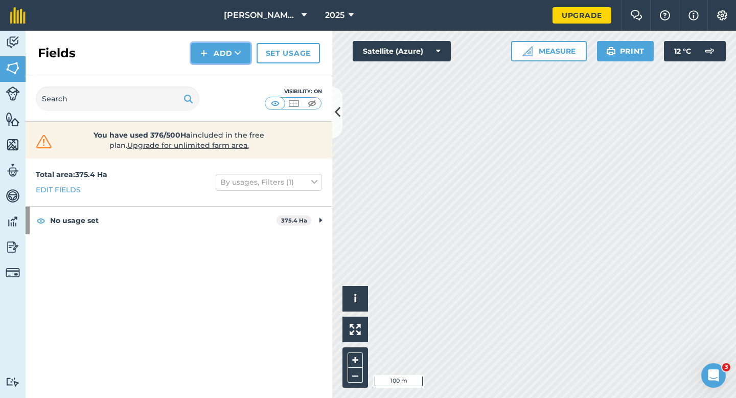
click at [231, 60] on button "Add" at bounding box center [220, 53] width 59 height 20
click at [231, 68] on link "Draw" at bounding box center [221, 76] width 56 height 22
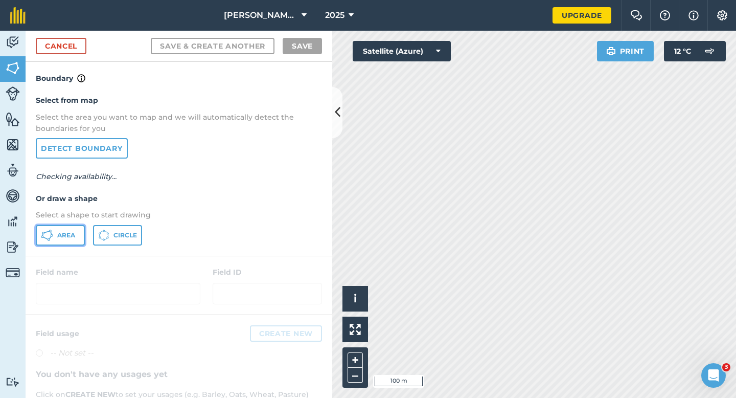
click at [49, 238] on icon at bounding box center [49, 239] width 3 height 3
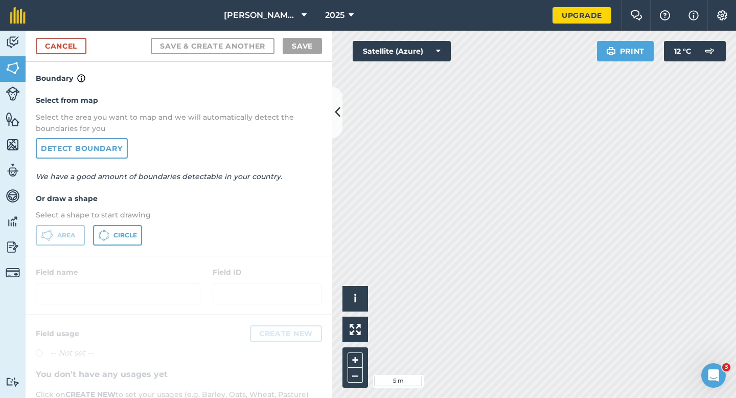
click at [72, 35] on div "Cancel Save & Create Another Save" at bounding box center [179, 46] width 307 height 31
click at [72, 53] on link "Cancel" at bounding box center [61, 46] width 51 height 16
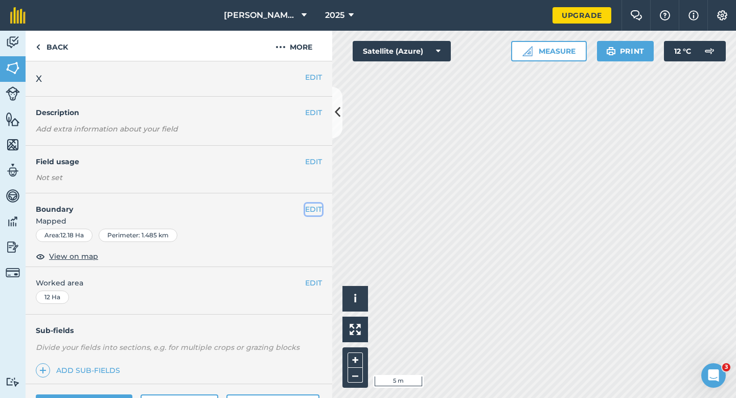
click at [312, 203] on button "EDIT" at bounding box center [313, 208] width 17 height 11
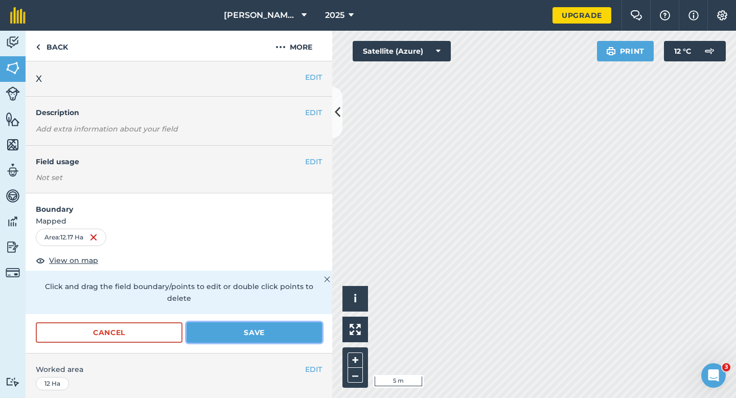
click at [278, 322] on button "Save" at bounding box center [254, 332] width 135 height 20
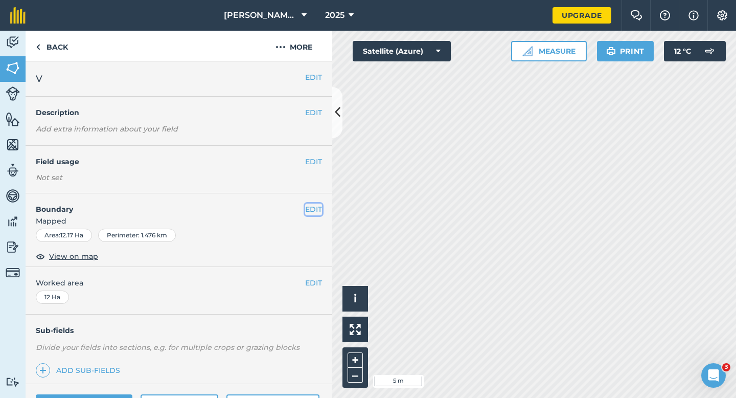
click at [315, 211] on button "EDIT" at bounding box center [313, 208] width 17 height 11
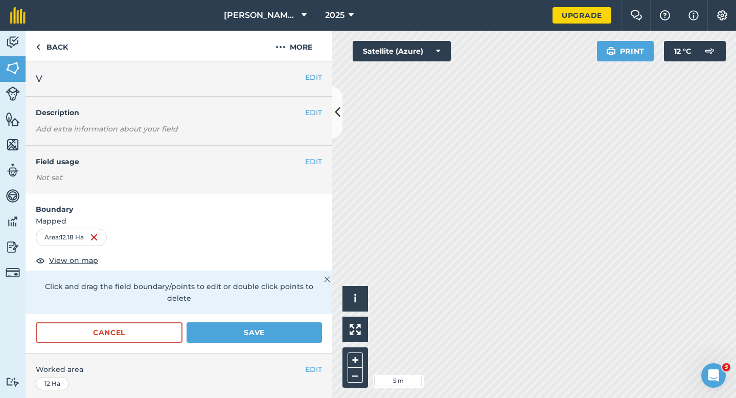
click at [309, 334] on div "Cancel Save" at bounding box center [179, 337] width 307 height 31
click at [309, 327] on button "Save" at bounding box center [254, 332] width 135 height 20
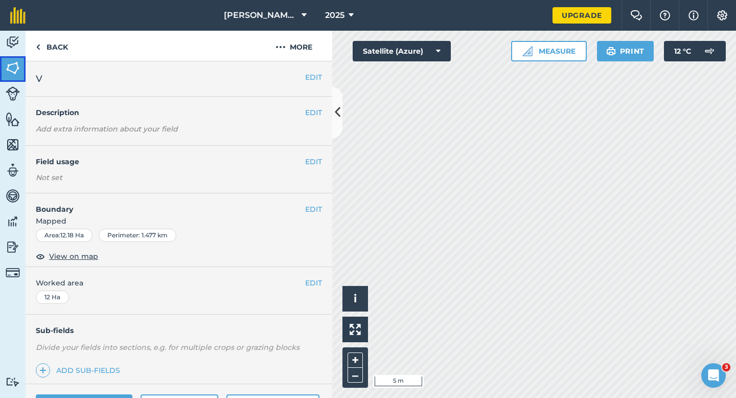
click at [0, 56] on link "Fields" at bounding box center [13, 69] width 26 height 26
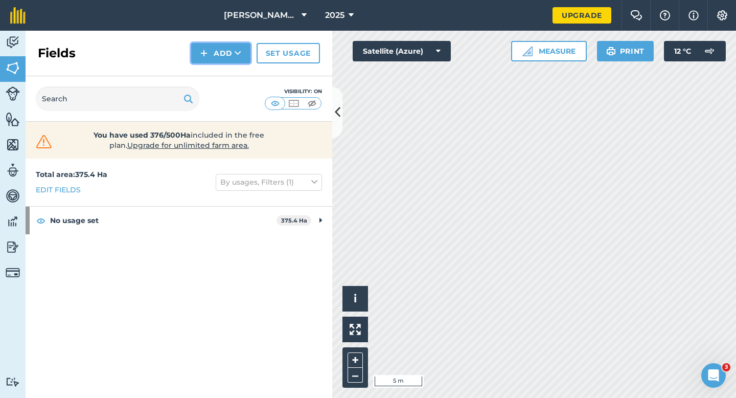
click at [220, 60] on button "Add" at bounding box center [220, 53] width 59 height 20
click at [220, 64] on ul "Draw Import" at bounding box center [220, 87] width 57 height 47
click at [220, 59] on button "Add" at bounding box center [220, 53] width 59 height 20
click at [220, 75] on link "Draw" at bounding box center [221, 76] width 56 height 22
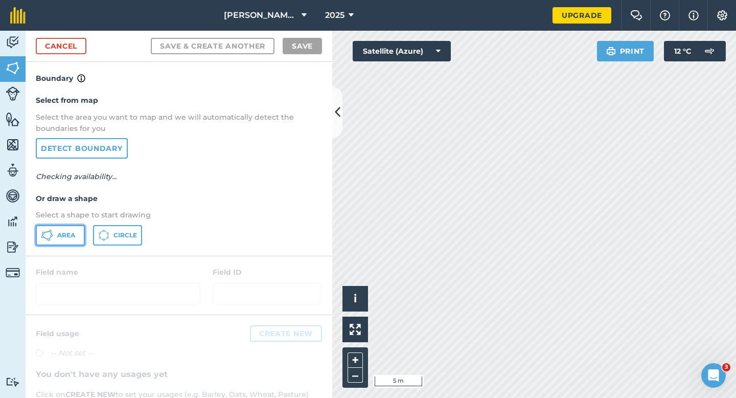
click at [64, 237] on span "Area" at bounding box center [66, 235] width 18 height 8
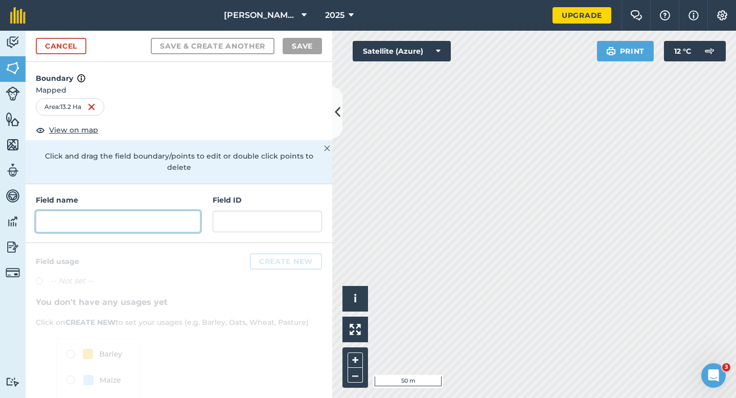
click at [148, 211] on input "text" at bounding box center [118, 221] width 165 height 21
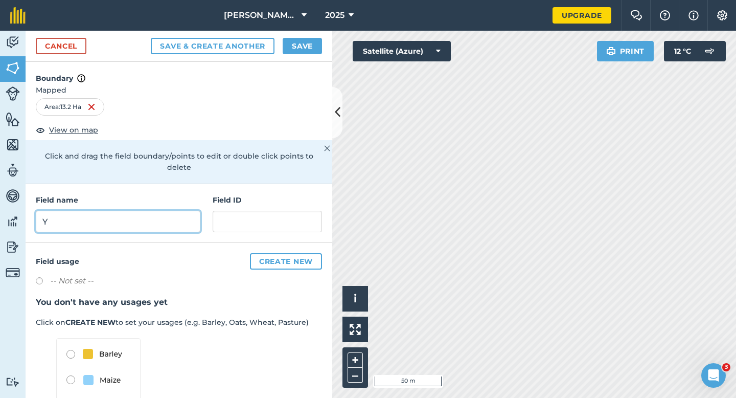
type input "Y"
click at [317, 40] on button "Save" at bounding box center [302, 46] width 39 height 16
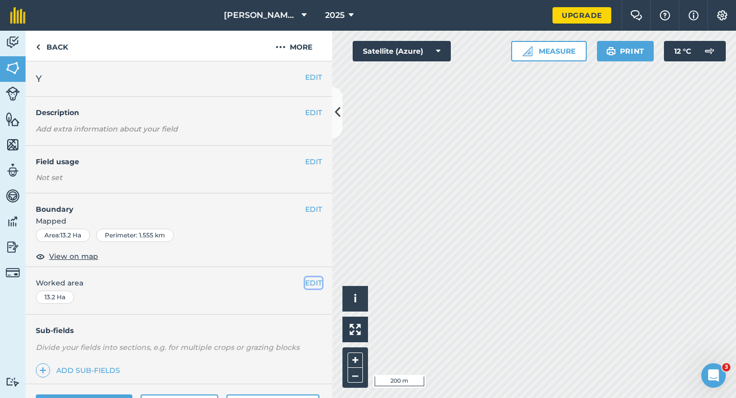
click at [310, 288] on button "EDIT" at bounding box center [313, 282] width 17 height 11
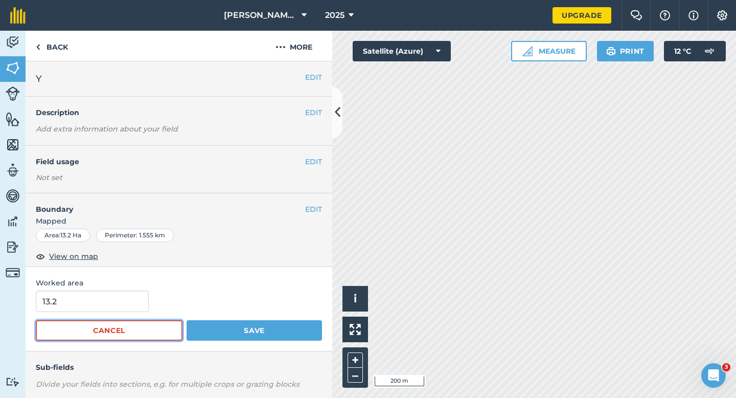
click at [114, 322] on button "Cancel" at bounding box center [109, 330] width 147 height 20
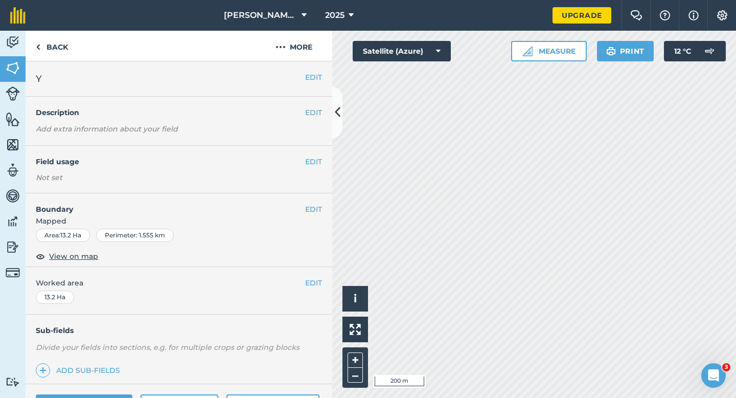
click at [114, 307] on div "EDIT Worked area 13.2 Ha" at bounding box center [179, 291] width 307 height 48
click at [313, 284] on button "EDIT" at bounding box center [313, 282] width 17 height 11
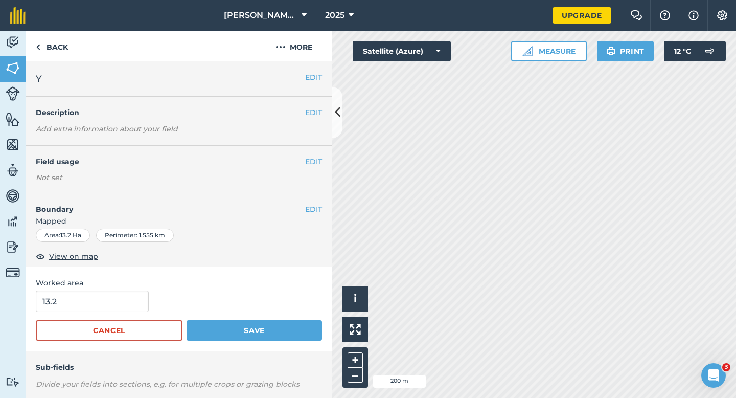
click at [134, 313] on form "13.2 Cancel Save" at bounding box center [179, 315] width 286 height 50
click at [134, 306] on input "13.2" at bounding box center [92, 300] width 113 height 21
type input "13"
click at [187, 320] on button "Save" at bounding box center [254, 330] width 135 height 20
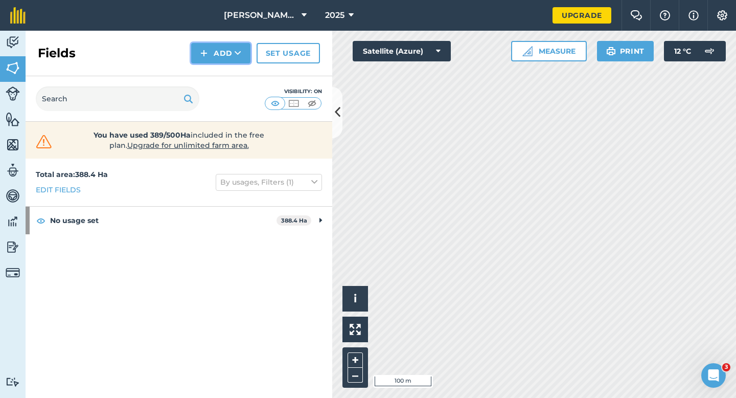
click at [215, 44] on button "Add" at bounding box center [220, 53] width 59 height 20
click at [215, 71] on link "Draw" at bounding box center [221, 76] width 56 height 22
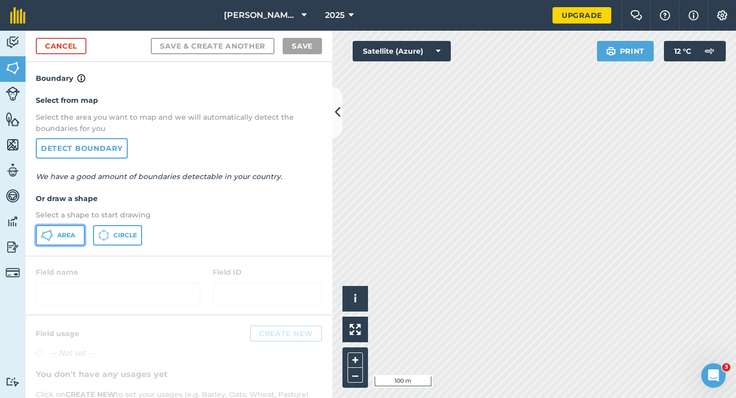
click at [70, 233] on span "Area" at bounding box center [66, 235] width 18 height 8
click at [39, 35] on div "Cancel Save & Create Another Save" at bounding box center [179, 46] width 307 height 31
click at [53, 43] on link "Cancel" at bounding box center [61, 46] width 51 height 16
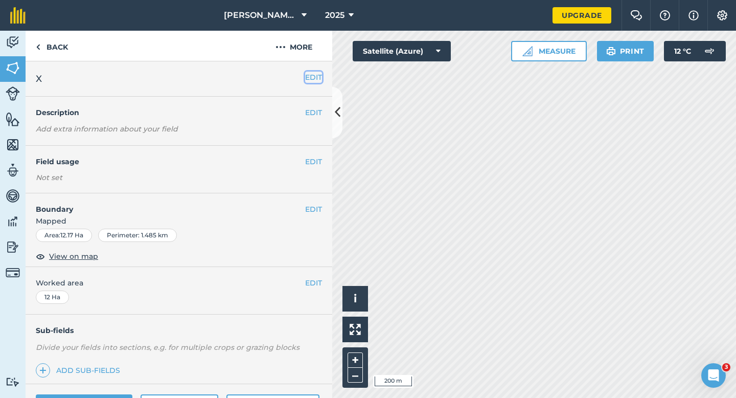
click at [314, 81] on button "EDIT" at bounding box center [313, 77] width 17 height 11
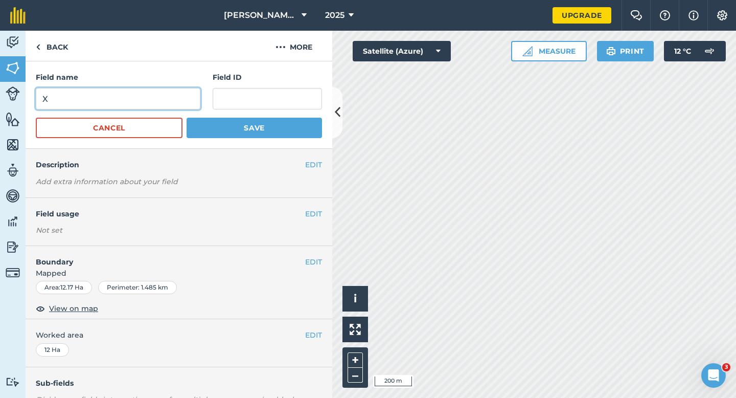
click at [172, 90] on input "X" at bounding box center [118, 98] width 165 height 21
type input "W"
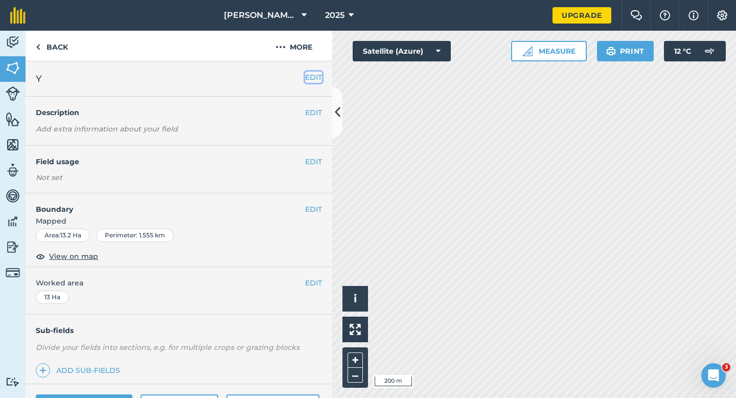
click at [309, 76] on button "EDIT" at bounding box center [313, 77] width 17 height 11
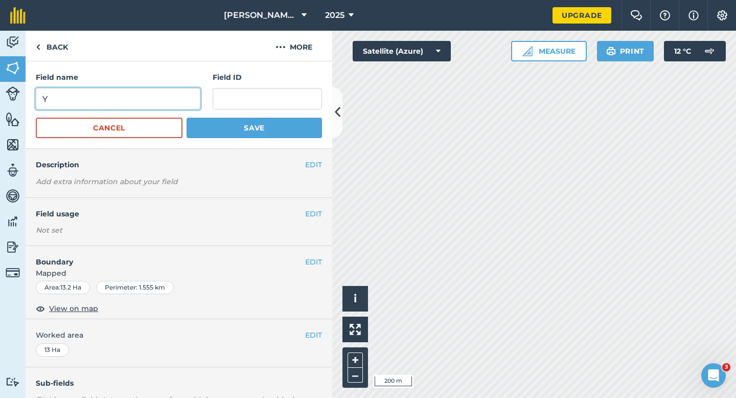
click at [172, 94] on input "Y" at bounding box center [118, 98] width 165 height 21
type input "X"
click at [187, 118] on button "Save" at bounding box center [254, 128] width 135 height 20
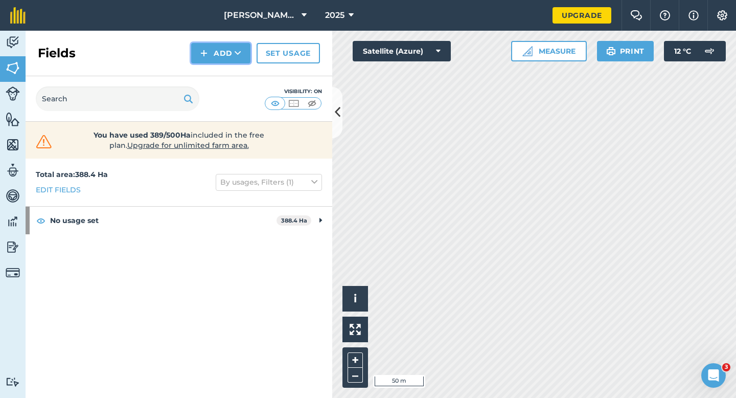
click at [239, 63] on button "Add" at bounding box center [220, 53] width 59 height 20
click at [239, 72] on link "Draw" at bounding box center [221, 76] width 56 height 22
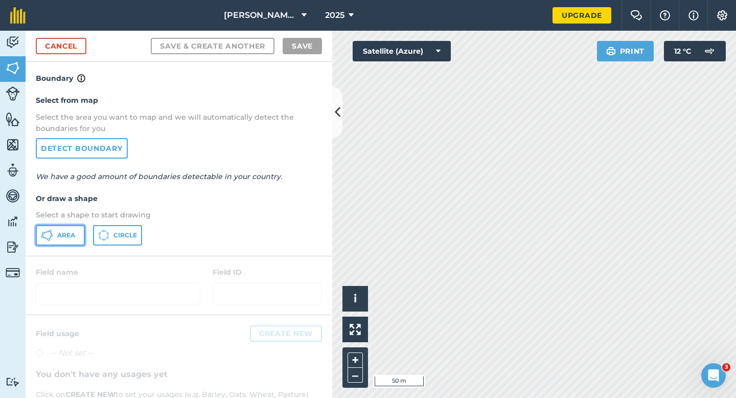
click at [83, 226] on button "Area" at bounding box center [60, 235] width 49 height 20
click at [72, 228] on button "Area" at bounding box center [60, 235] width 49 height 20
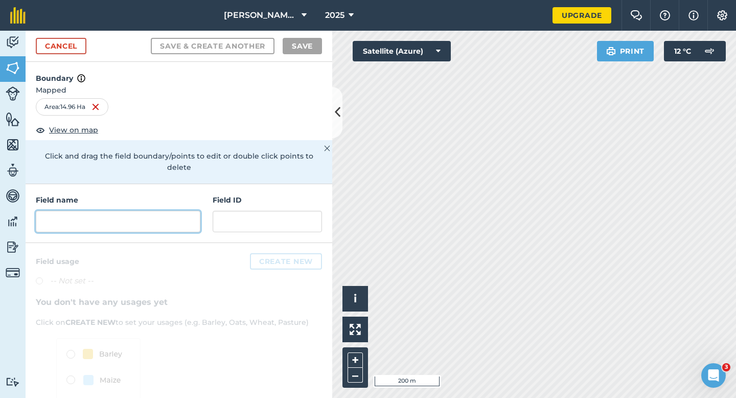
click at [143, 211] on input "text" at bounding box center [118, 221] width 165 height 21
type input "X"
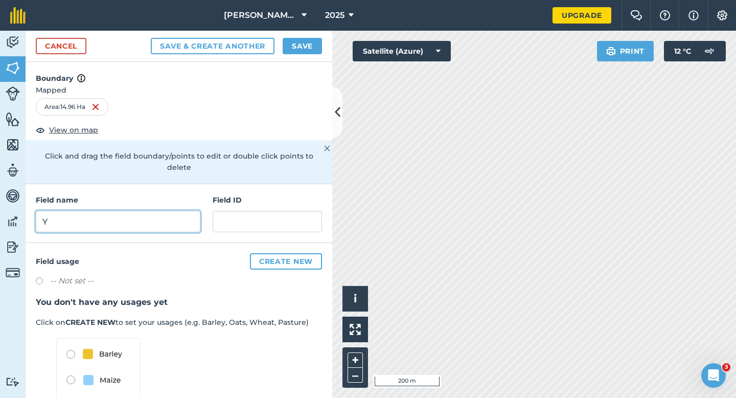
type input "Y"
click at [310, 43] on button "Save" at bounding box center [302, 46] width 39 height 16
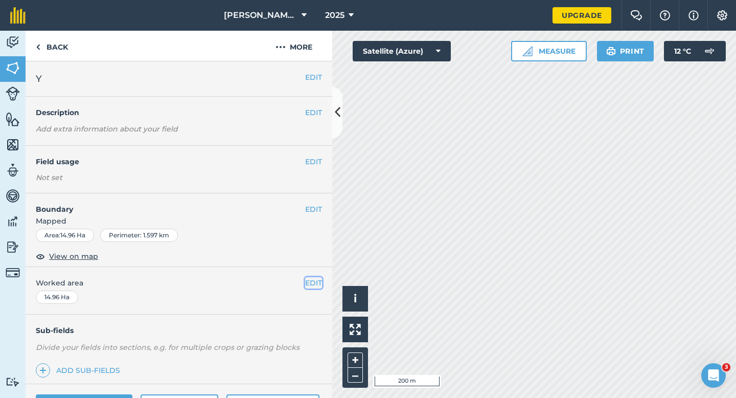
click at [314, 280] on button "EDIT" at bounding box center [313, 282] width 17 height 11
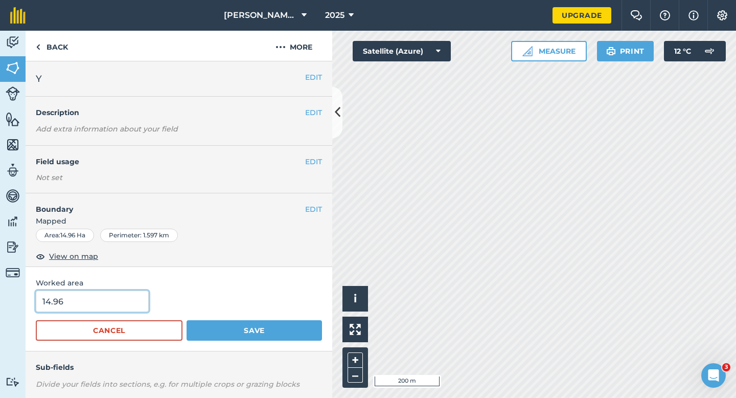
click at [116, 302] on input "14.96" at bounding box center [92, 300] width 113 height 21
type input "15"
click at [187, 320] on button "Save" at bounding box center [254, 330] width 135 height 20
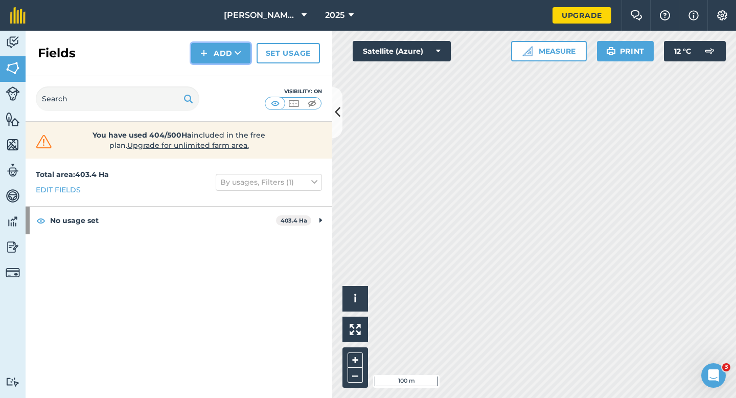
click at [230, 48] on button "Add" at bounding box center [220, 53] width 59 height 20
click at [226, 67] on link "Draw" at bounding box center [221, 76] width 56 height 22
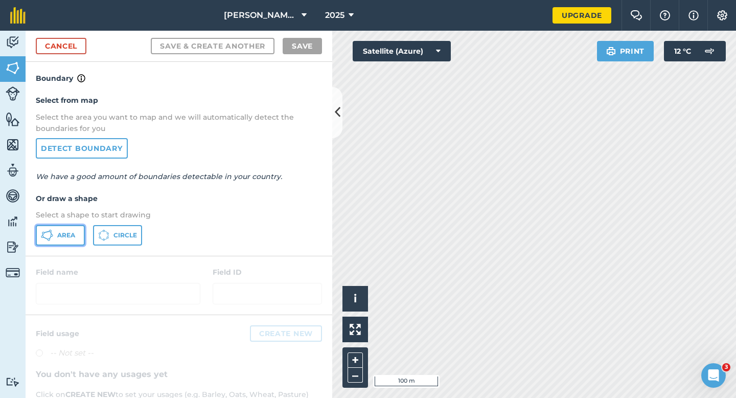
click at [79, 225] on button "Area" at bounding box center [60, 235] width 49 height 20
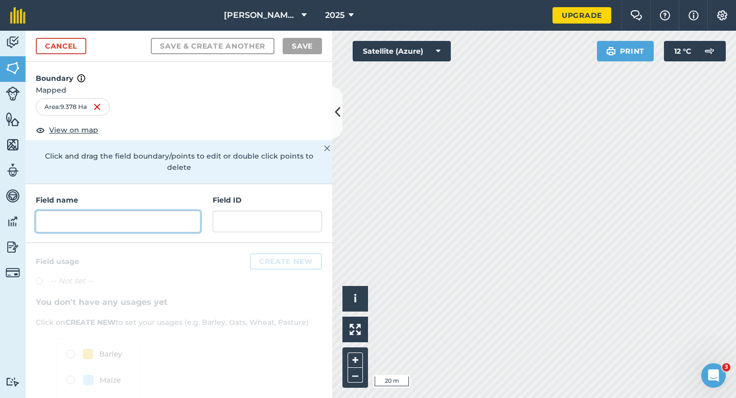
click at [181, 211] on input "text" at bounding box center [118, 221] width 165 height 21
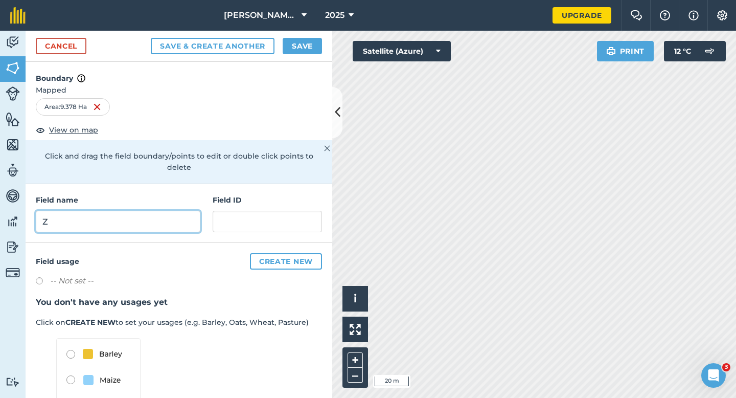
type input "Z"
click at [300, 40] on button "Save" at bounding box center [302, 46] width 39 height 16
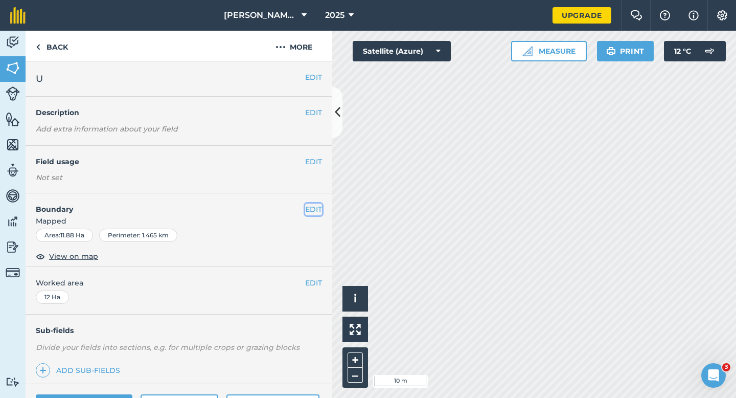
click at [310, 205] on button "EDIT" at bounding box center [313, 208] width 17 height 11
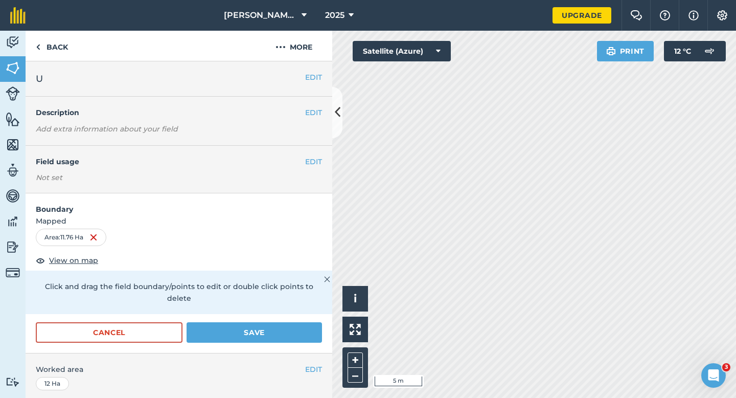
click at [278, 307] on form "Boundary Mapped Area : 11.76 Ha View on map Click and drag the field boundary/p…" at bounding box center [179, 272] width 307 height 159
click at [279, 322] on button "Save" at bounding box center [254, 332] width 135 height 20
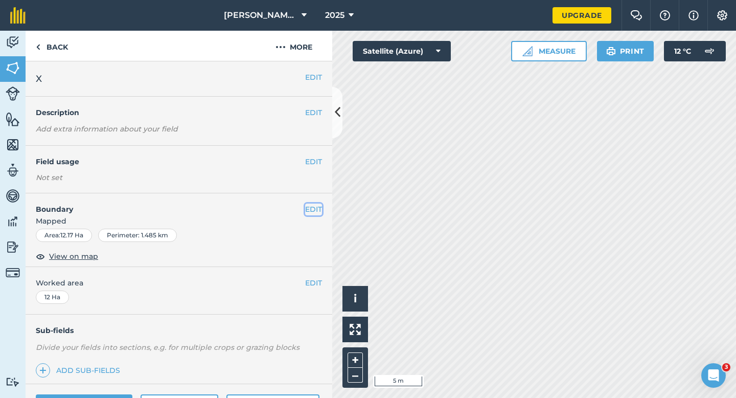
click at [314, 209] on button "EDIT" at bounding box center [313, 208] width 17 height 11
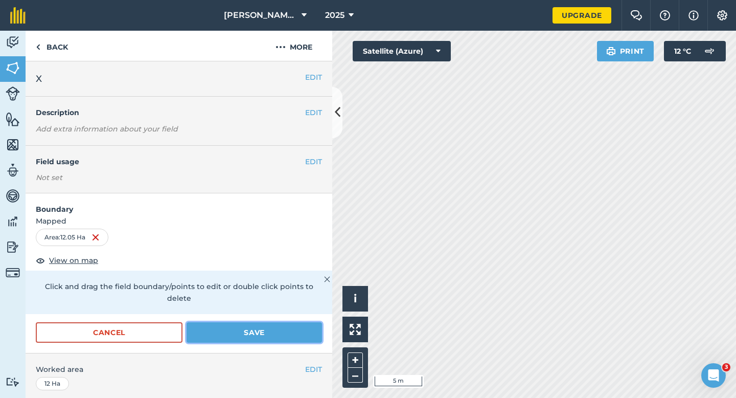
click at [303, 324] on button "Save" at bounding box center [254, 332] width 135 height 20
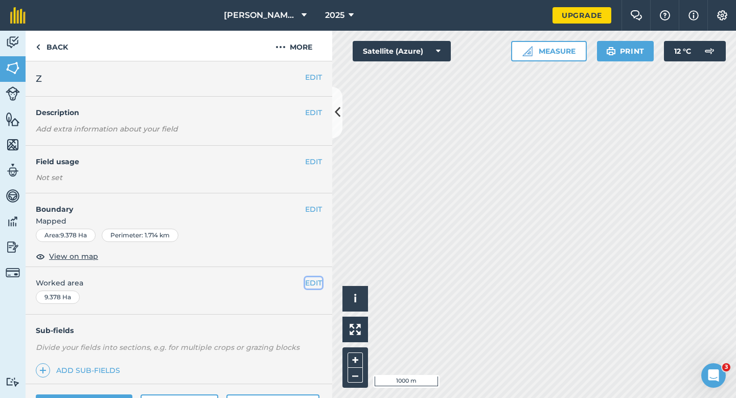
click at [310, 280] on button "EDIT" at bounding box center [313, 282] width 17 height 11
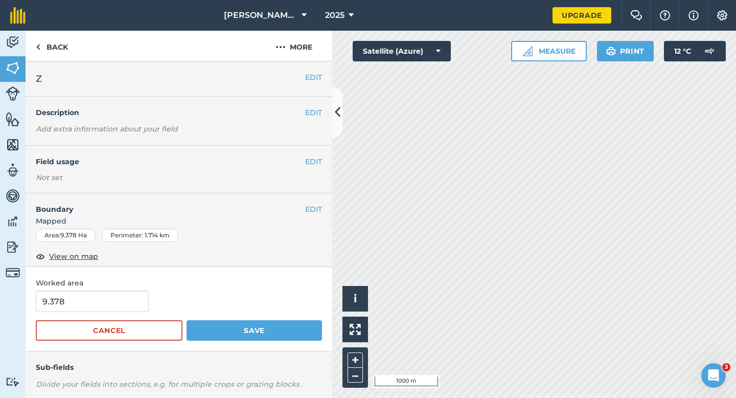
click at [99, 316] on form "9.378 Cancel Save" at bounding box center [179, 315] width 286 height 50
type input "10"
click at [99, 309] on input "10" at bounding box center [92, 300] width 113 height 21
click at [187, 320] on button "Save" at bounding box center [254, 330] width 135 height 20
